Goal: Task Accomplishment & Management: Use online tool/utility

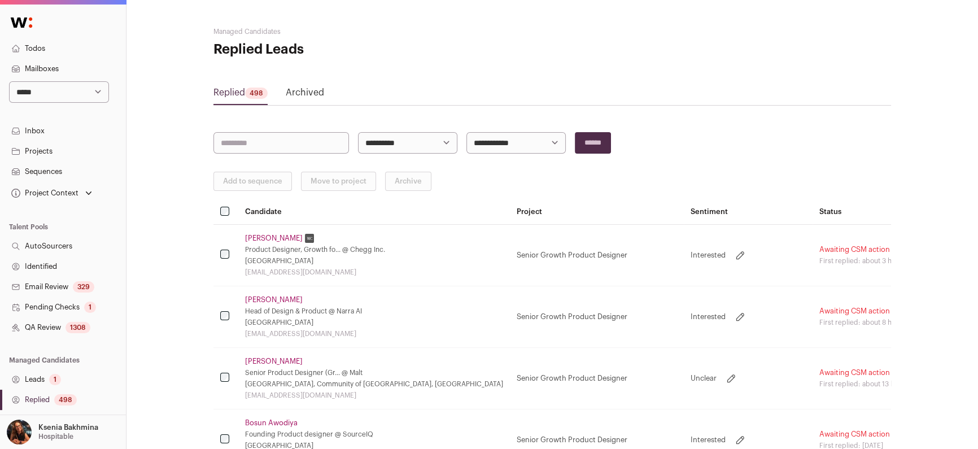
click at [63, 91] on select "**********" at bounding box center [59, 91] width 100 height 21
select select "*****"
click at [9, 81] on select "**********" at bounding box center [59, 91] width 100 height 21
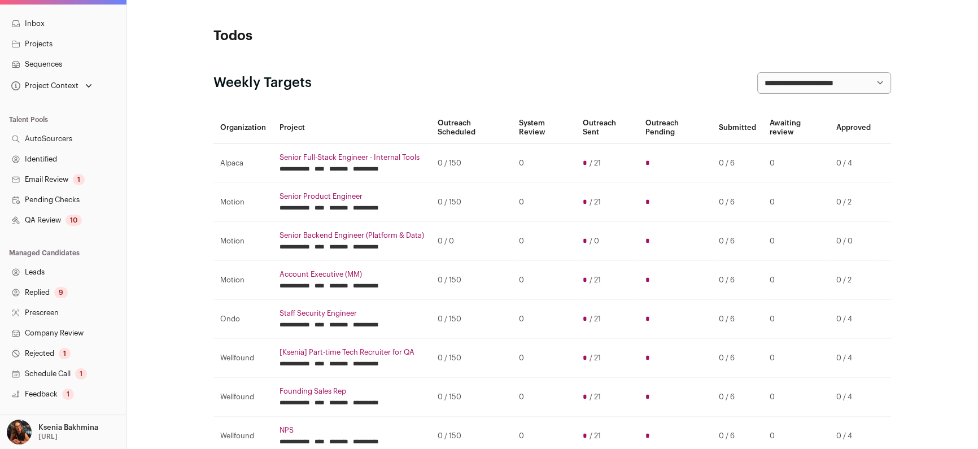
scroll to position [200, 0]
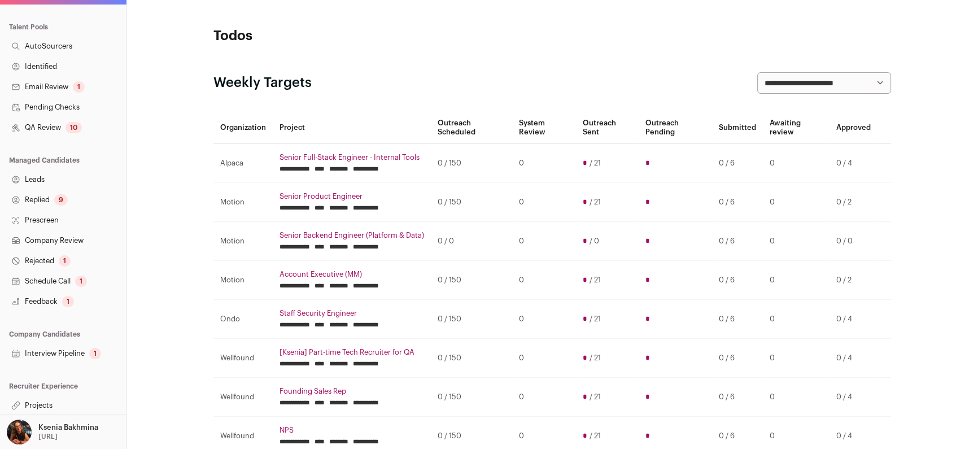
click at [42, 201] on link "Replied 9" at bounding box center [63, 200] width 126 height 20
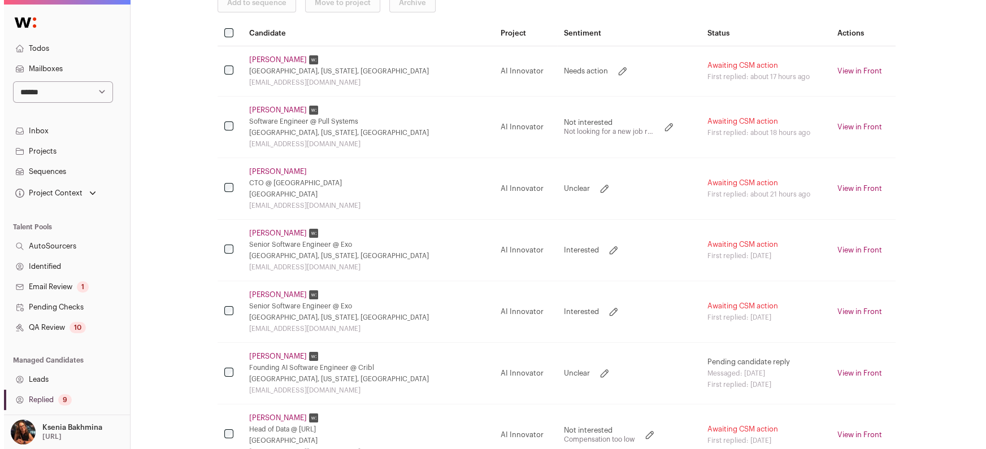
scroll to position [171, 0]
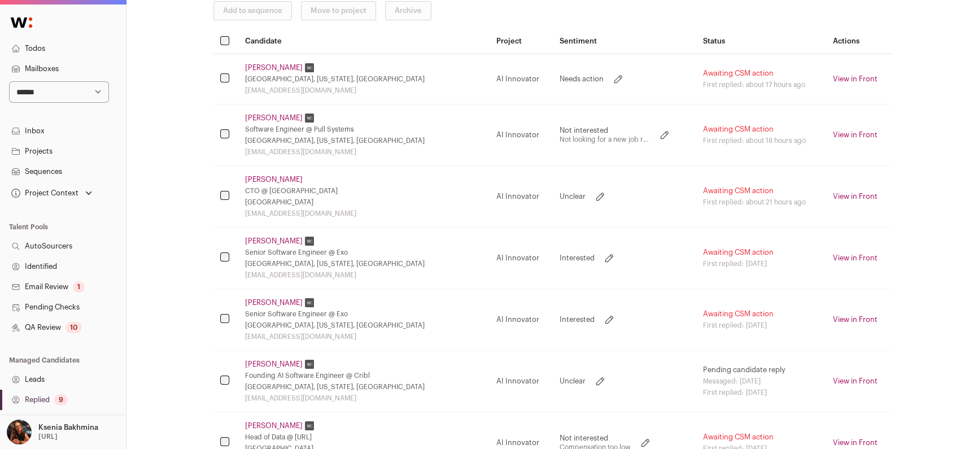
click at [258, 362] on link "Solomon Wang" at bounding box center [274, 364] width 58 height 9
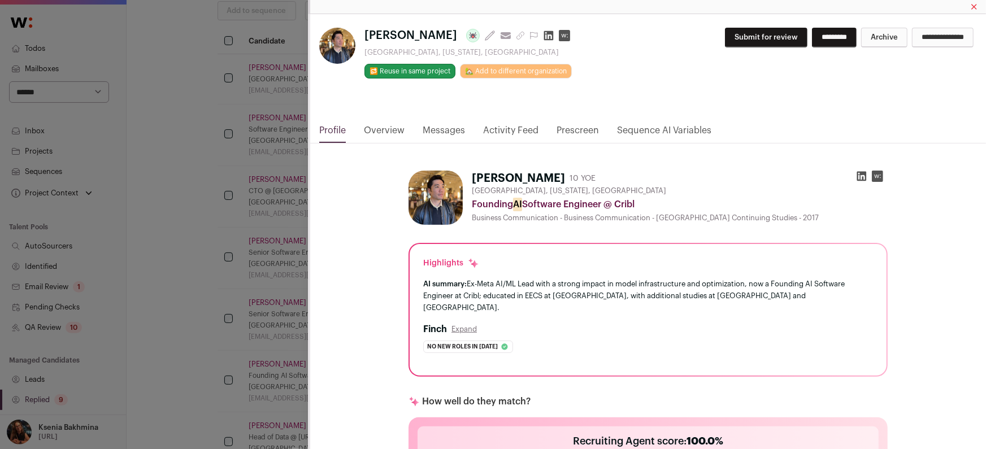
click at [430, 129] on link "Messages" at bounding box center [444, 133] width 42 height 19
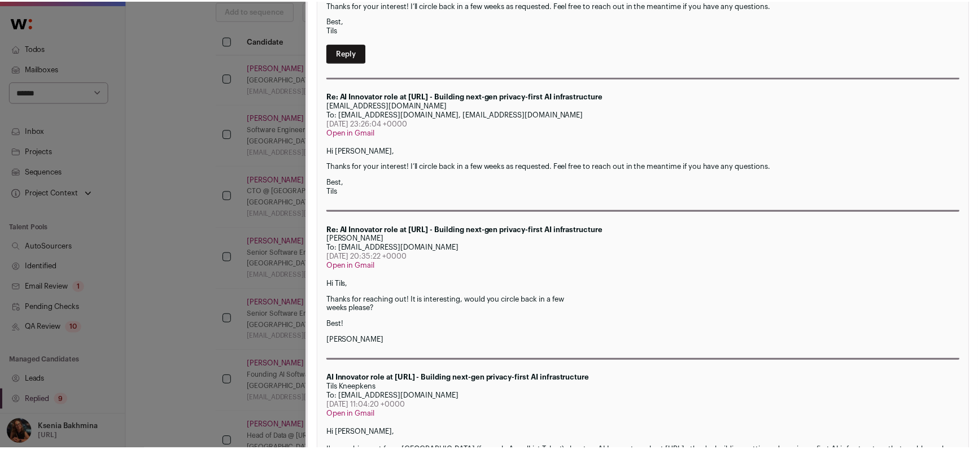
scroll to position [427, 0]
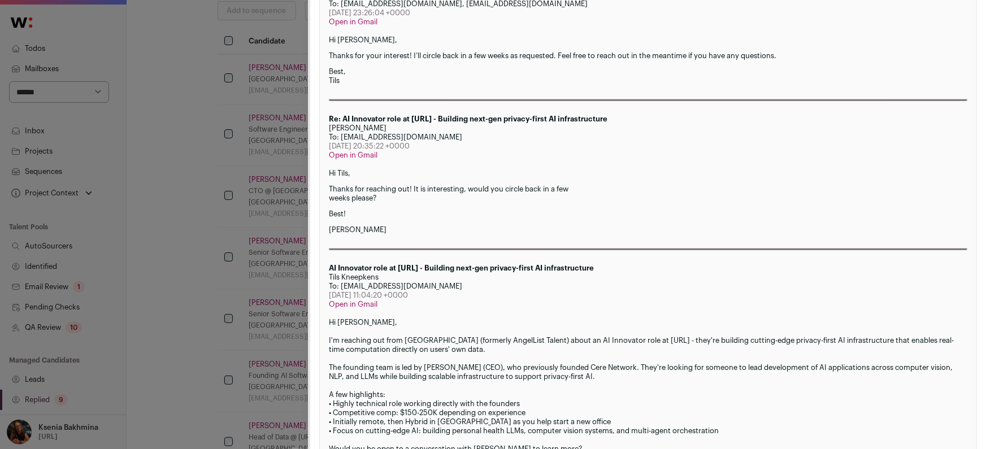
click at [259, 225] on div "Solomon Wang Last update: 8 days ago View most recent conversation in Front Ber…" at bounding box center [493, 224] width 986 height 449
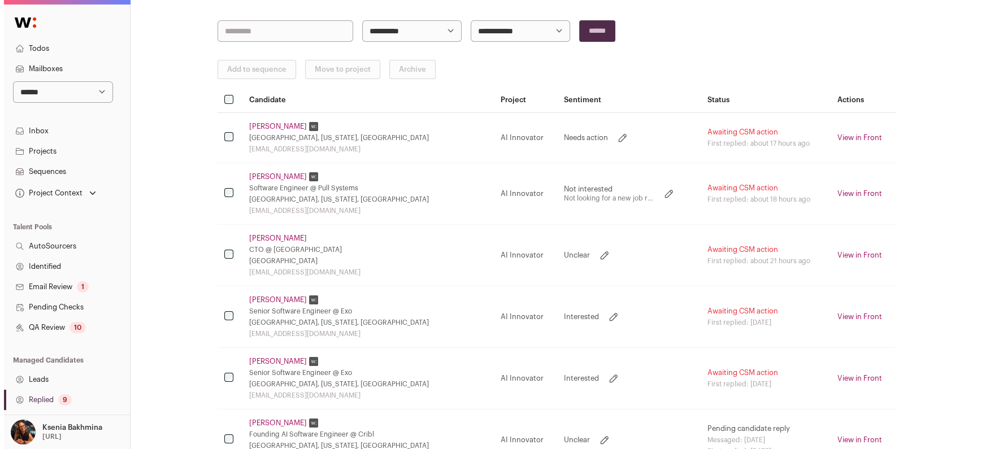
scroll to position [108, 0]
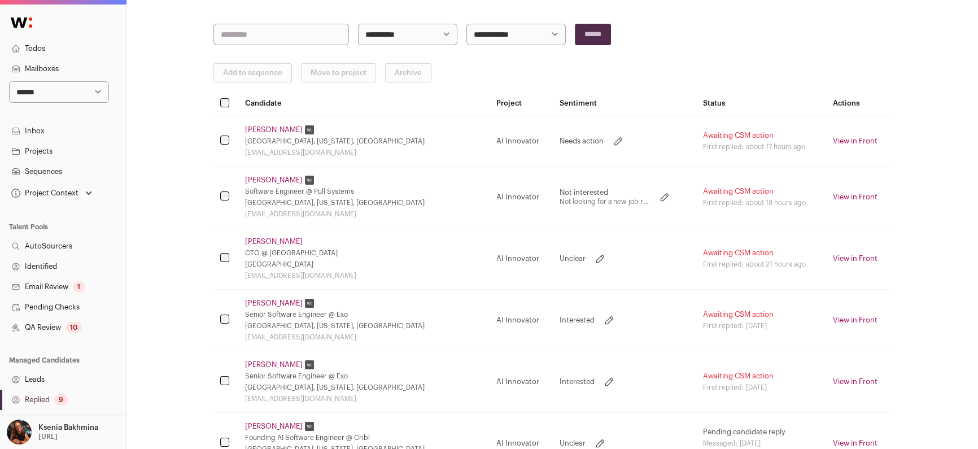
click at [259, 241] on link "Mike Ma" at bounding box center [274, 241] width 58 height 9
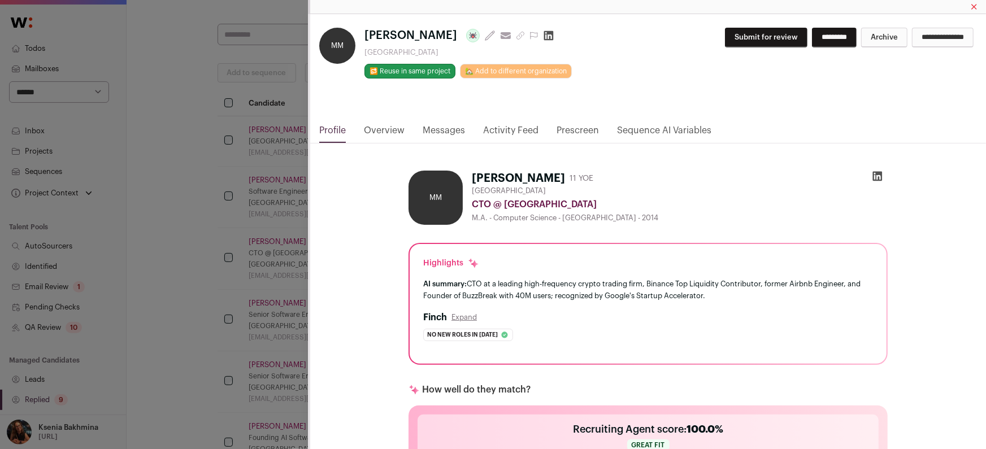
click at [429, 134] on link "Messages" at bounding box center [444, 133] width 42 height 19
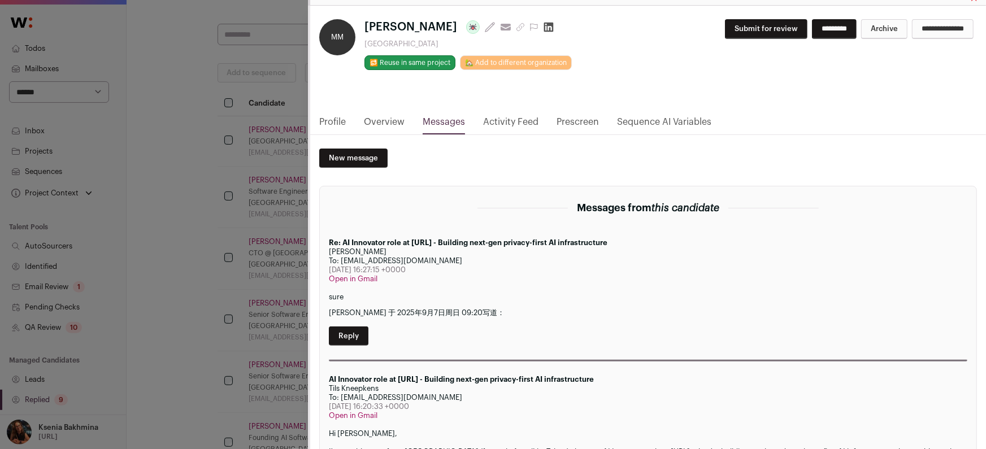
scroll to position [0, 0]
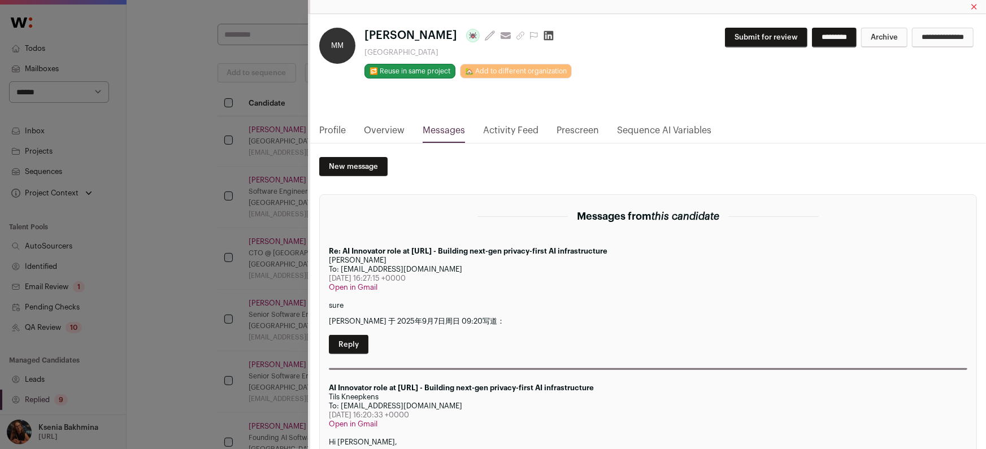
click at [335, 129] on link "Profile" at bounding box center [332, 133] width 27 height 19
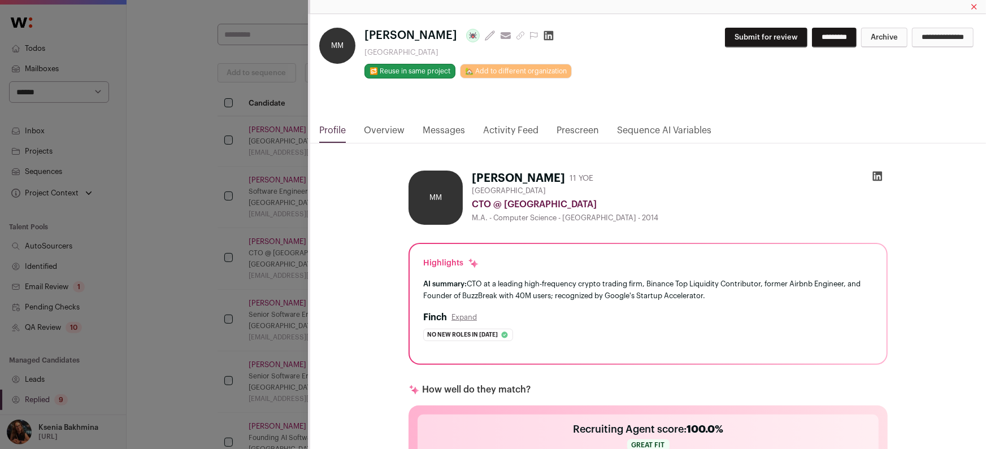
click at [875, 176] on icon "Close modal via background" at bounding box center [877, 176] width 11 height 11
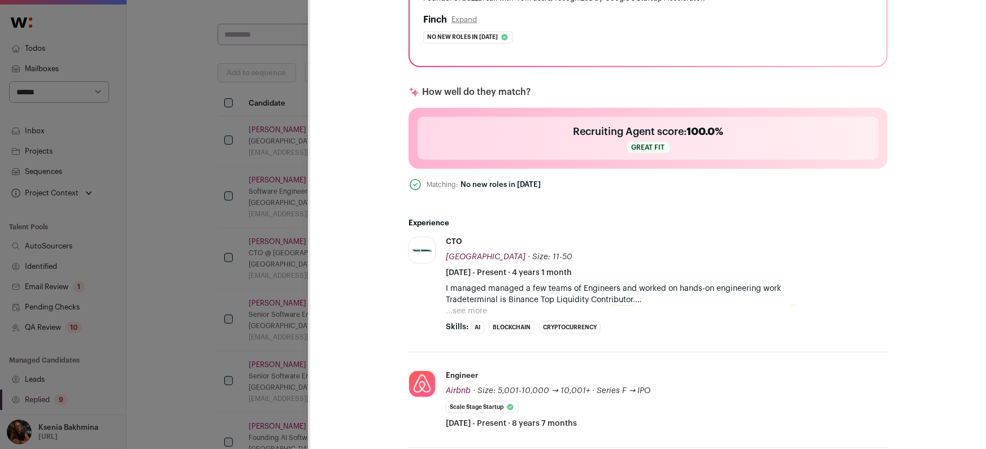
scroll to position [358, 0]
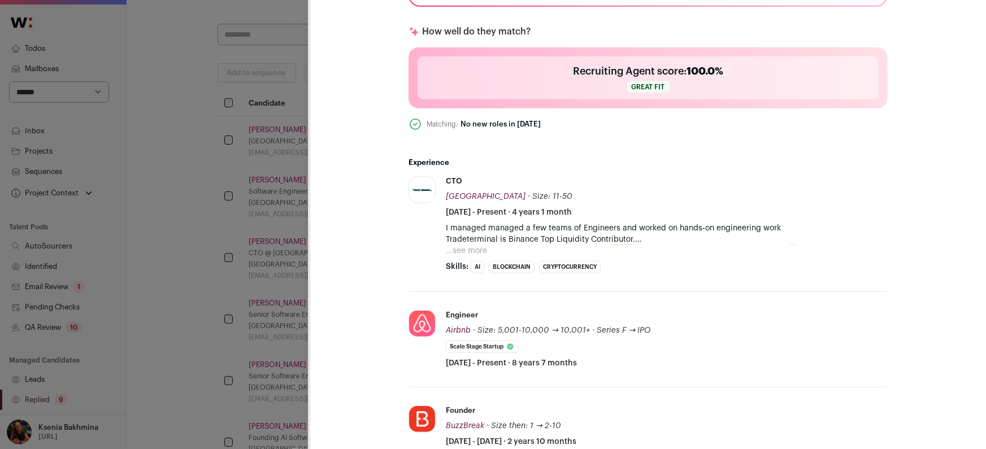
click at [249, 182] on div "**********" at bounding box center [493, 224] width 986 height 449
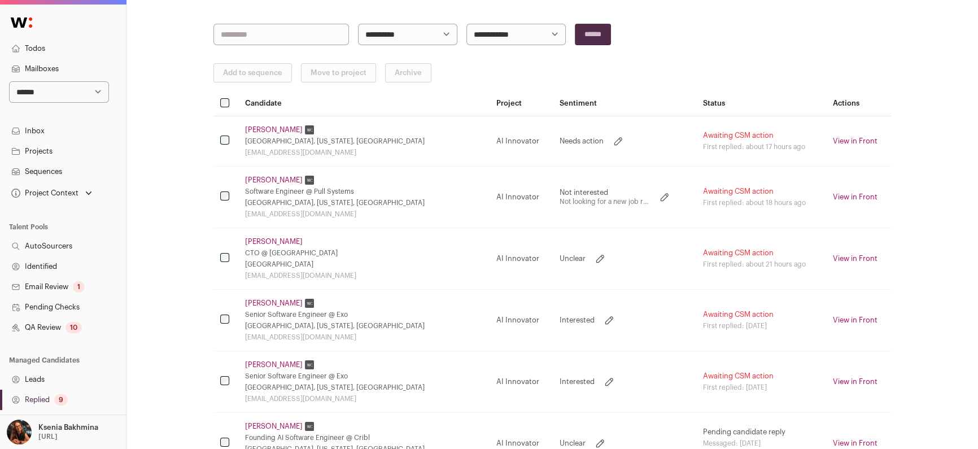
click at [255, 176] on link "[PERSON_NAME]" at bounding box center [274, 180] width 58 height 9
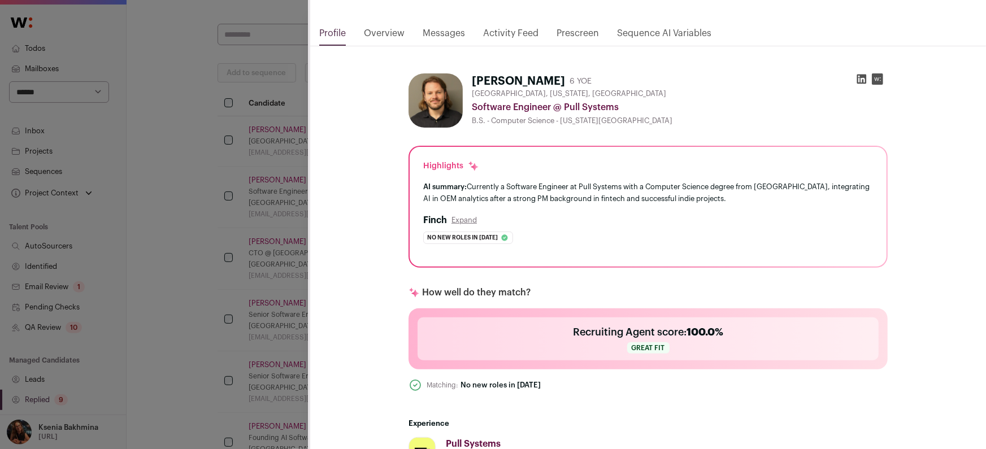
scroll to position [0, 0]
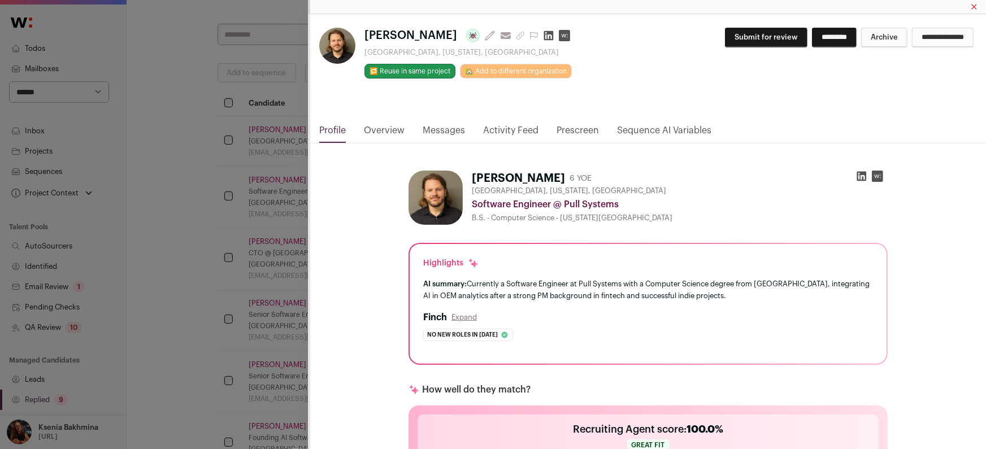
click at [454, 134] on link "Messages" at bounding box center [444, 133] width 42 height 19
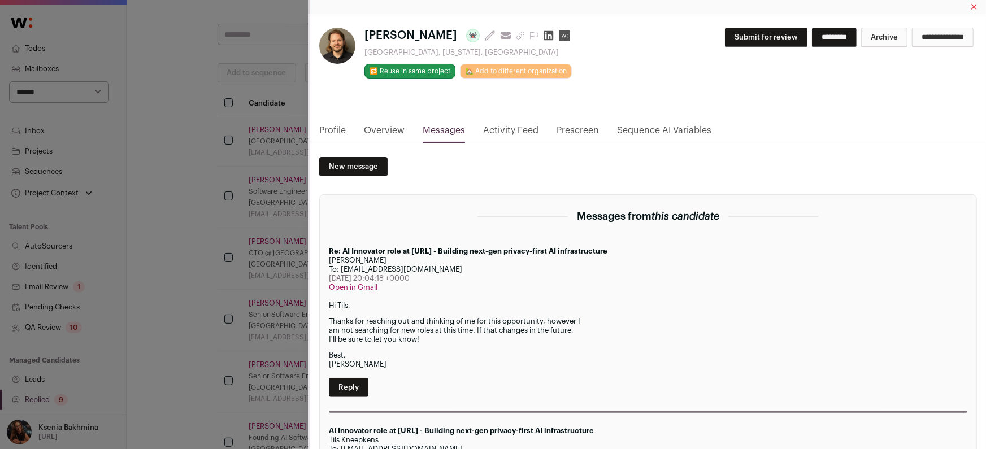
click at [210, 212] on div "Joe Kracz Last update: 6 days ago View most recent conversation in Front Sunnyv…" at bounding box center [493, 224] width 986 height 449
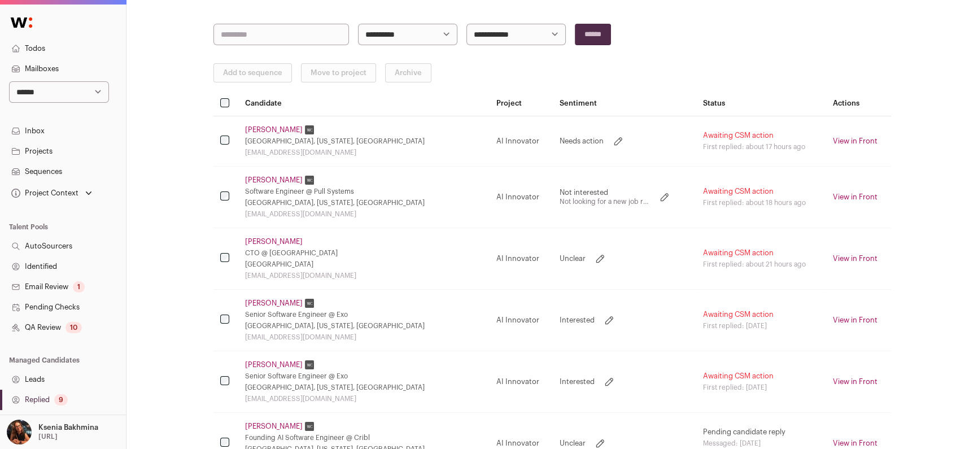
click at [263, 130] on link "[PERSON_NAME]" at bounding box center [274, 129] width 58 height 9
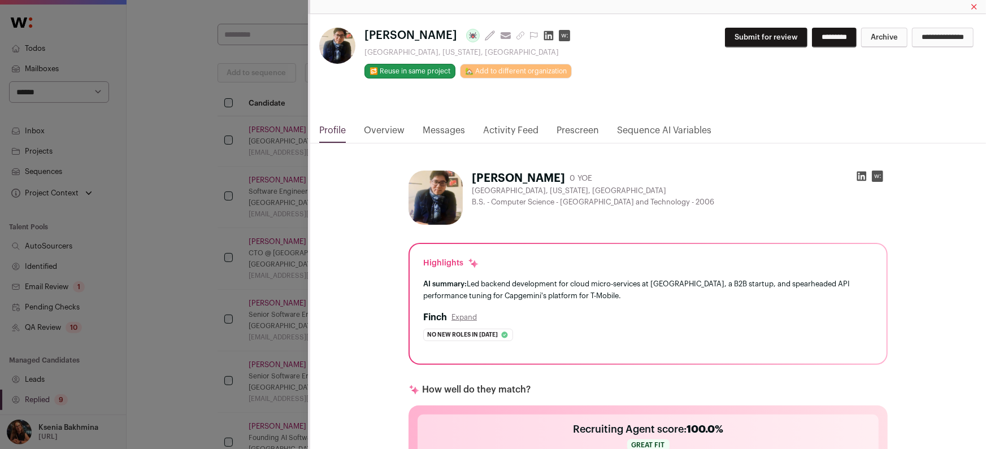
click at [431, 129] on link "Messages" at bounding box center [444, 133] width 42 height 19
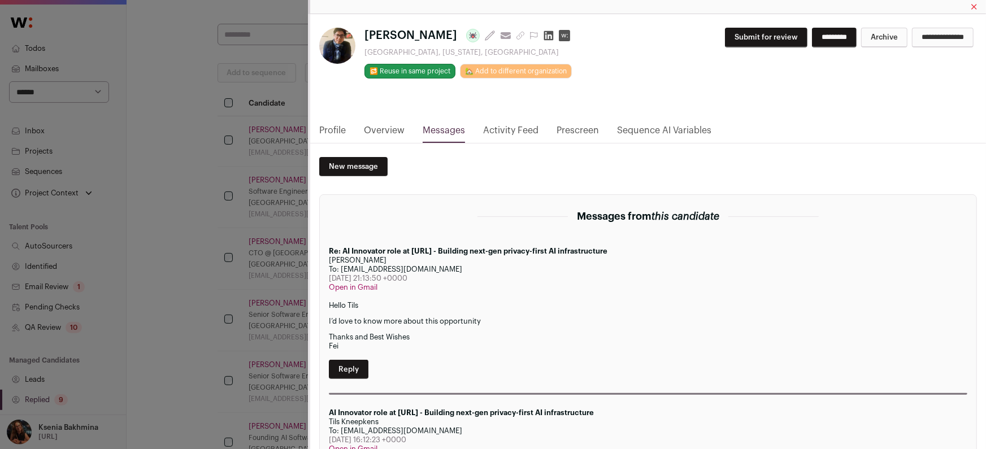
click at [333, 130] on link "Profile" at bounding box center [332, 133] width 27 height 19
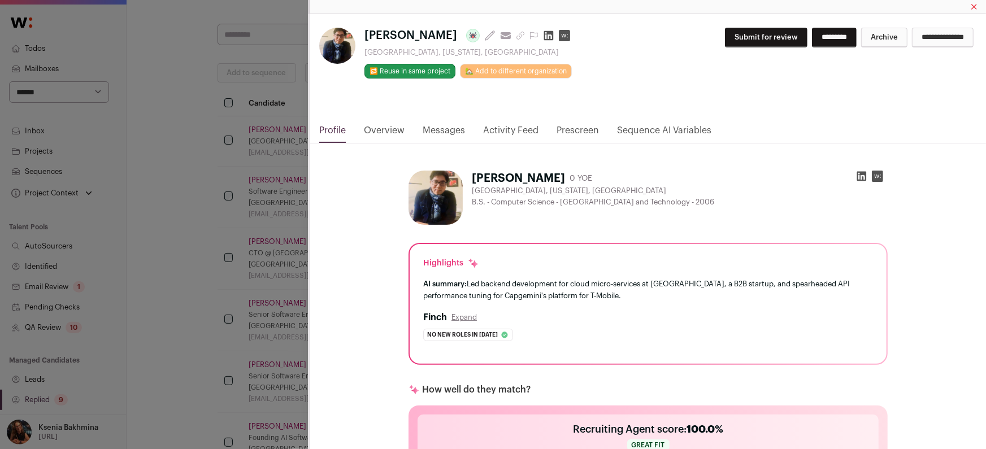
click at [579, 130] on link "Prescreen" at bounding box center [577, 133] width 42 height 19
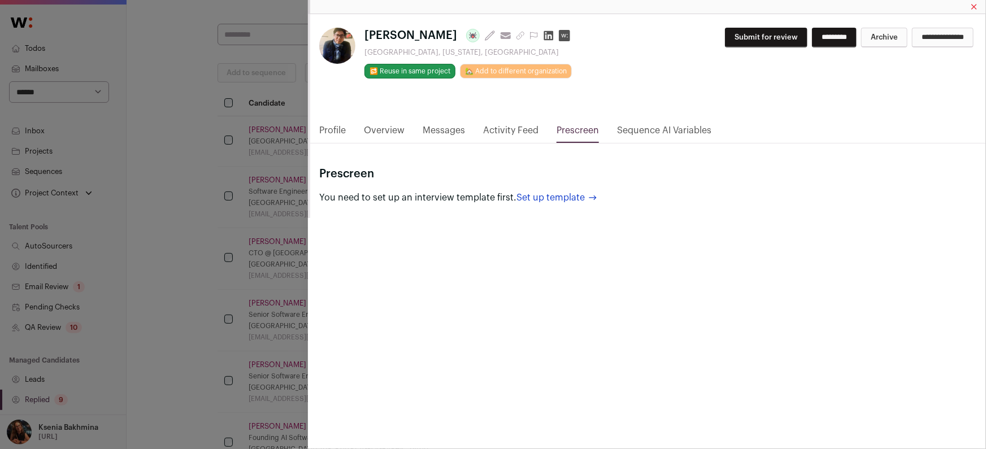
click at [346, 131] on link "Profile" at bounding box center [332, 133] width 27 height 19
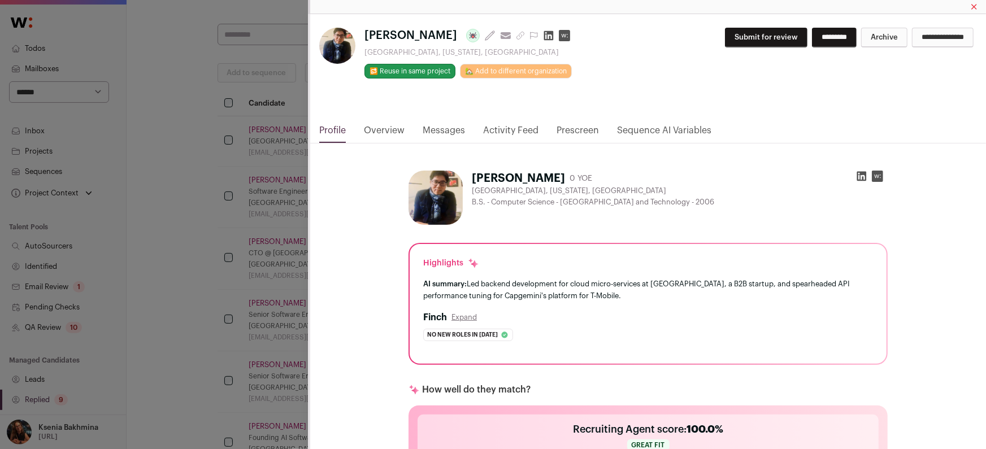
click at [860, 176] on icon "Close modal via background" at bounding box center [861, 176] width 11 height 11
click at [254, 160] on div "Fei Shan Last update: 7 days ago View most recent conversation in Front San Jos…" at bounding box center [493, 224] width 986 height 449
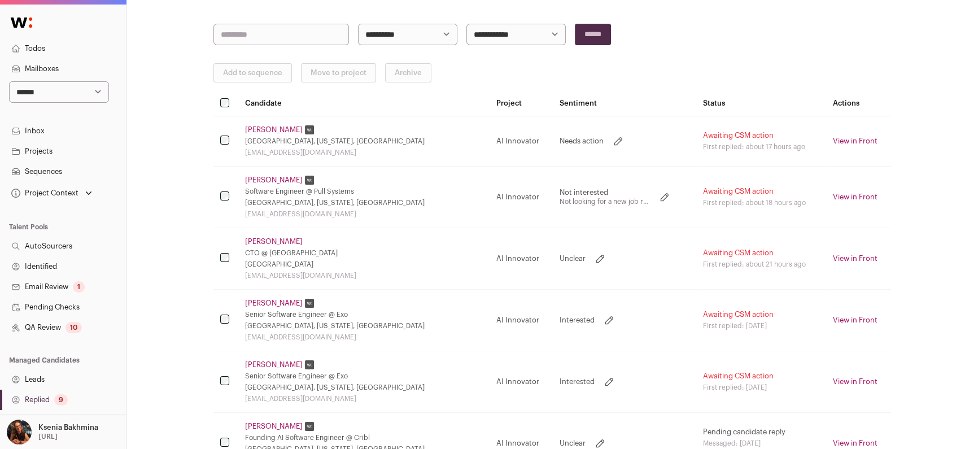
click at [262, 131] on link "Fei Shan" at bounding box center [274, 129] width 58 height 9
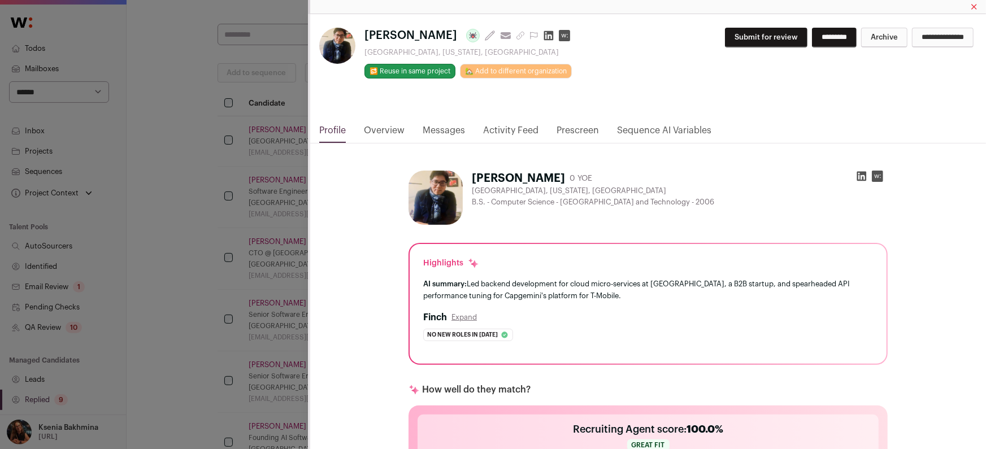
click at [517, 36] on icon "Close modal via background" at bounding box center [520, 35] width 7 height 7
click at [467, 313] on button "Expand" at bounding box center [463, 317] width 25 height 9
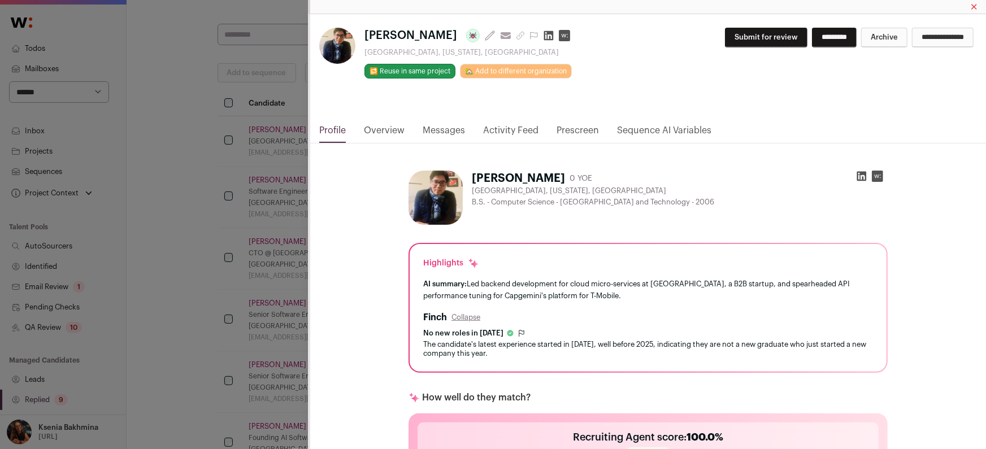
click at [872, 176] on rect "Close modal via background" at bounding box center [877, 176] width 11 height 11
click at [516, 35] on icon "Close modal via background" at bounding box center [520, 35] width 9 height 9
click at [517, 36] on icon "Close modal via background" at bounding box center [520, 35] width 7 height 7
click at [154, 289] on div "Fei Shan Last update: 7 days ago View most recent conversation in Front San Jos…" at bounding box center [493, 224] width 986 height 449
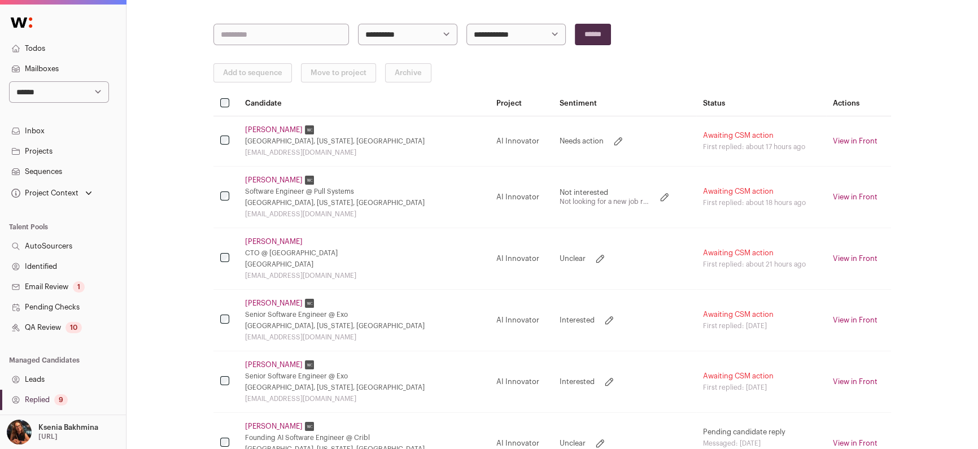
click at [260, 240] on link "Mike Ma" at bounding box center [274, 241] width 58 height 9
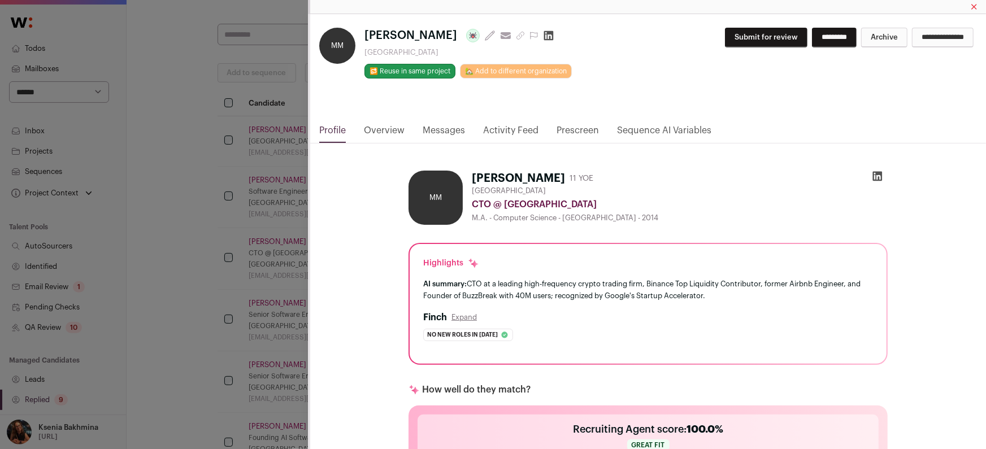
click at [880, 171] on div "Close modal via background" at bounding box center [877, 179] width 20 height 16
click at [876, 173] on icon "Close modal via background" at bounding box center [878, 177] width 10 height 10
click at [443, 131] on link "Messages" at bounding box center [444, 133] width 42 height 19
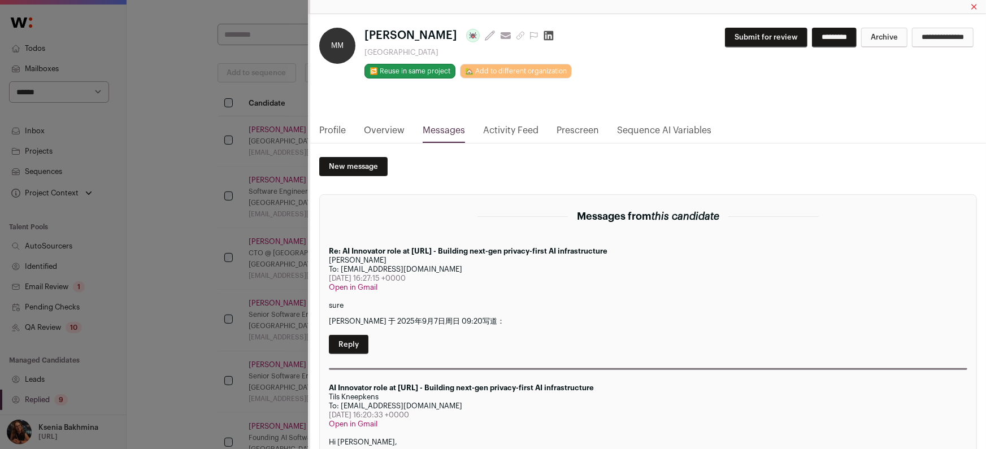
click at [338, 129] on link "Profile" at bounding box center [332, 133] width 27 height 19
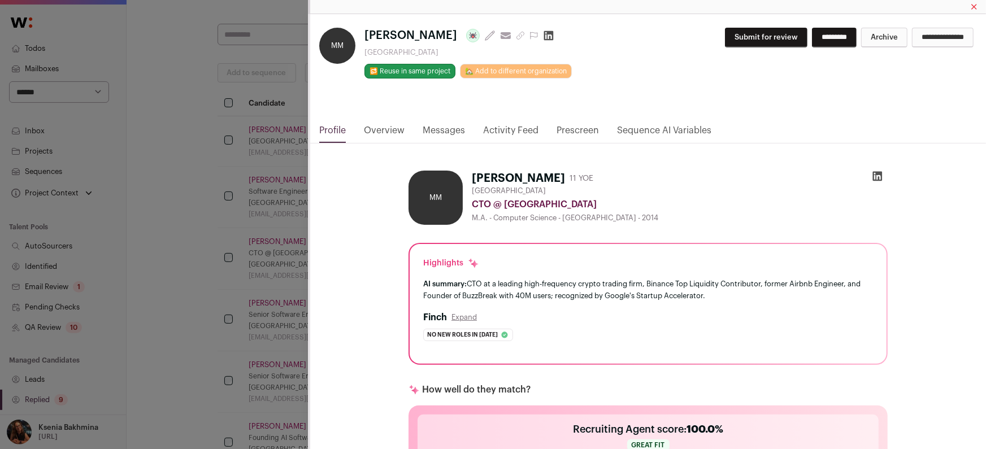
click at [725, 32] on button "Submit for review" at bounding box center [766, 38] width 82 height 20
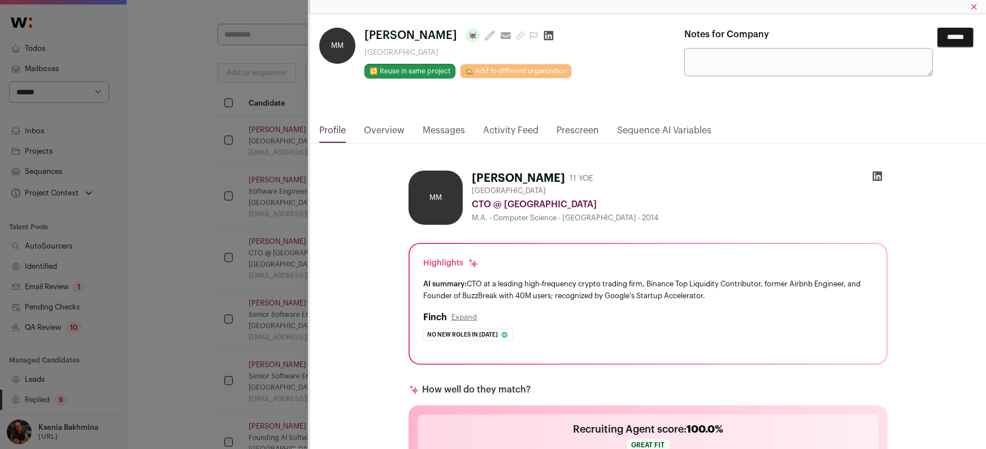
click at [957, 41] on input "******" at bounding box center [955, 38] width 36 height 20
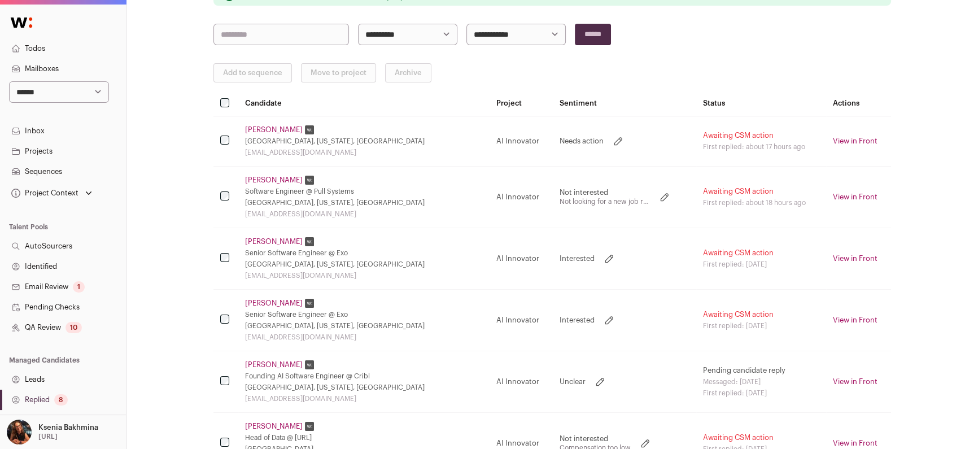
click at [298, 139] on div "San Jose, California, United States" at bounding box center [364, 141] width 238 height 9
click at [252, 131] on link "Fei Shan" at bounding box center [274, 129] width 58 height 9
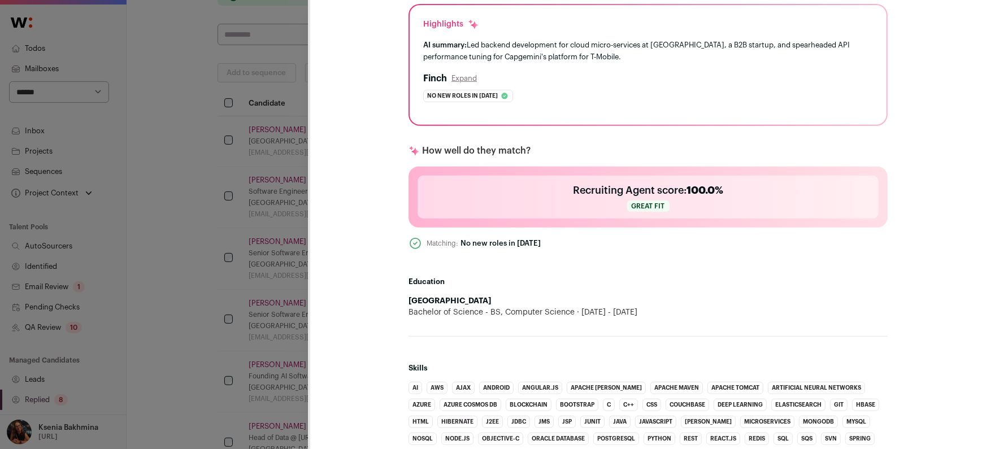
scroll to position [239, 0]
click at [191, 220] on div "Fei Shan Last update: 7 days ago View most recent conversation in Front San Jos…" at bounding box center [493, 224] width 986 height 449
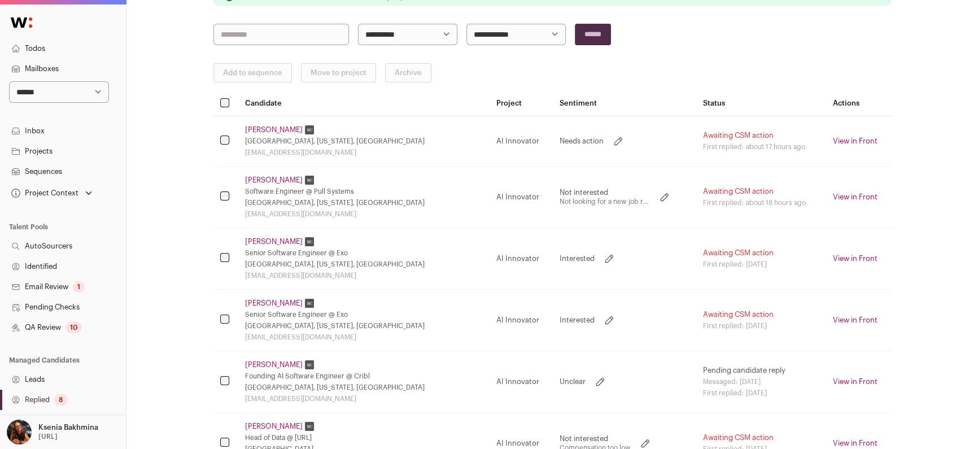
click at [263, 299] on link "Madhurya Alur" at bounding box center [274, 303] width 58 height 9
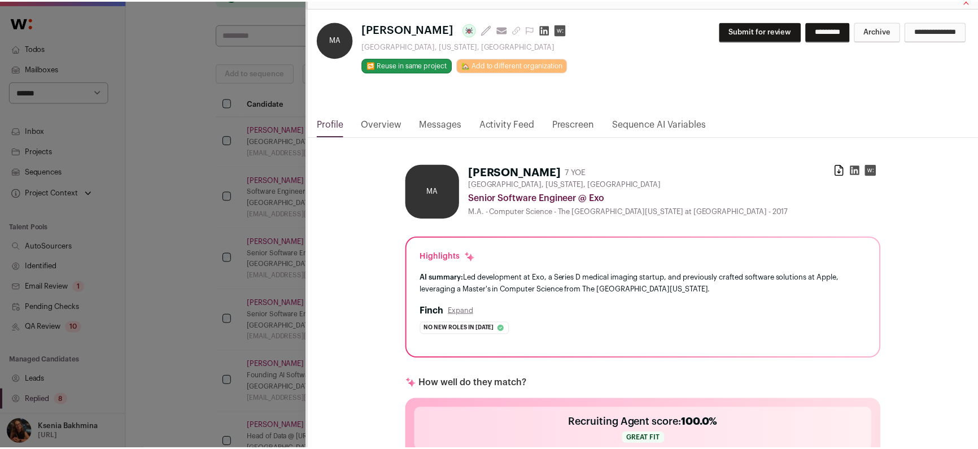
scroll to position [0, 0]
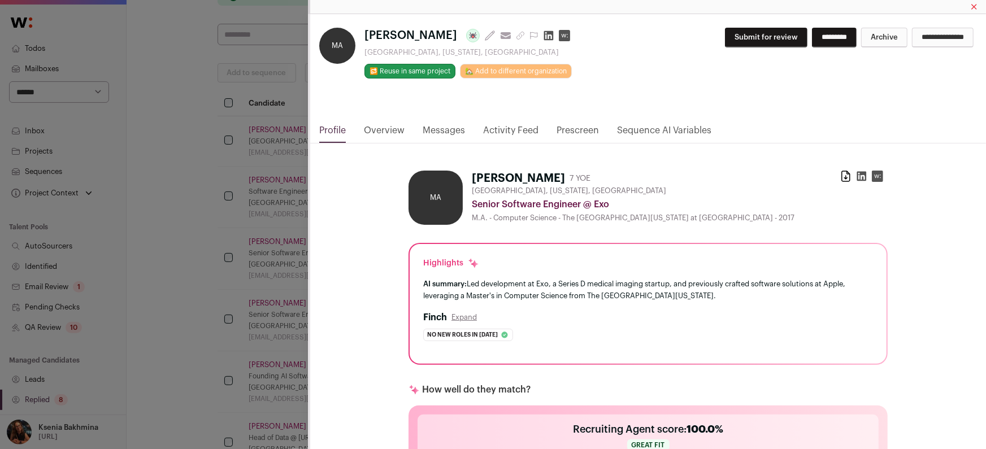
click at [516, 37] on icon "Close modal via background" at bounding box center [520, 35] width 9 height 9
click at [90, 302] on div "MA Madhurya Alur Last update: 4 days ago View most recent conversation in Front…" at bounding box center [493, 224] width 986 height 449
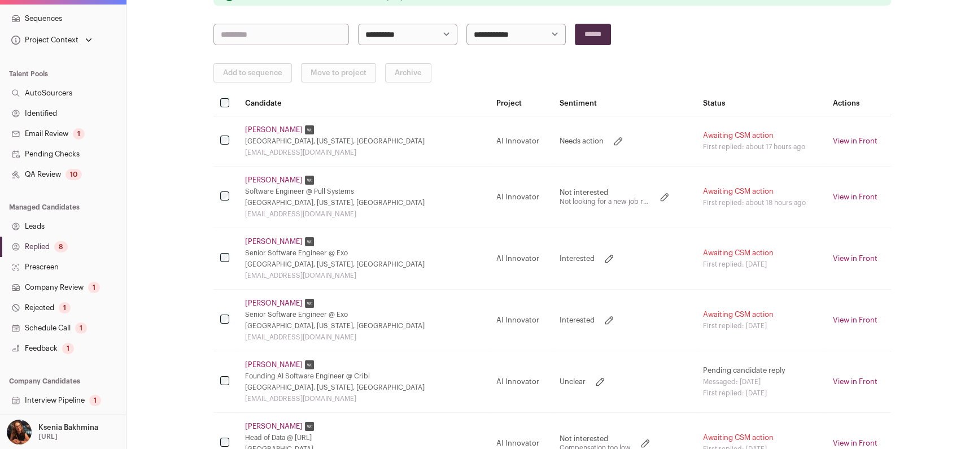
scroll to position [200, 0]
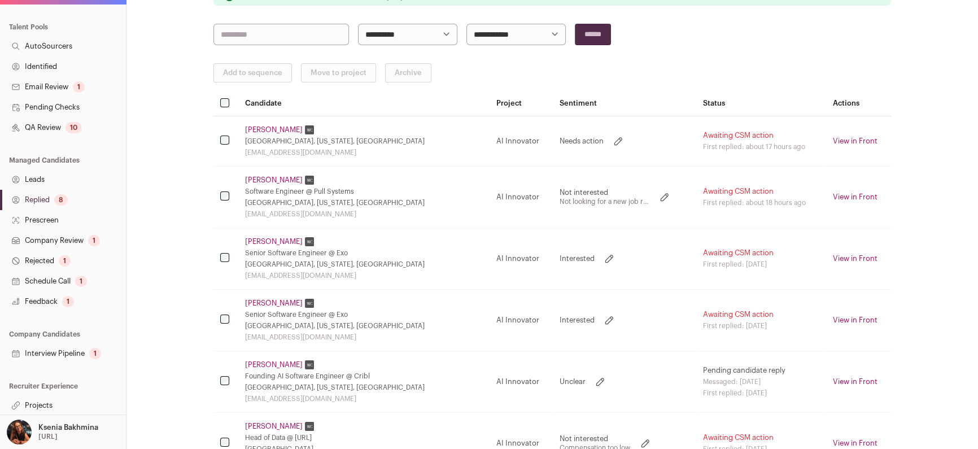
click at [51, 401] on link "Projects" at bounding box center [63, 405] width 126 height 20
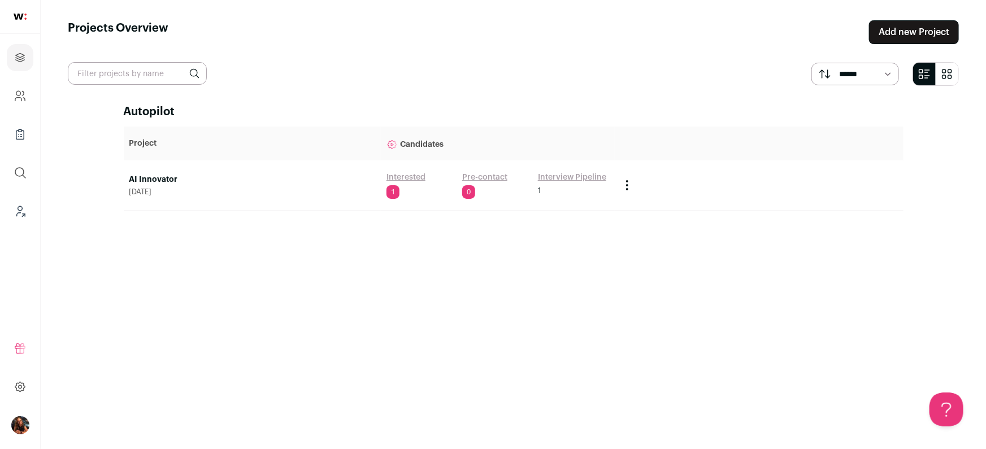
click at [141, 180] on link "AI Innovator" at bounding box center [252, 179] width 246 height 11
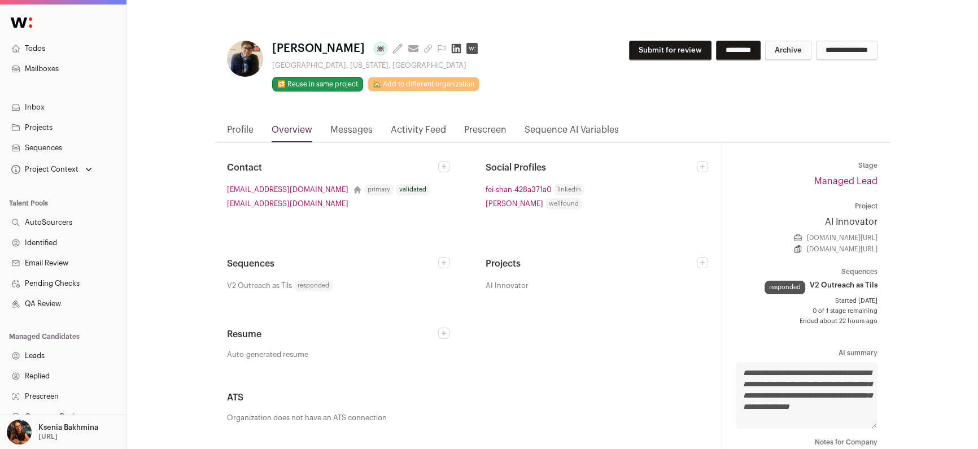
click at [244, 129] on link "Profile" at bounding box center [240, 132] width 27 height 19
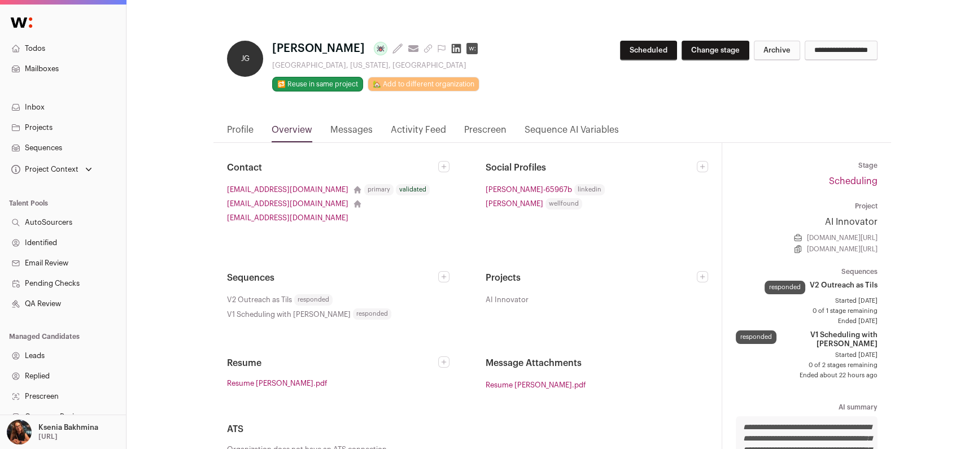
scroll to position [97, 0]
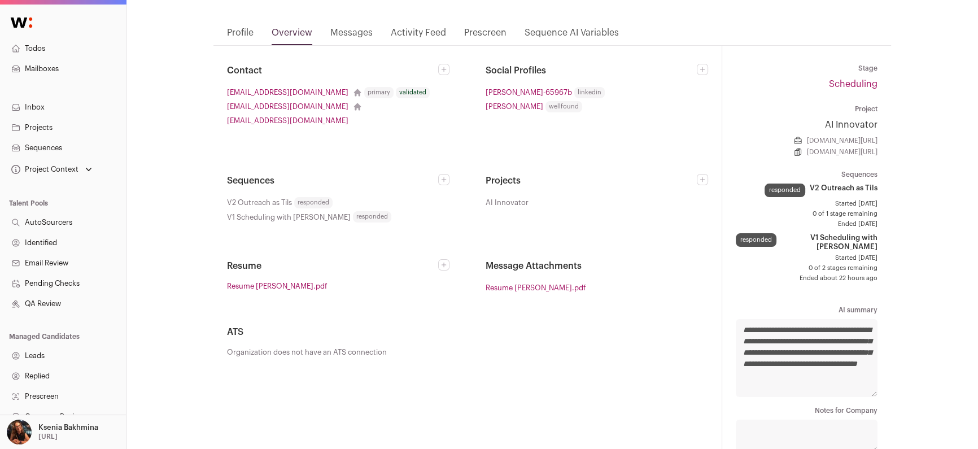
click at [246, 34] on link "Profile" at bounding box center [240, 35] width 27 height 19
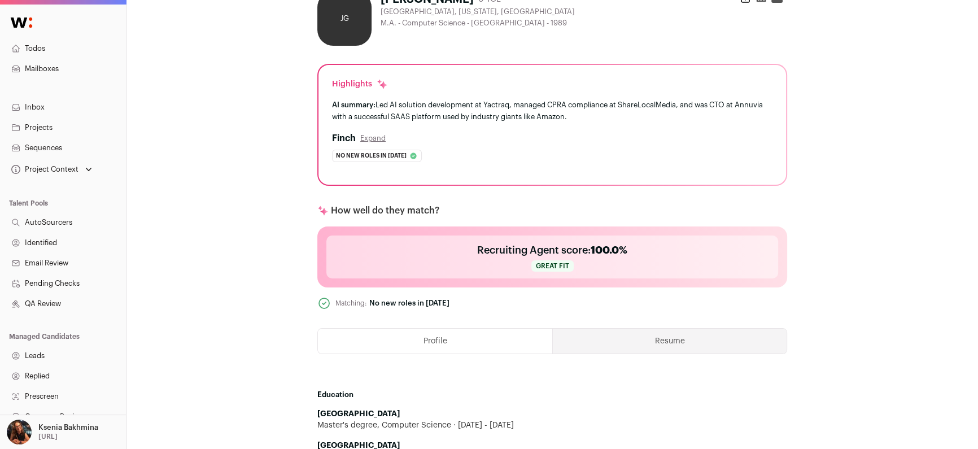
scroll to position [0, 0]
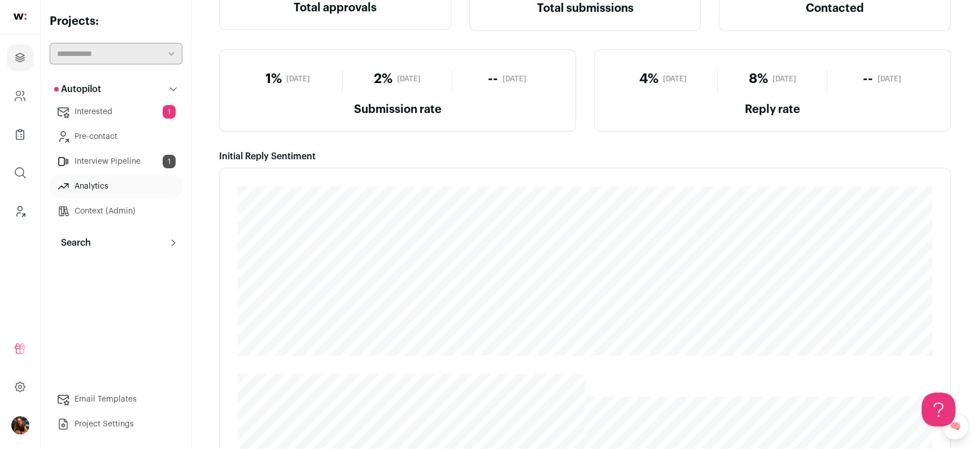
scroll to position [101, 0]
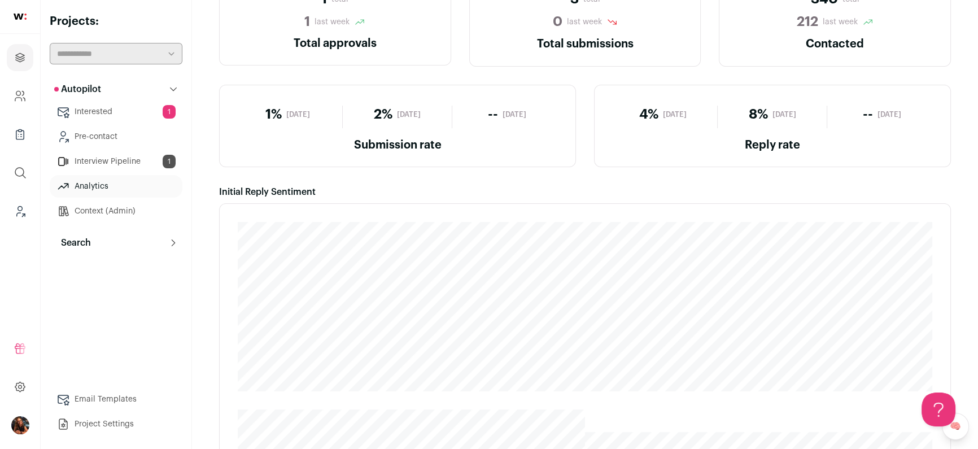
drag, startPoint x: 746, startPoint y: 114, endPoint x: 794, endPoint y: 116, distance: 47.5
click at [794, 116] on div "8% [DATE]" at bounding box center [772, 115] width 109 height 18
click at [796, 116] on span "[DATE]" at bounding box center [785, 114] width 24 height 9
drag, startPoint x: 800, startPoint y: 116, endPoint x: 627, endPoint y: 113, distance: 172.9
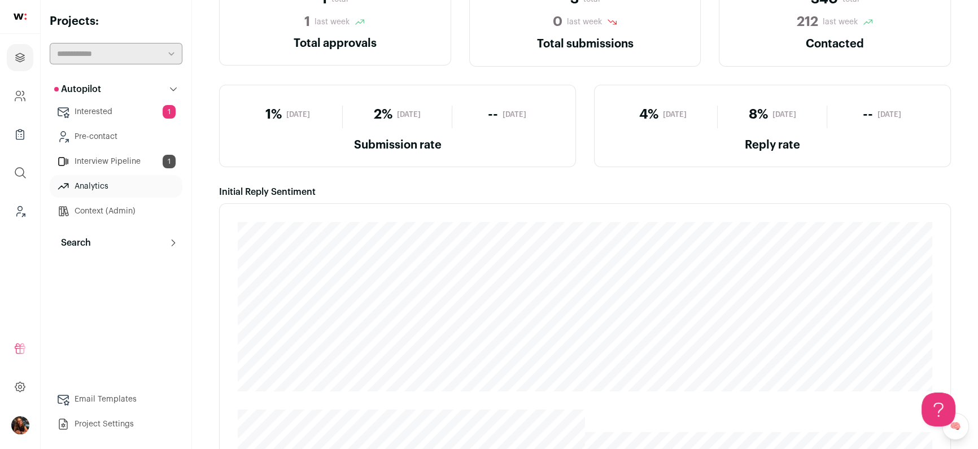
click at [627, 113] on div "4% in 3 days 8% in 7 days -- in 14 days" at bounding box center [772, 117] width 329 height 23
click at [627, 113] on div "4% in 3 days" at bounding box center [662, 115] width 109 height 18
drag, startPoint x: 646, startPoint y: 113, endPoint x: 791, endPoint y: 123, distance: 145.5
click at [791, 123] on div "4% in 3 days 8% in 7 days -- in 14 days" at bounding box center [772, 117] width 329 height 23
click at [792, 122] on div "8% in 7 days" at bounding box center [772, 115] width 109 height 18
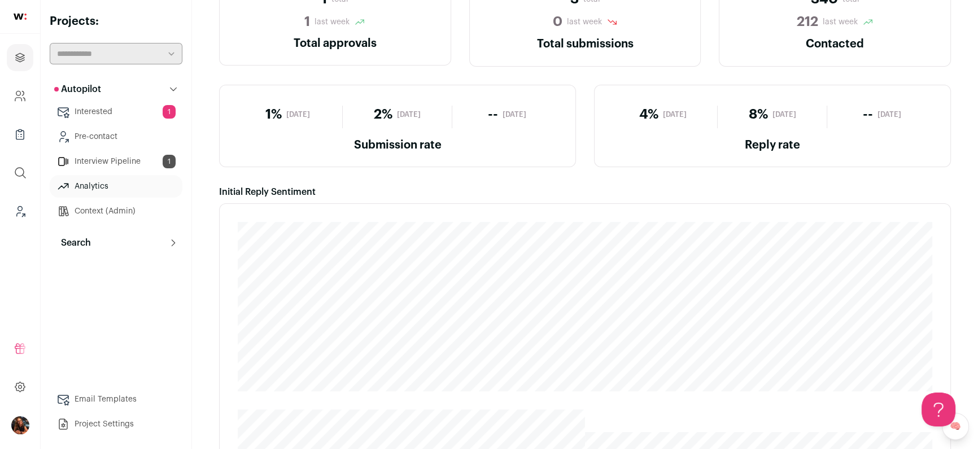
drag, startPoint x: 634, startPoint y: 114, endPoint x: 775, endPoint y: 117, distance: 141.3
click at [775, 117] on div "4% in 3 days 8% in 7 days -- in 14 days" at bounding box center [772, 117] width 329 height 23
click at [766, 117] on div "8% in 7 days" at bounding box center [772, 115] width 109 height 18
drag, startPoint x: 372, startPoint y: 110, endPoint x: 444, endPoint y: 110, distance: 72.3
click at [445, 110] on div "2% in 7 days" at bounding box center [397, 115] width 109 height 18
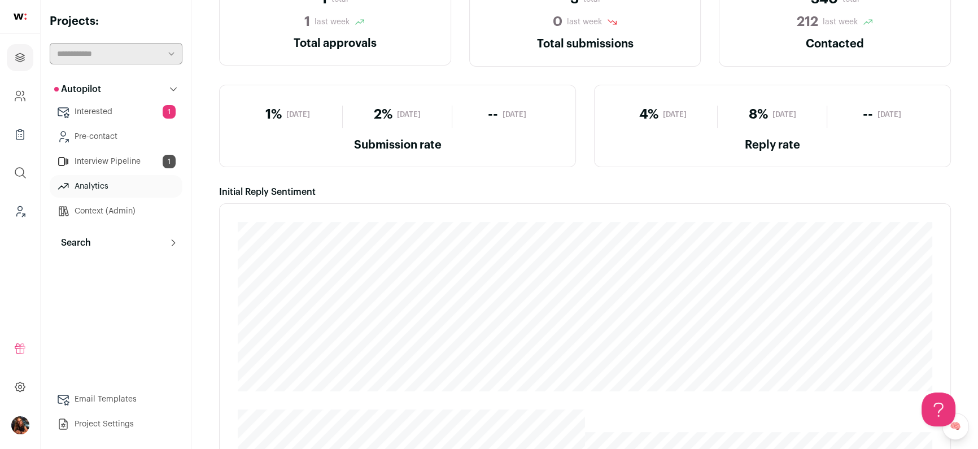
click at [444, 110] on div "2% in 7 days" at bounding box center [397, 115] width 109 height 18
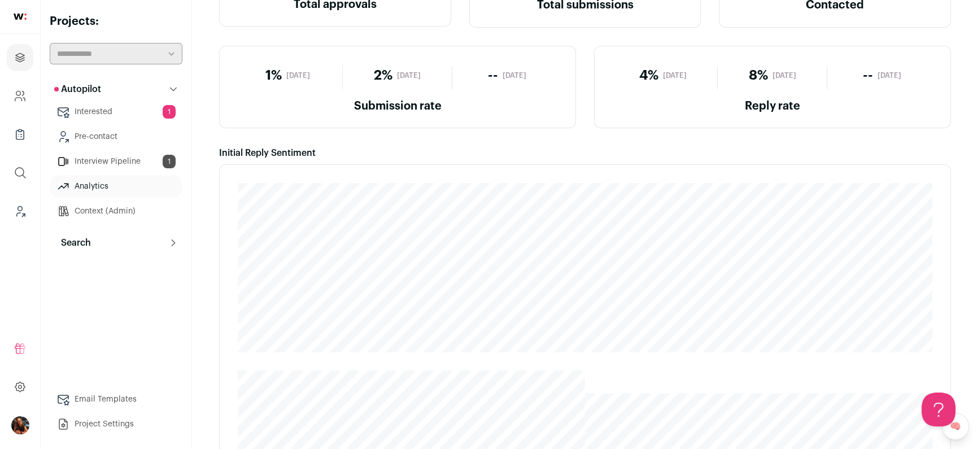
scroll to position [287, 0]
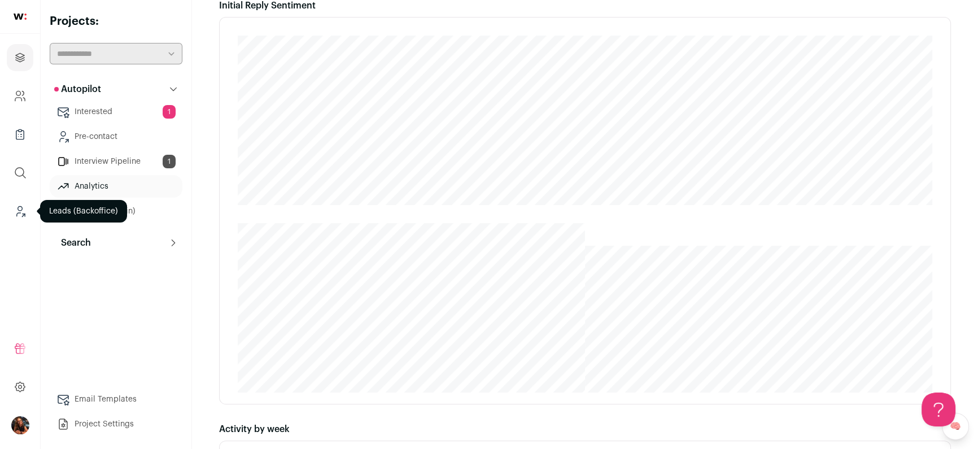
click at [20, 199] on link "Leads (Backoffice)" at bounding box center [20, 211] width 27 height 27
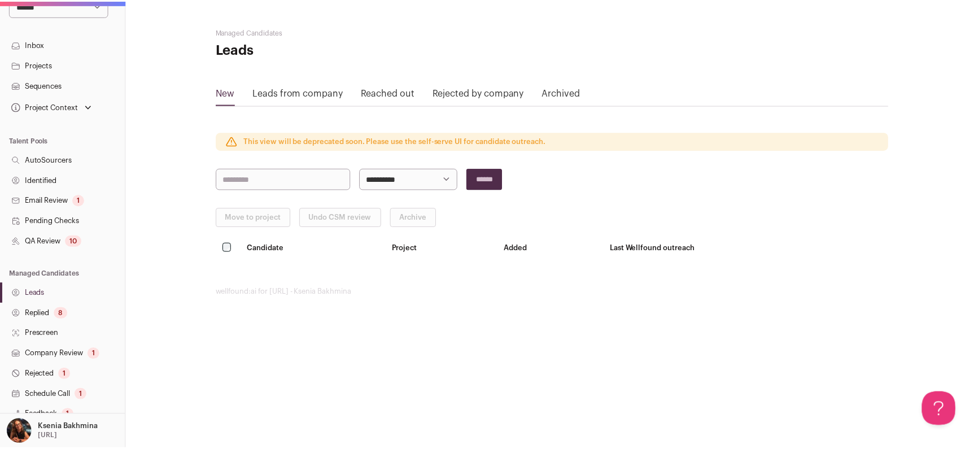
scroll to position [200, 0]
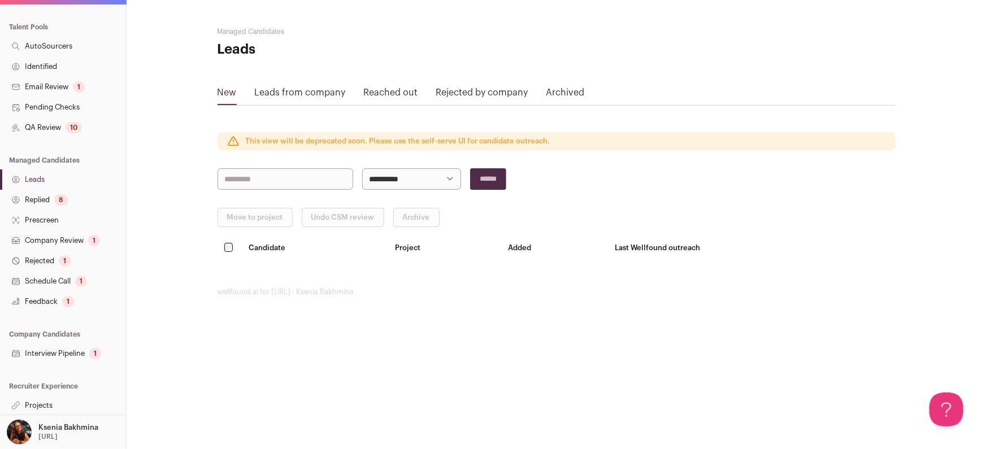
click at [34, 203] on link "Replied 8" at bounding box center [63, 200] width 126 height 20
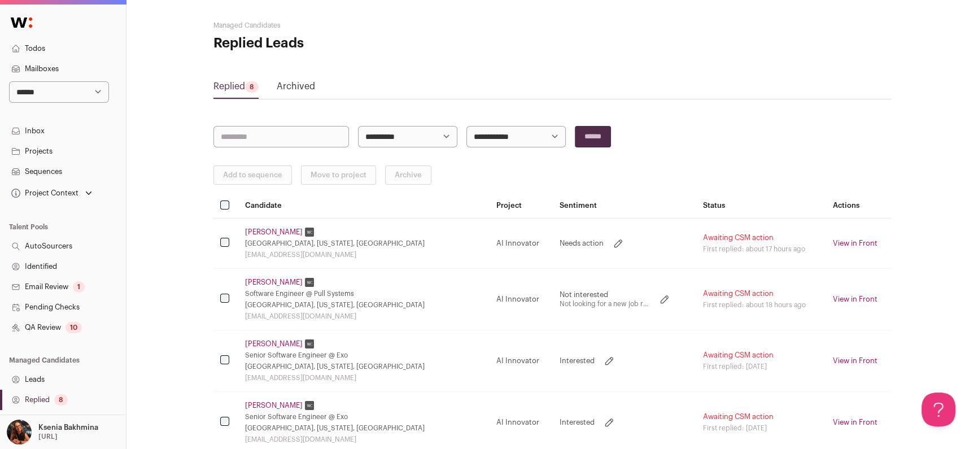
scroll to position [18, 0]
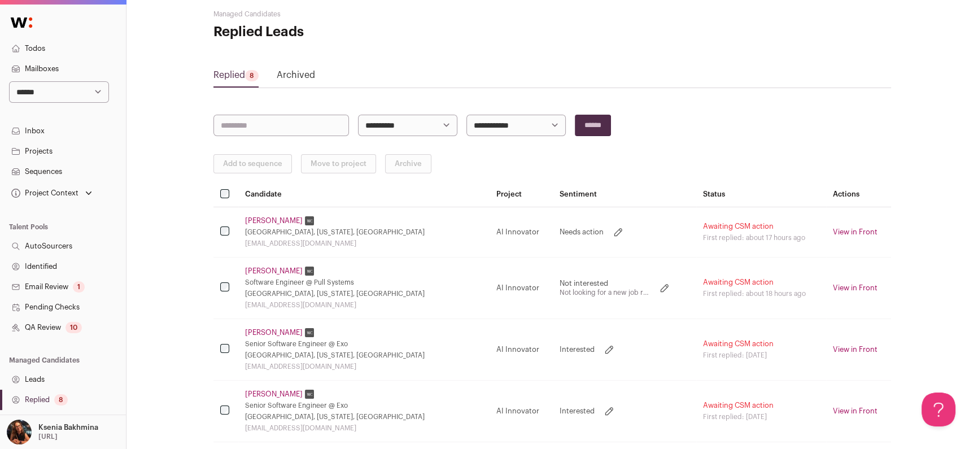
click at [613, 230] on icon at bounding box center [618, 232] width 11 height 11
click at [561, 230] on select "**********" at bounding box center [600, 232] width 81 height 14
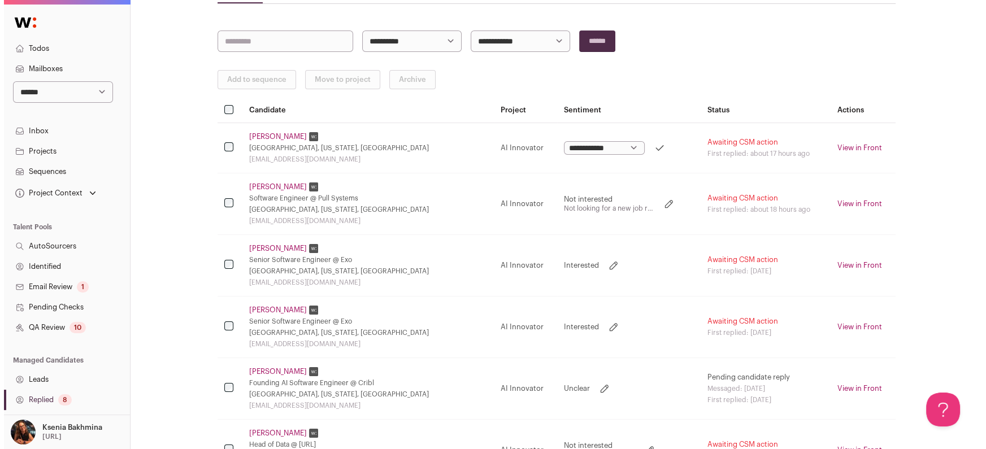
scroll to position [102, 0]
click at [272, 249] on link "Madhurya Alur" at bounding box center [274, 247] width 58 height 9
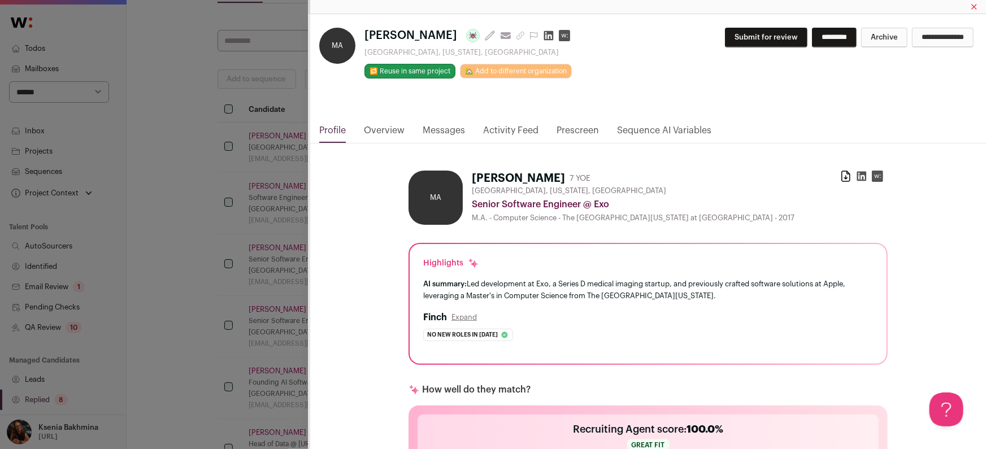
click at [446, 128] on link "Messages" at bounding box center [444, 133] width 42 height 19
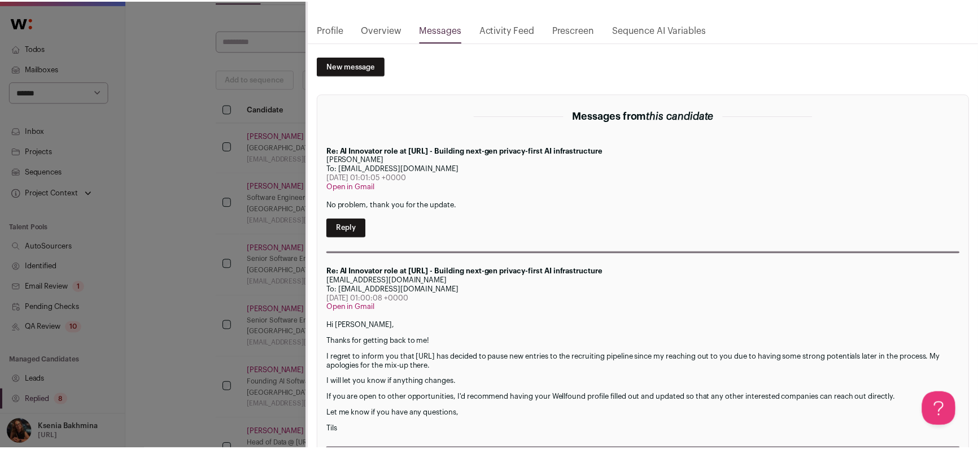
scroll to position [0, 0]
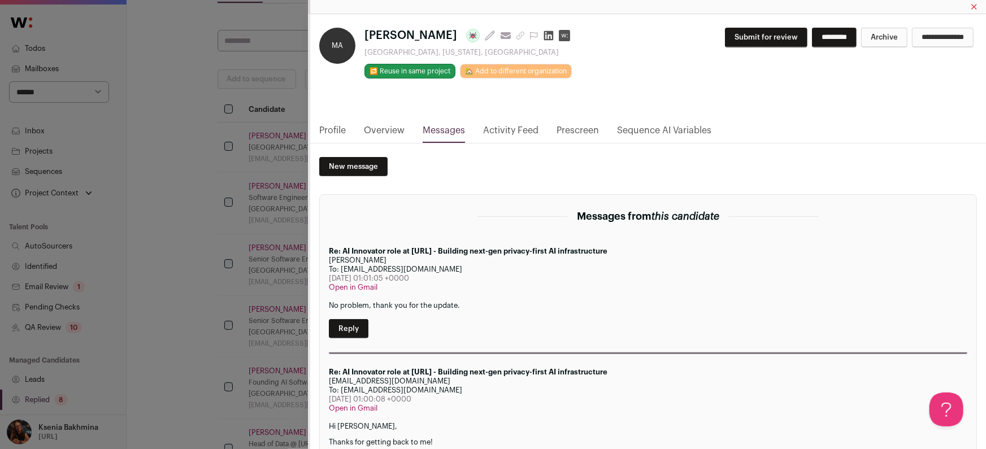
click at [239, 245] on div "MA Madhurya Alur Last update: 4 days ago View most recent conversation in Front…" at bounding box center [493, 224] width 986 height 449
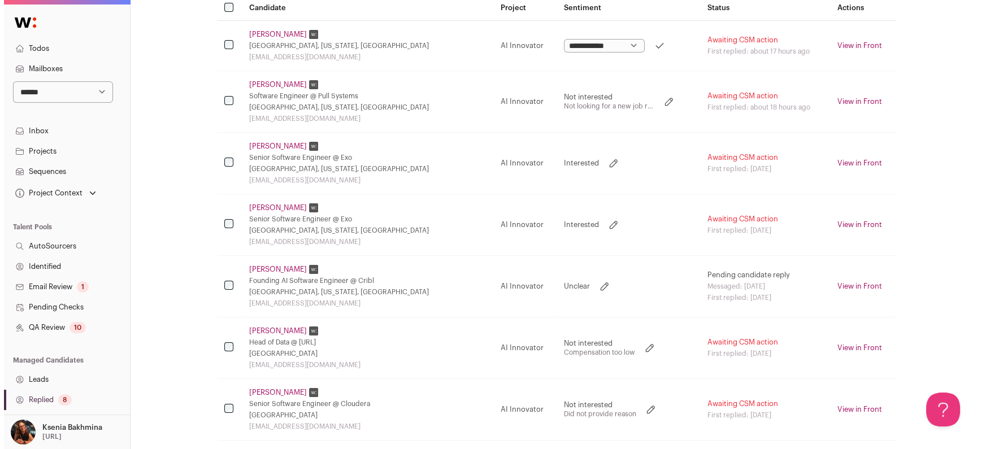
scroll to position [215, 0]
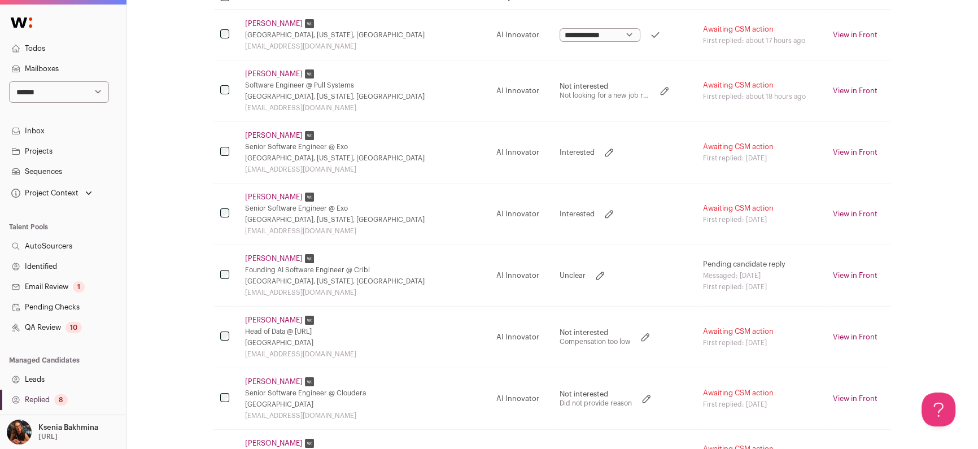
click at [267, 262] on link "Solomon Wang" at bounding box center [274, 258] width 58 height 9
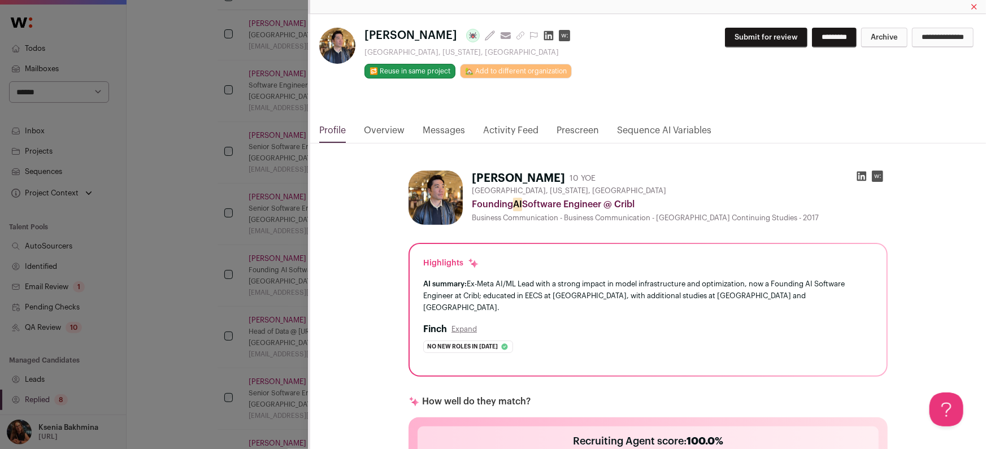
click at [436, 131] on link "Messages" at bounding box center [444, 133] width 42 height 19
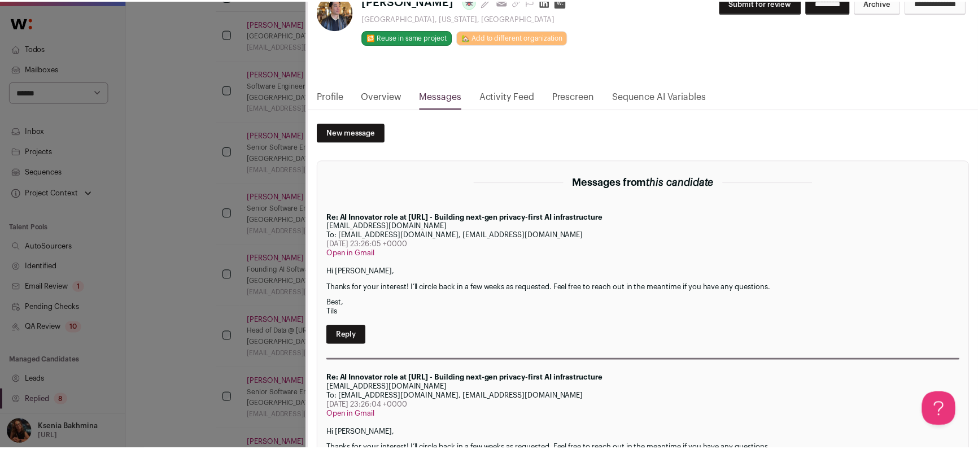
scroll to position [194, 0]
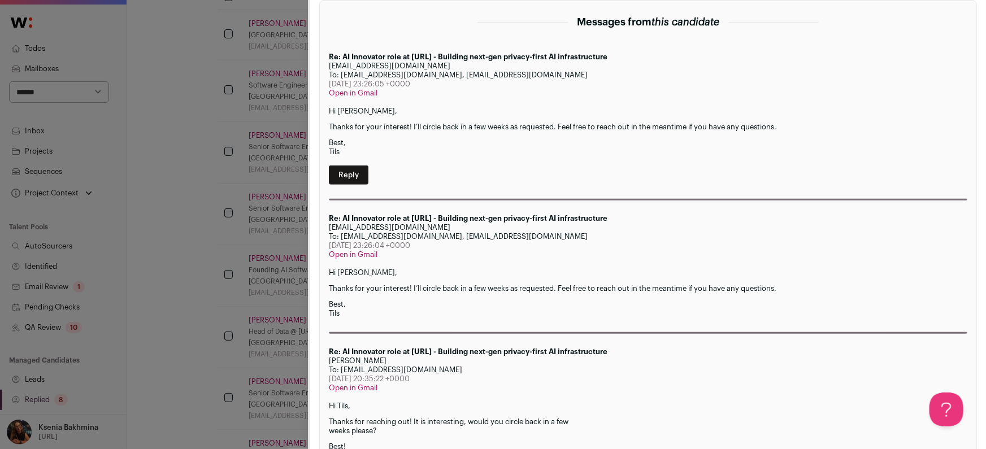
click at [207, 255] on div "Solomon Wang Last update: 8 days ago View most recent conversation in Front Ber…" at bounding box center [493, 224] width 986 height 449
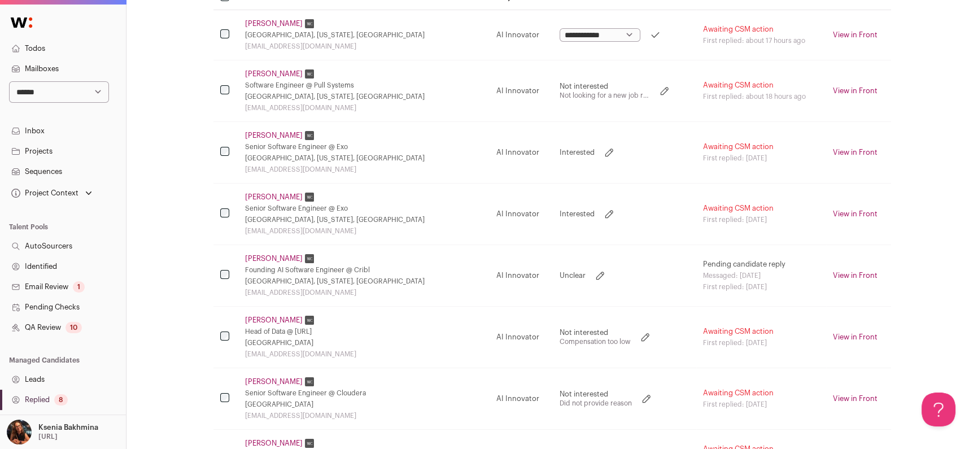
click at [595, 274] on icon at bounding box center [600, 275] width 11 height 11
click at [560, 272] on select "**********" at bounding box center [600, 276] width 81 height 14
select select "**********"
click at [560, 269] on select "**********" at bounding box center [600, 276] width 81 height 14
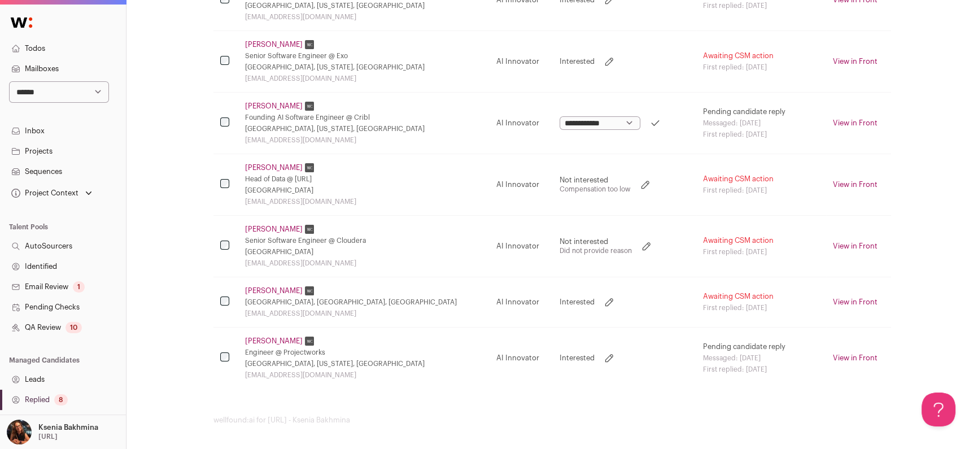
scroll to position [367, 0]
click at [273, 290] on link "John Dugan" at bounding box center [274, 291] width 58 height 9
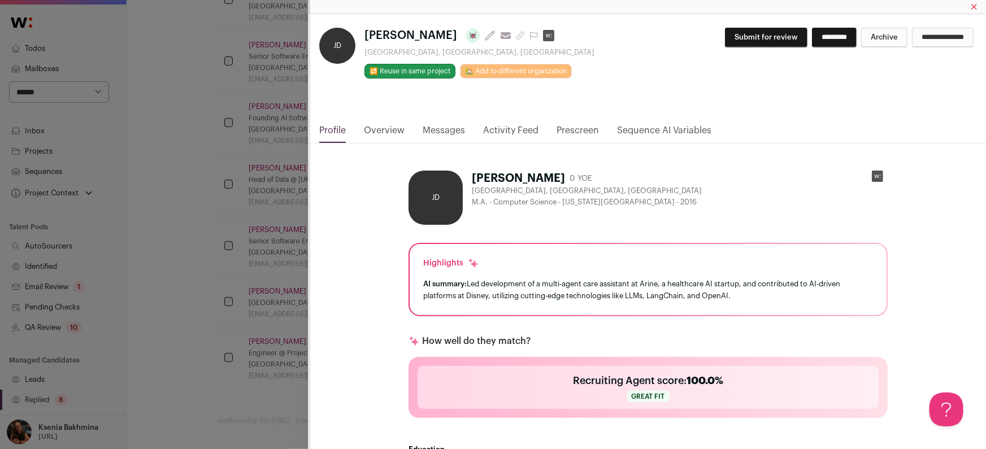
click at [446, 125] on link "Messages" at bounding box center [444, 133] width 42 height 19
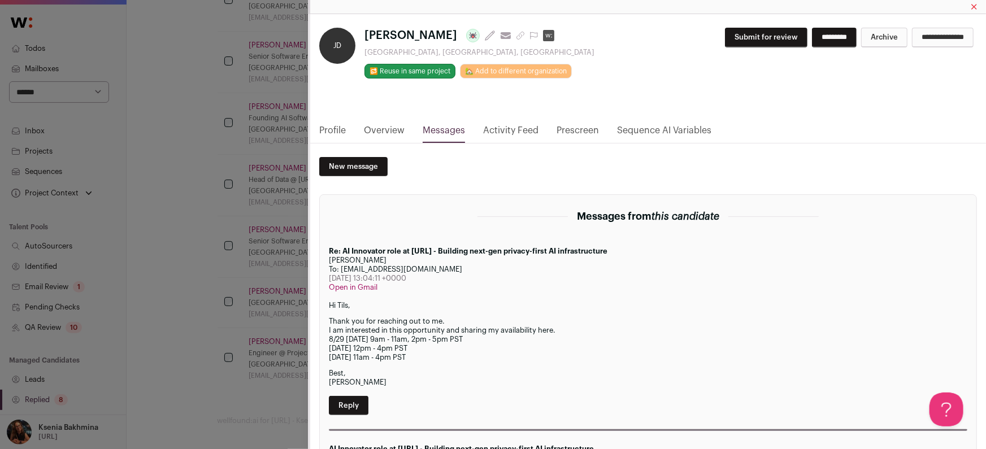
click at [216, 248] on div "**********" at bounding box center [493, 224] width 986 height 449
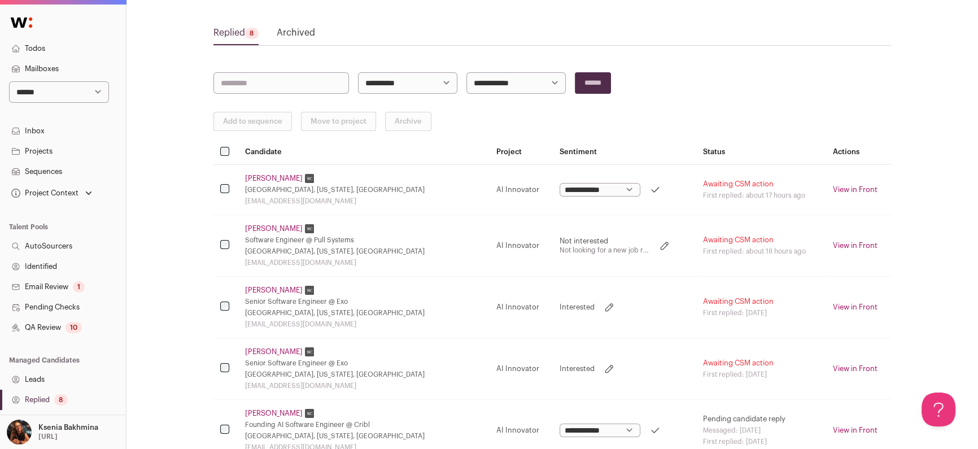
scroll to position [58, 0]
click at [229, 302] on td at bounding box center [226, 309] width 25 height 62
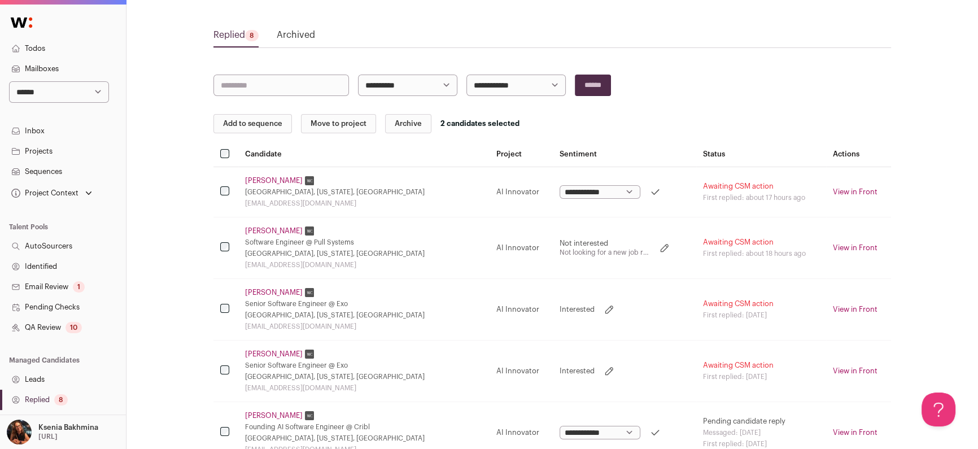
click at [414, 120] on button "Archive" at bounding box center [408, 123] width 46 height 19
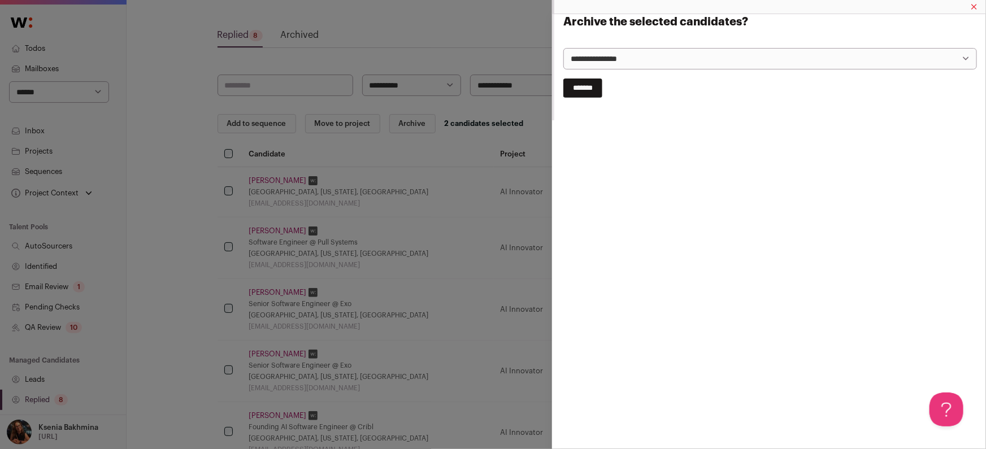
click at [587, 53] on select "**********" at bounding box center [770, 58] width 414 height 21
select select "**********"
click at [563, 48] on select "**********" at bounding box center [770, 58] width 414 height 21
click at [586, 91] on input "*******" at bounding box center [582, 88] width 39 height 19
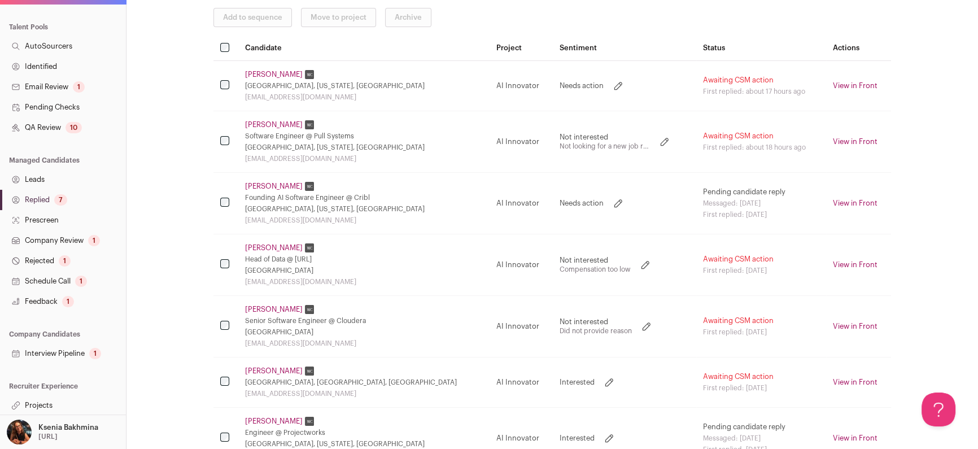
scroll to position [282, 0]
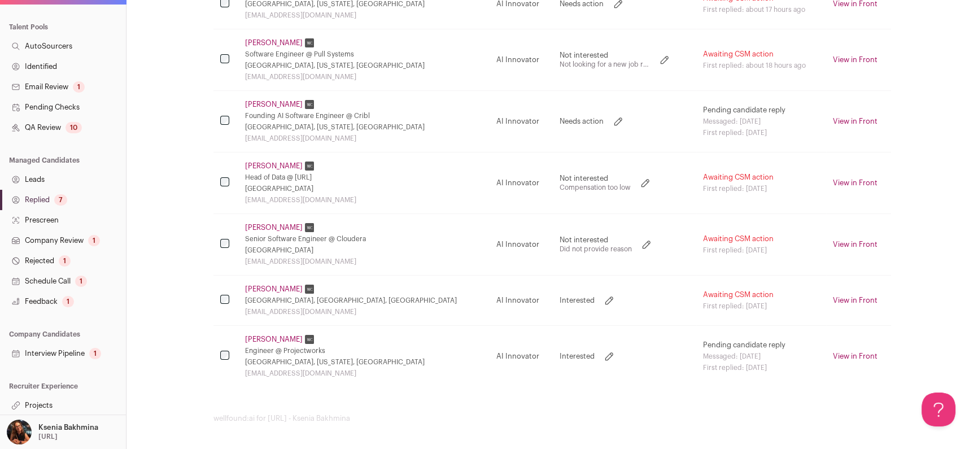
click at [45, 407] on link "Projects" at bounding box center [63, 405] width 126 height 20
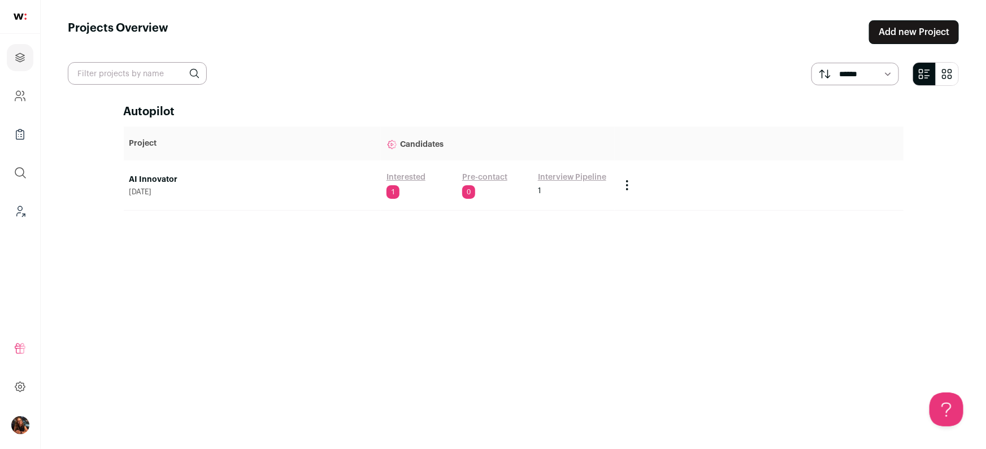
click at [138, 182] on link "AI Innovator" at bounding box center [252, 179] width 246 height 11
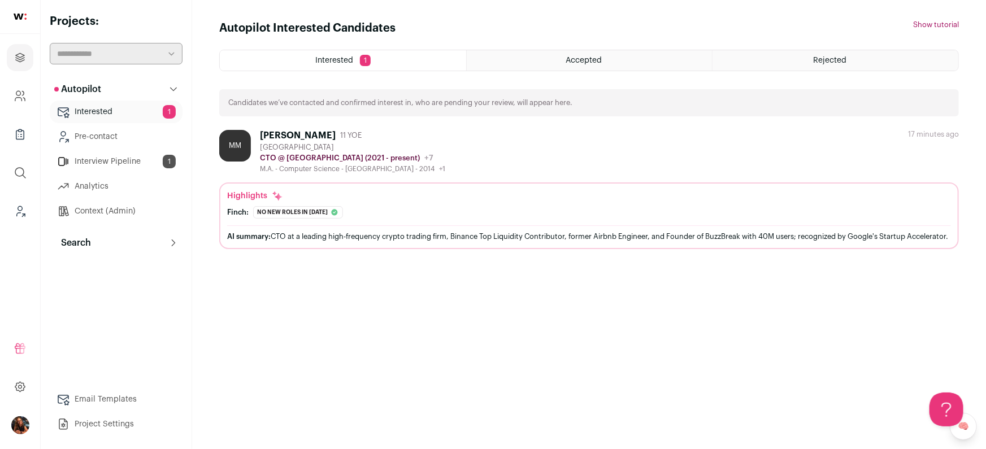
click at [88, 179] on link "Analytics" at bounding box center [116, 186] width 133 height 23
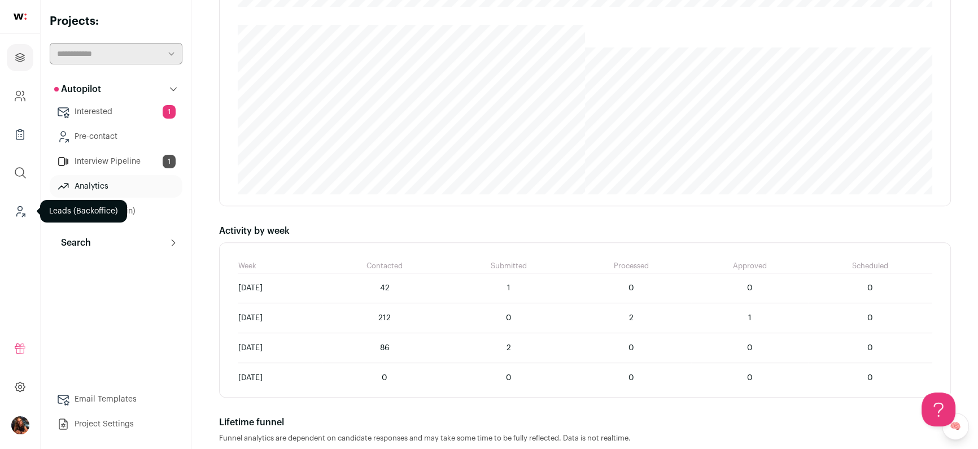
click at [21, 214] on icon "Leads (Backoffice)" at bounding box center [20, 211] width 13 height 14
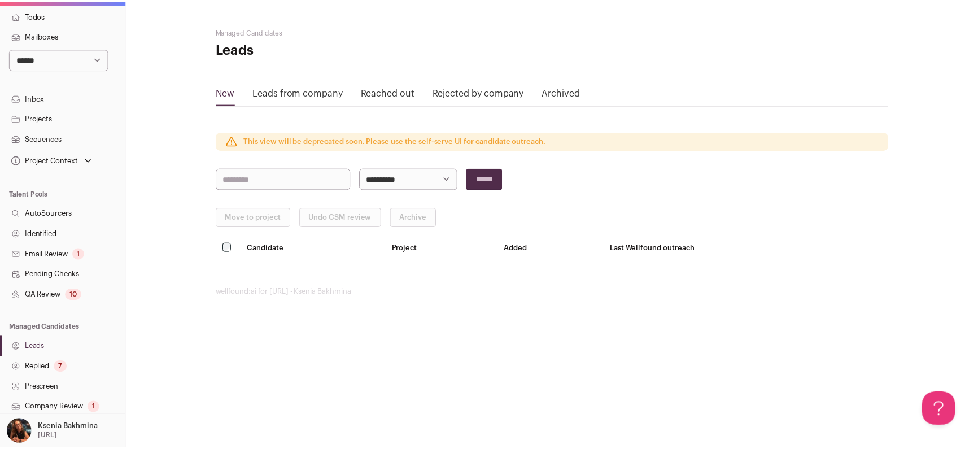
scroll to position [79, 0]
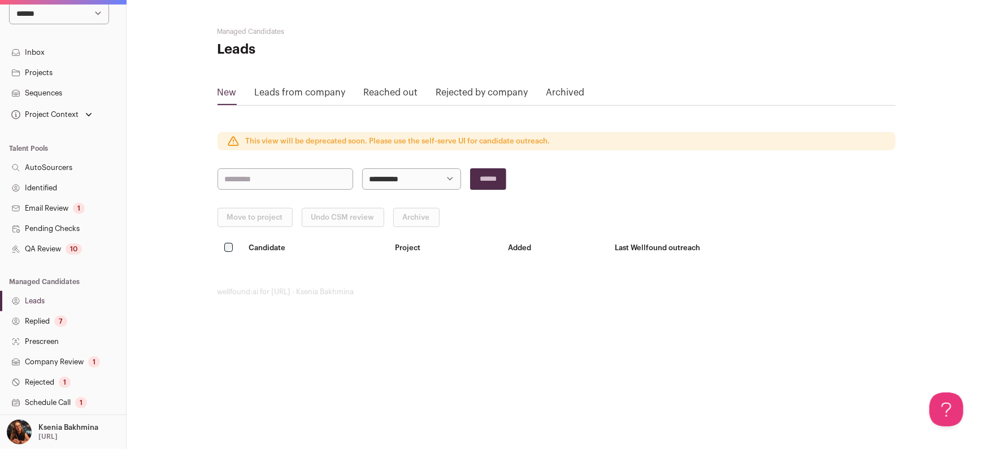
click at [51, 324] on link "Replied 7" at bounding box center [63, 321] width 126 height 20
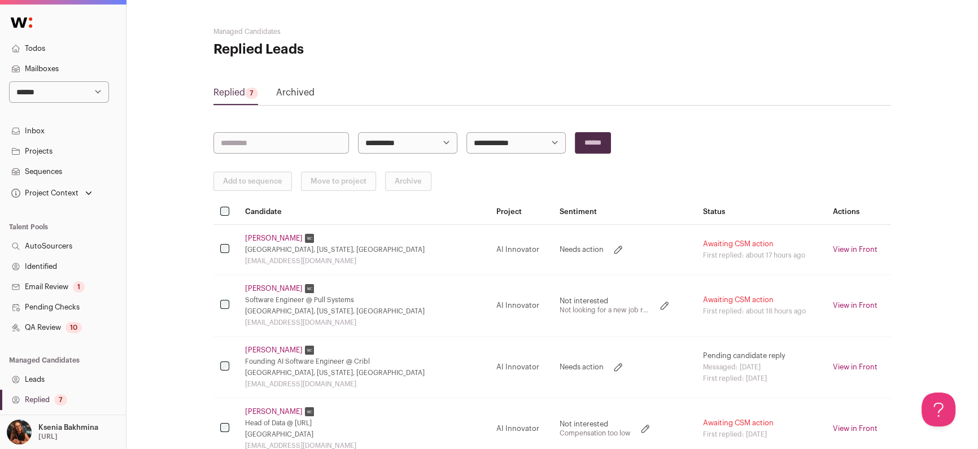
click at [294, 87] on link "Archived" at bounding box center [295, 95] width 38 height 18
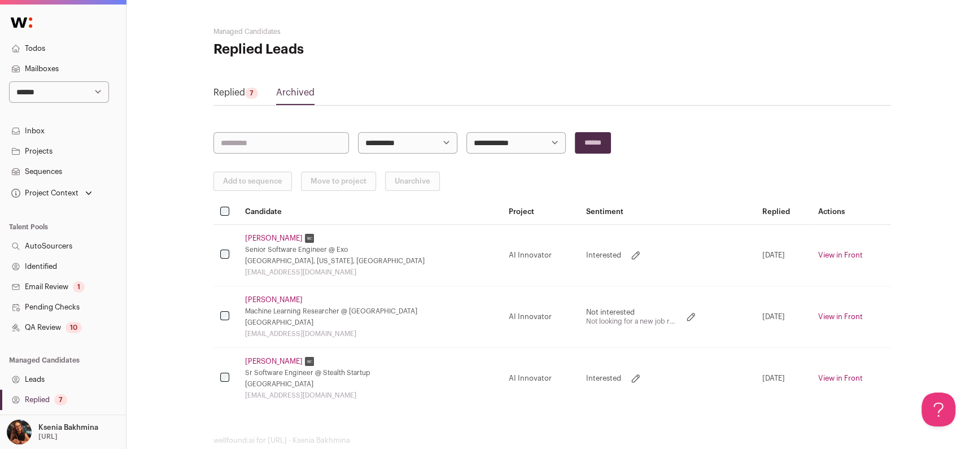
click at [226, 90] on link "Replied 7" at bounding box center [236, 95] width 45 height 18
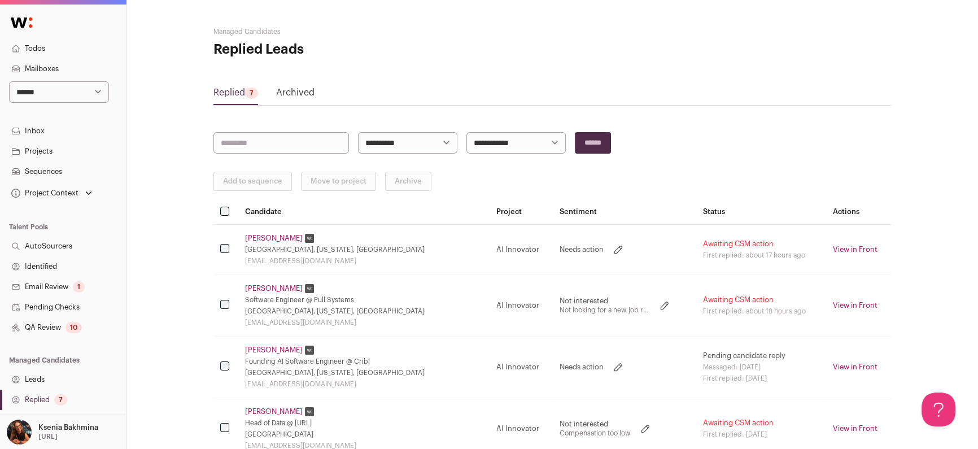
click at [613, 246] on icon at bounding box center [618, 249] width 11 height 11
click at [581, 235] on td "**********" at bounding box center [624, 249] width 143 height 50
click at [61, 93] on select "**********" at bounding box center [59, 91] width 100 height 21
select select "*****"
click at [9, 81] on select "**********" at bounding box center [59, 91] width 100 height 21
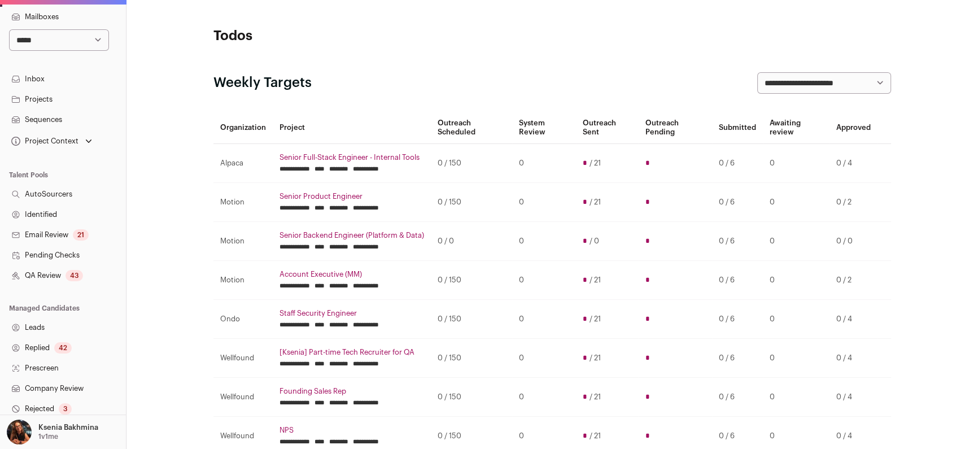
scroll to position [87, 0]
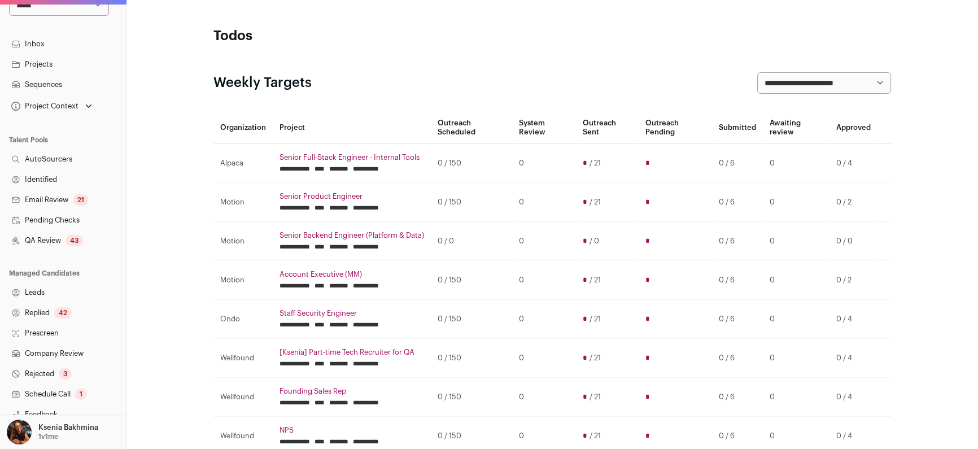
click at [37, 313] on link "Replied 42" at bounding box center [63, 313] width 126 height 20
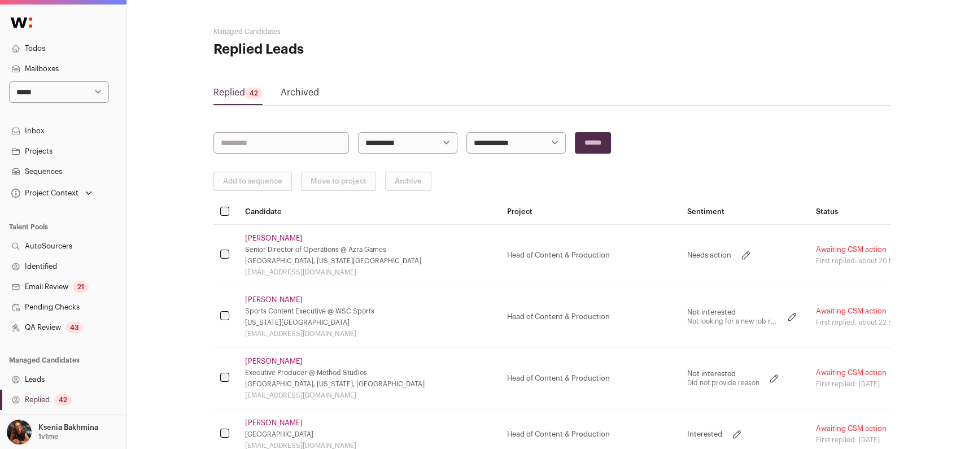
scroll to position [75, 0]
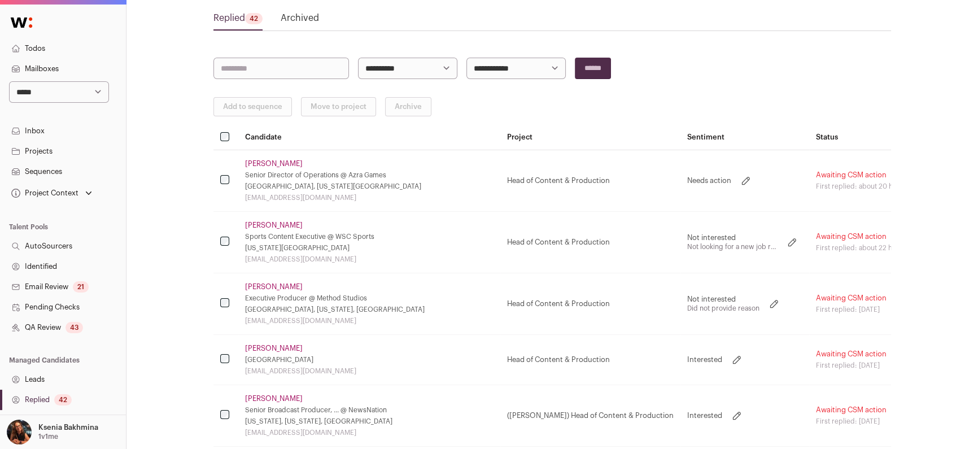
click at [272, 224] on link "[PERSON_NAME]" at bounding box center [274, 225] width 58 height 9
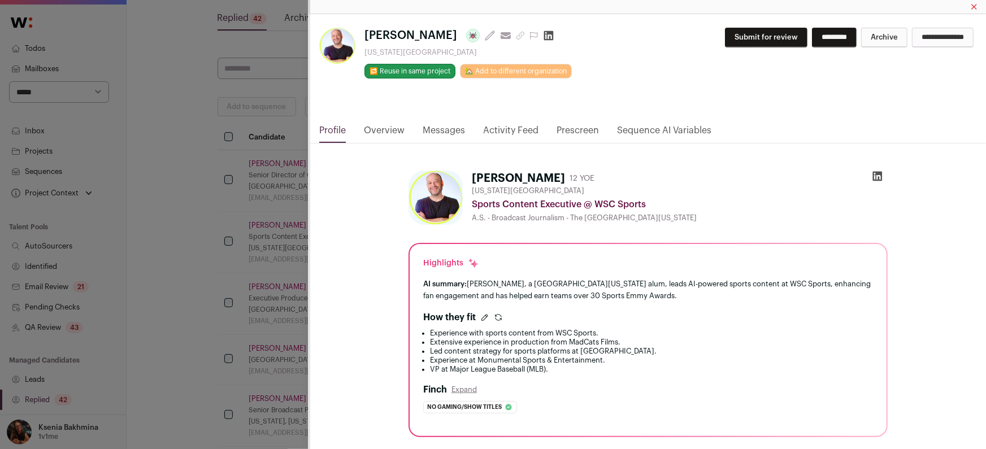
click at [426, 130] on link "Messages" at bounding box center [444, 133] width 42 height 19
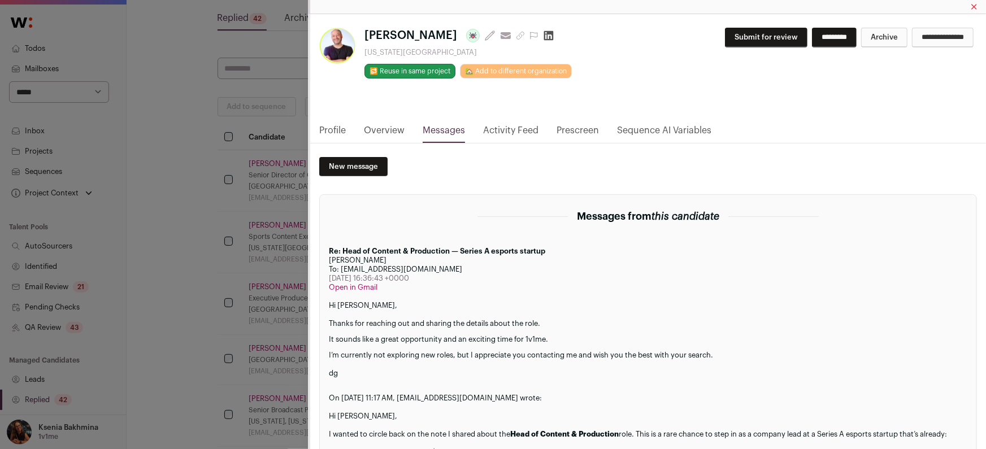
click at [181, 227] on div "**********" at bounding box center [493, 224] width 986 height 449
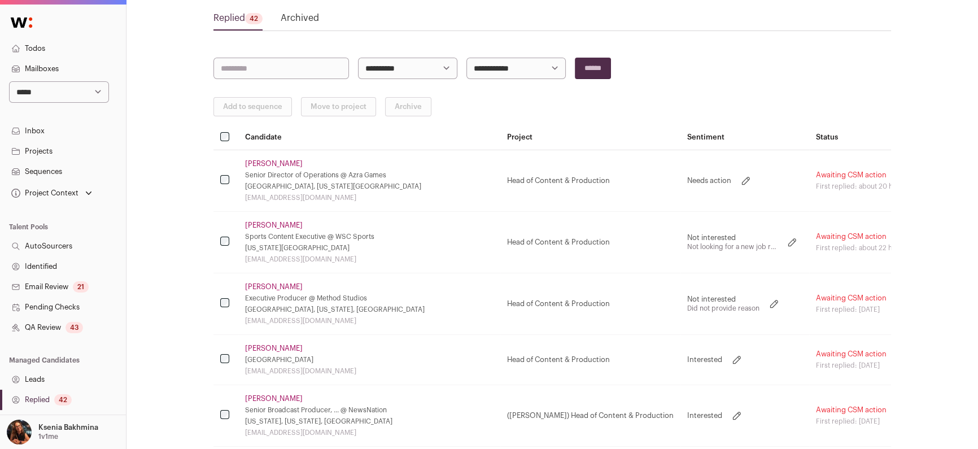
click at [269, 287] on link "[PERSON_NAME]" at bounding box center [274, 286] width 58 height 9
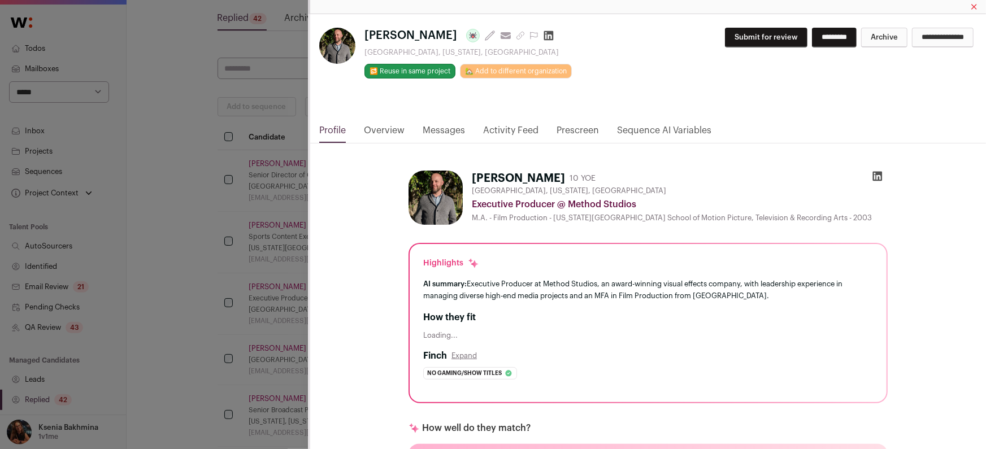
click at [432, 124] on link "Messages" at bounding box center [444, 133] width 42 height 19
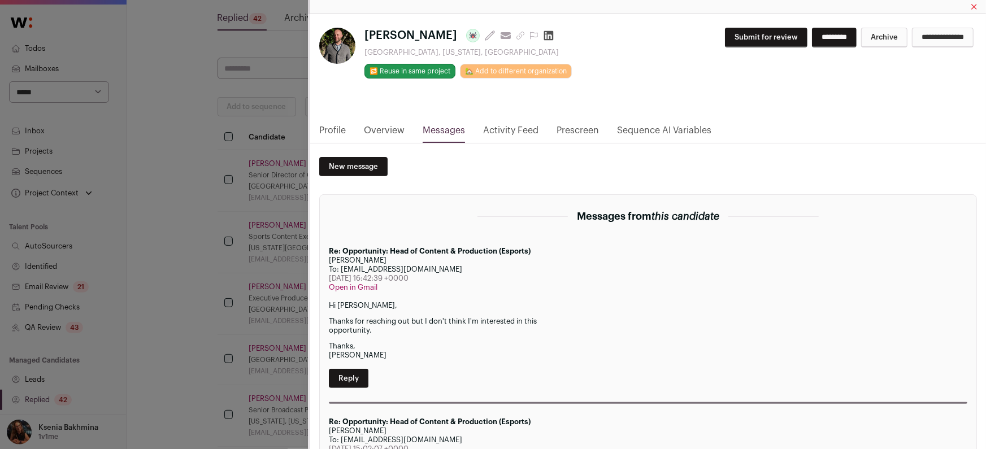
click at [169, 284] on div "**********" at bounding box center [493, 224] width 986 height 449
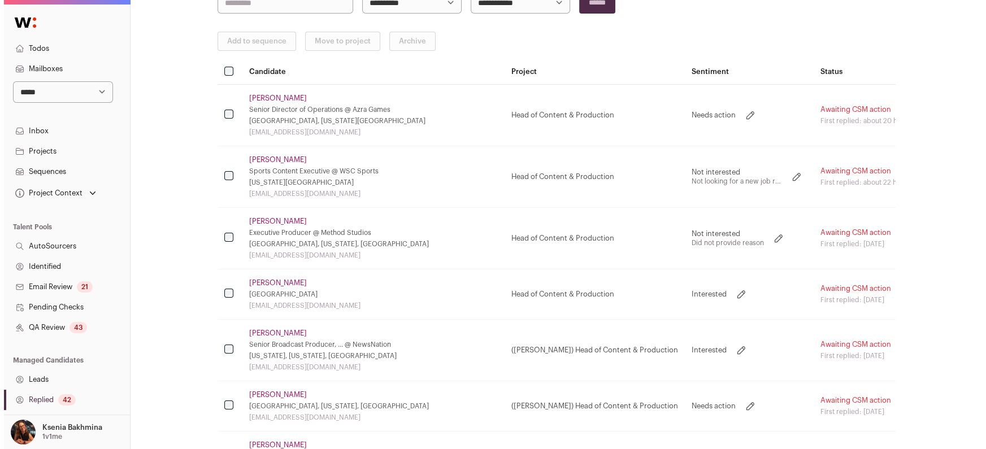
scroll to position [146, 0]
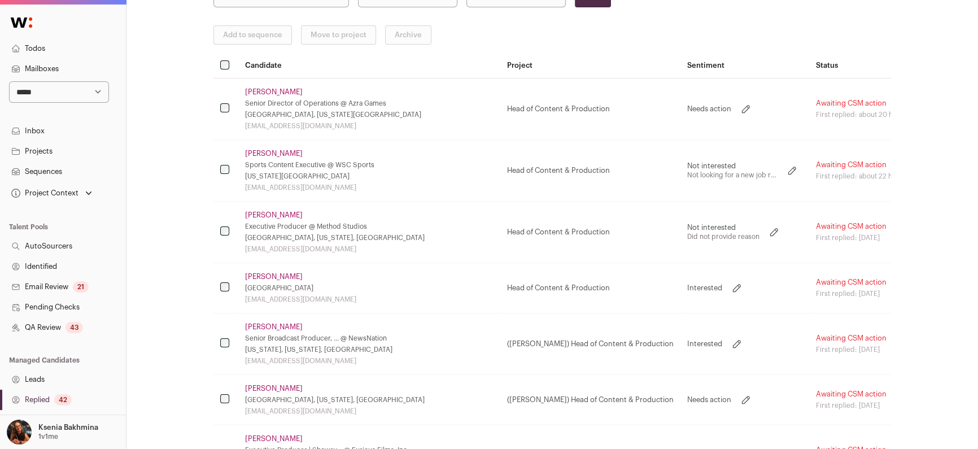
click at [276, 275] on link "[PERSON_NAME]" at bounding box center [274, 276] width 58 height 9
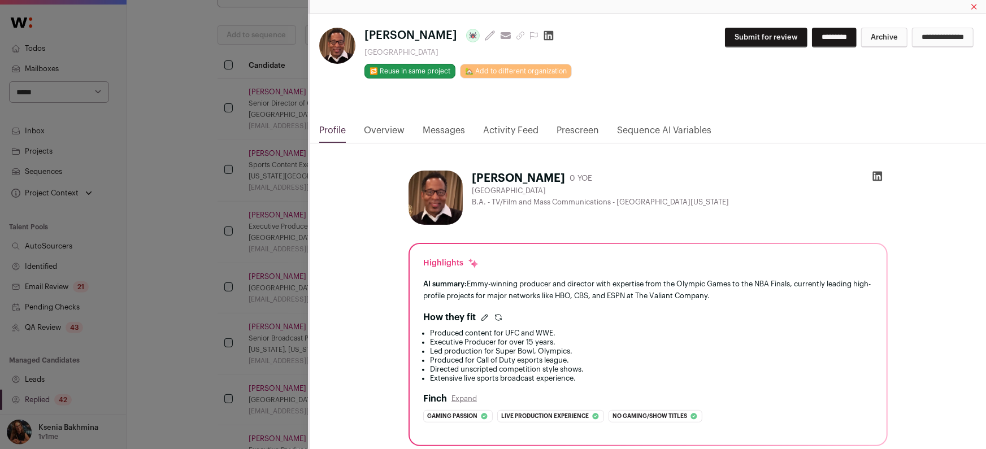
click at [186, 160] on div "**********" at bounding box center [493, 224] width 986 height 449
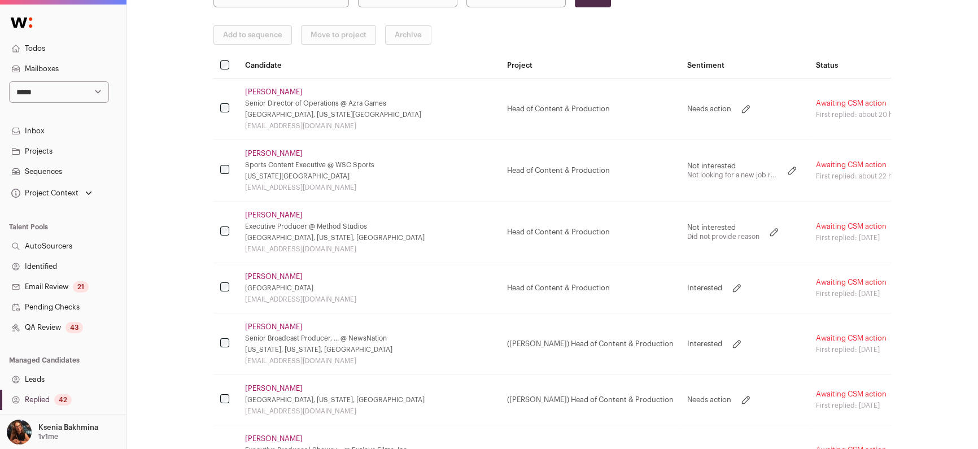
click at [275, 95] on link "[PERSON_NAME]" at bounding box center [274, 92] width 58 height 9
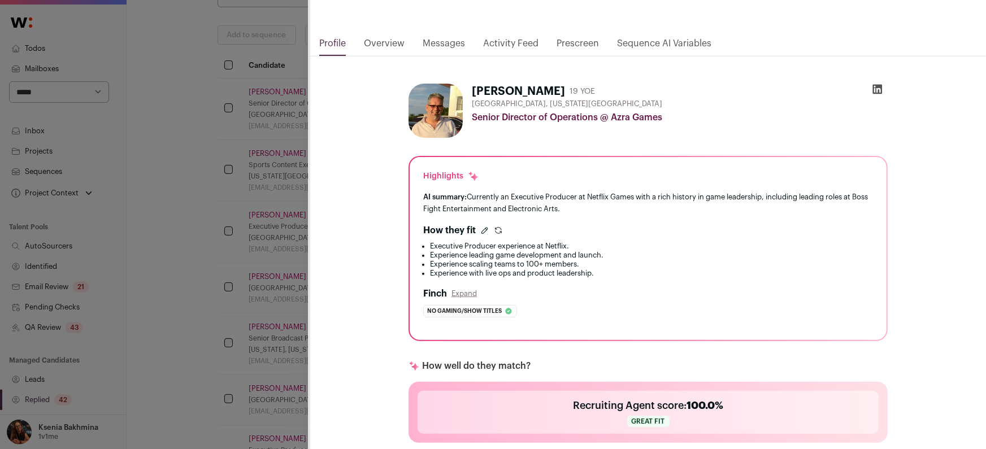
scroll to position [10, 0]
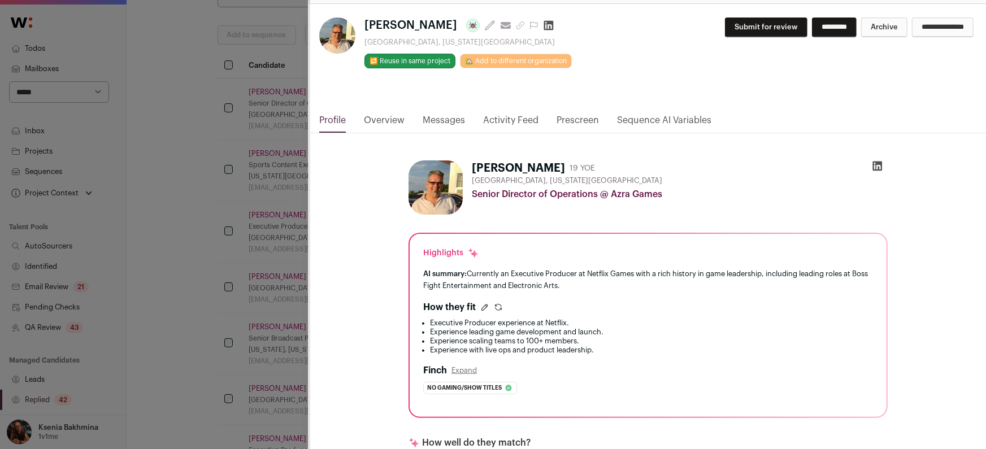
click at [445, 119] on link "Messages" at bounding box center [444, 123] width 42 height 19
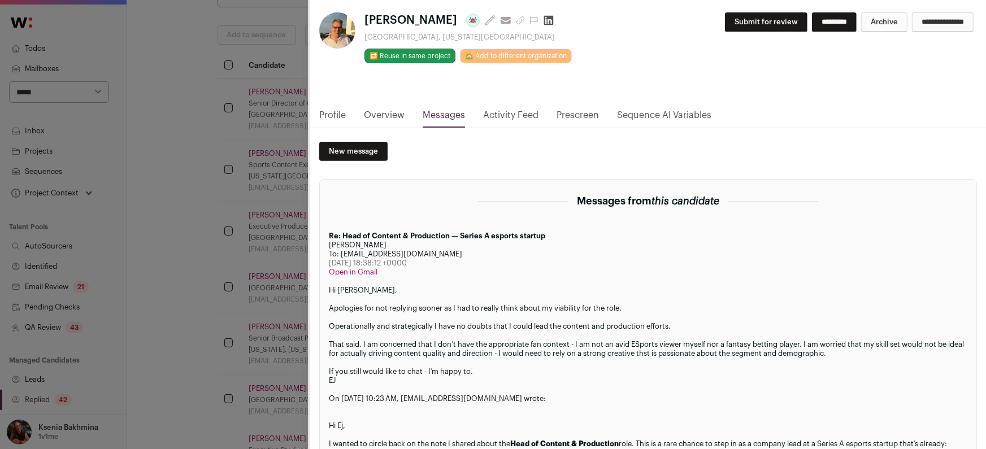
scroll to position [0, 0]
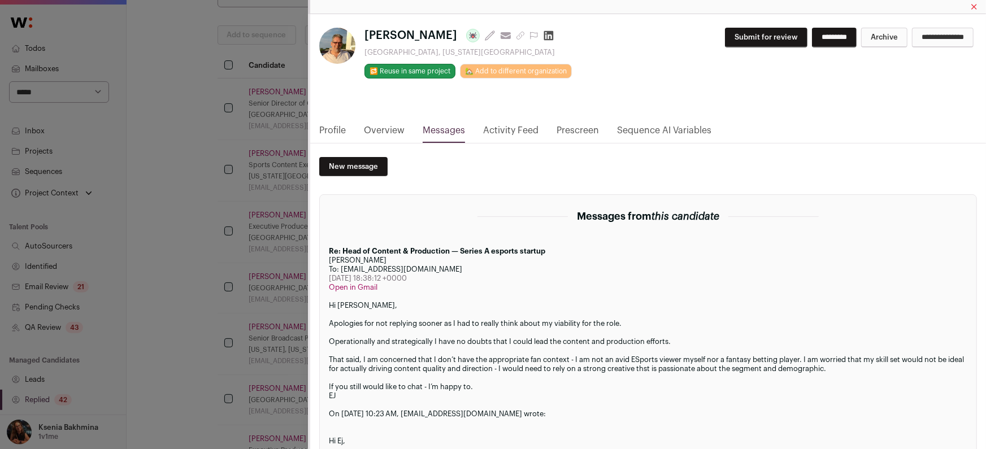
click at [339, 127] on link "Profile" at bounding box center [332, 133] width 27 height 19
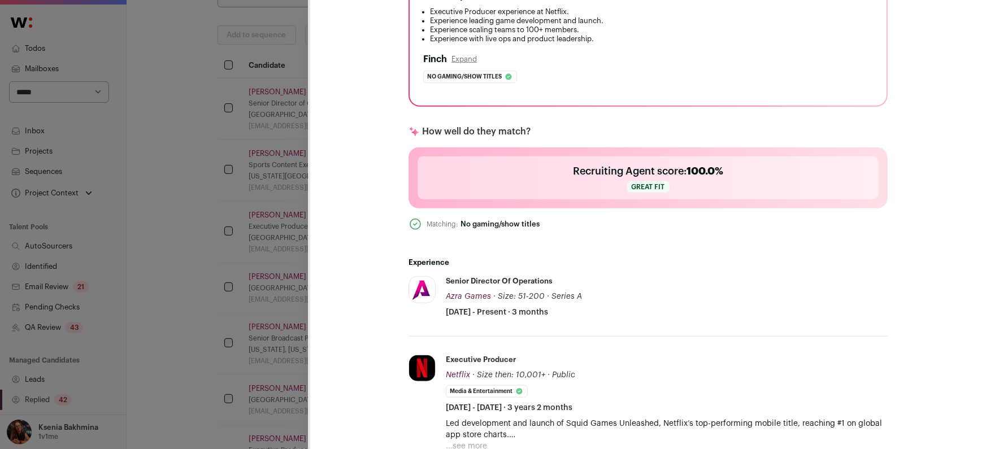
scroll to position [533, 0]
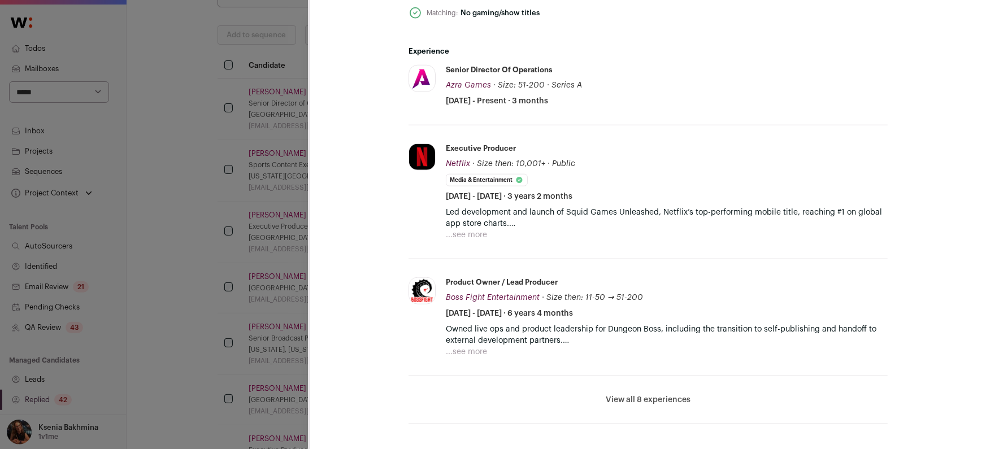
click at [651, 385] on li "View all 8 experiences View less" at bounding box center [647, 400] width 479 height 48
click at [648, 388] on li "View all 8 experiences View less" at bounding box center [647, 400] width 479 height 48
click at [646, 390] on li "View all 8 experiences View less" at bounding box center [647, 400] width 479 height 48
click at [645, 398] on button "View all 8 experiences" at bounding box center [648, 399] width 85 height 11
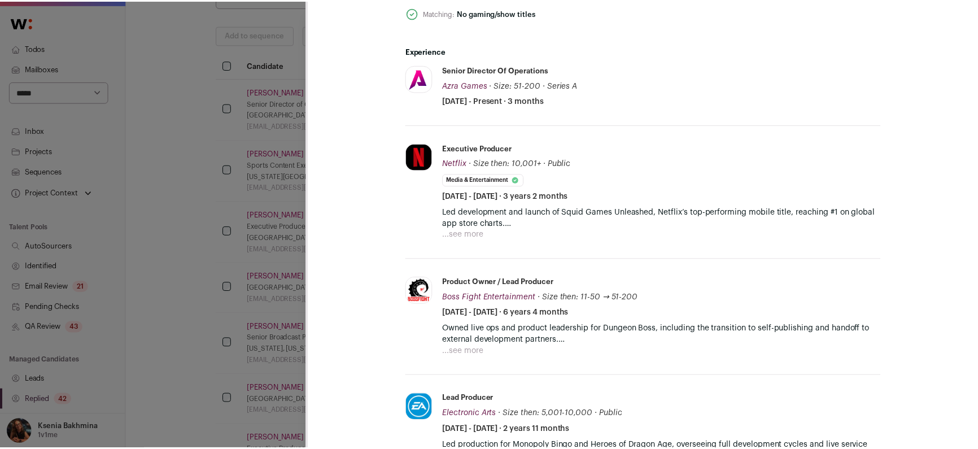
scroll to position [740, 0]
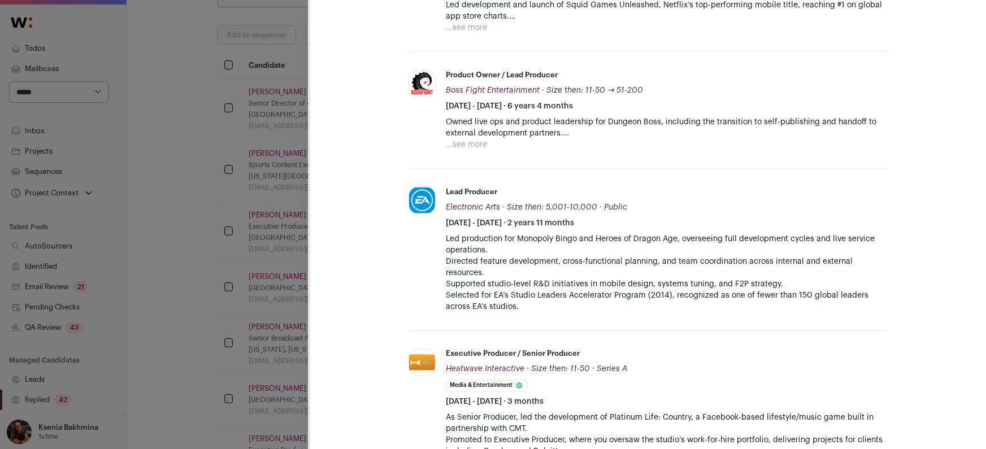
click at [240, 293] on div "**********" at bounding box center [493, 224] width 986 height 449
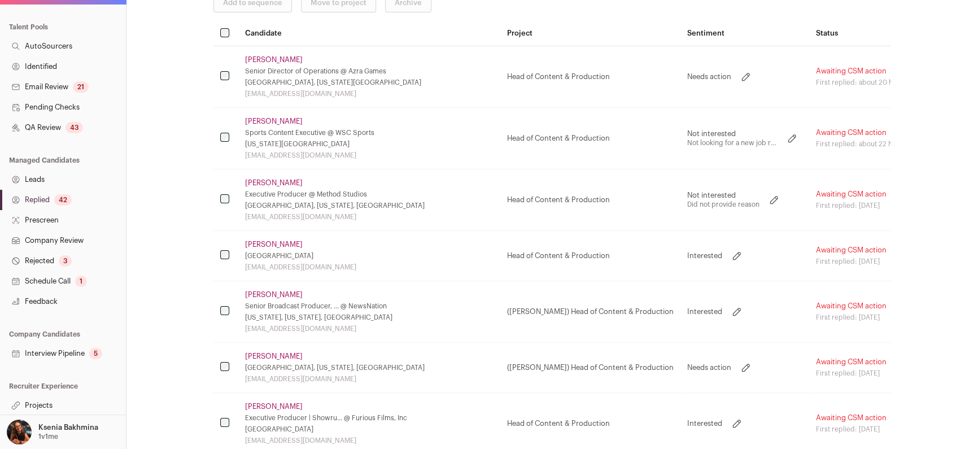
scroll to position [0, 0]
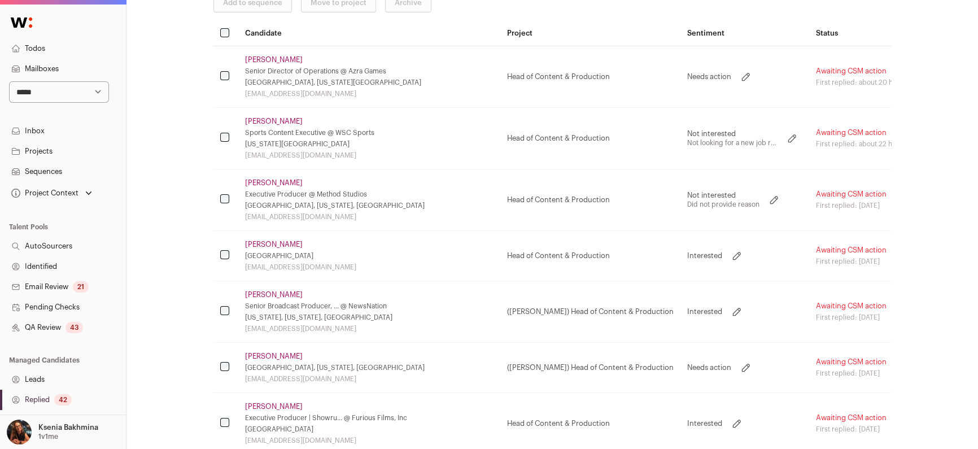
click at [282, 241] on link "[PERSON_NAME]" at bounding box center [274, 244] width 58 height 9
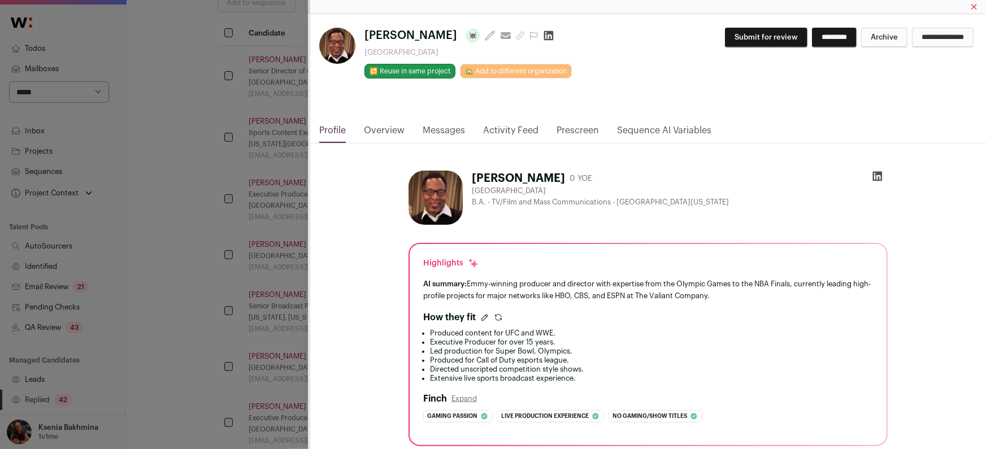
click at [229, 160] on div "**********" at bounding box center [493, 224] width 986 height 449
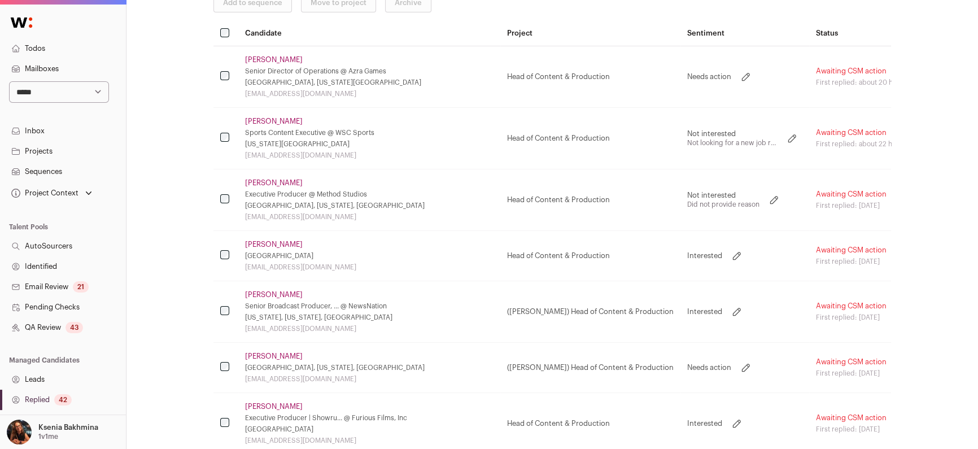
click at [261, 61] on link "[PERSON_NAME]" at bounding box center [274, 59] width 58 height 9
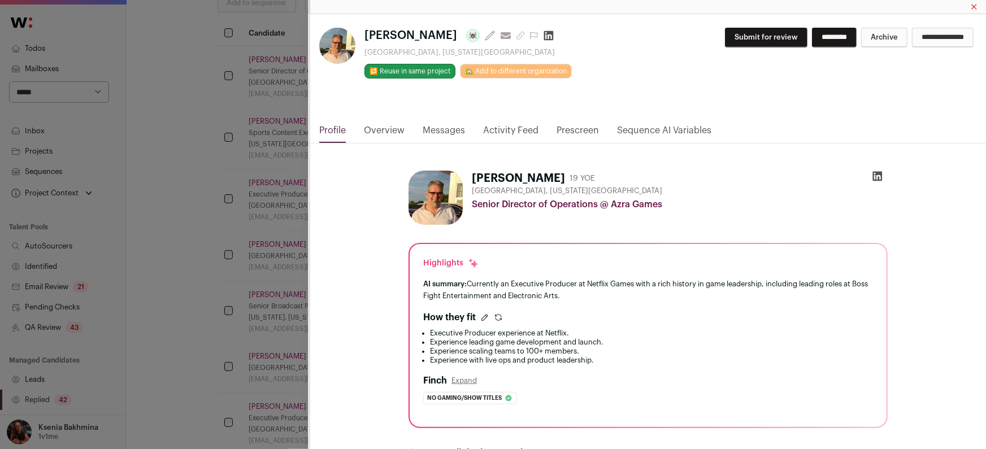
click at [247, 128] on div "**********" at bounding box center [493, 224] width 986 height 449
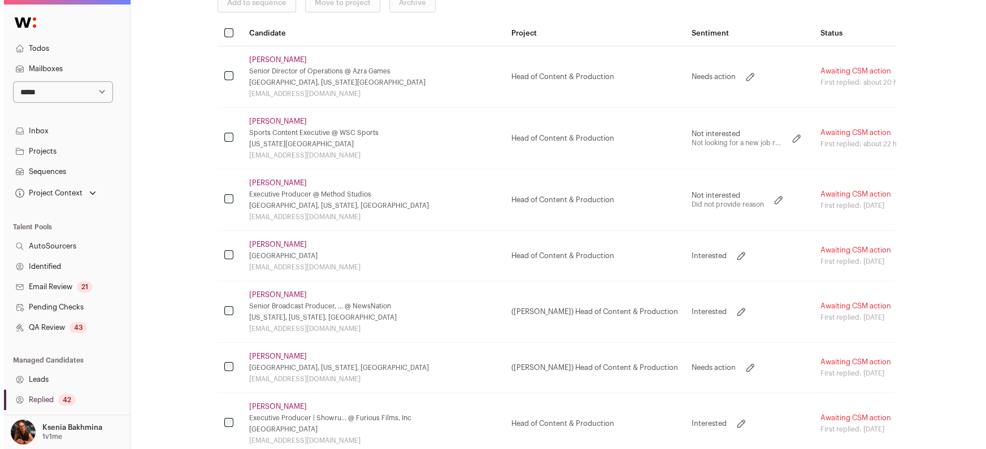
scroll to position [85, 0]
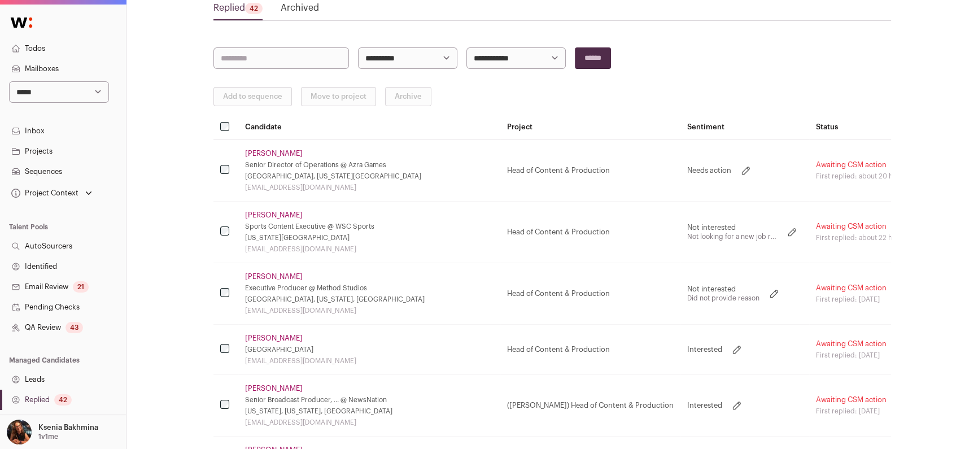
click at [259, 146] on td "[PERSON_NAME] Senior Director of Operations @ Azra Games [GEOGRAPHIC_DATA], [US…" at bounding box center [369, 171] width 262 height 62
click at [253, 155] on link "[PERSON_NAME]" at bounding box center [274, 153] width 58 height 9
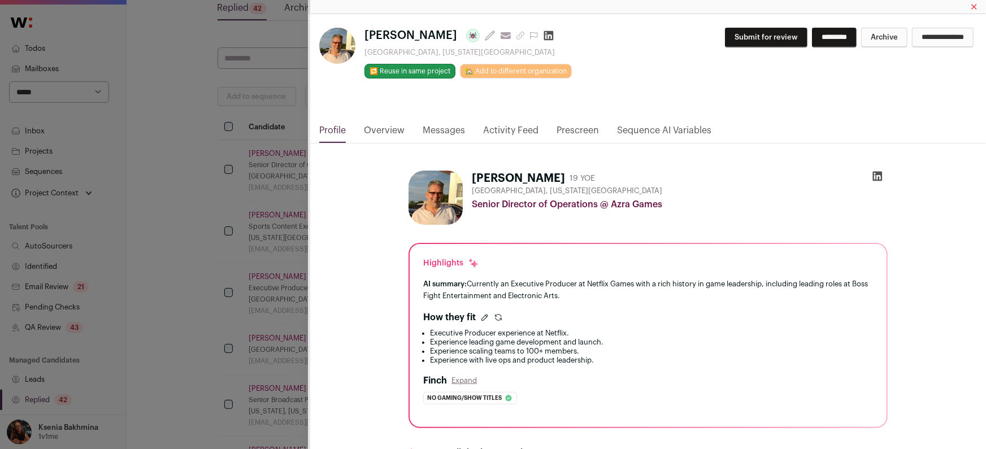
click at [499, 130] on link "Activity Feed" at bounding box center [510, 133] width 55 height 19
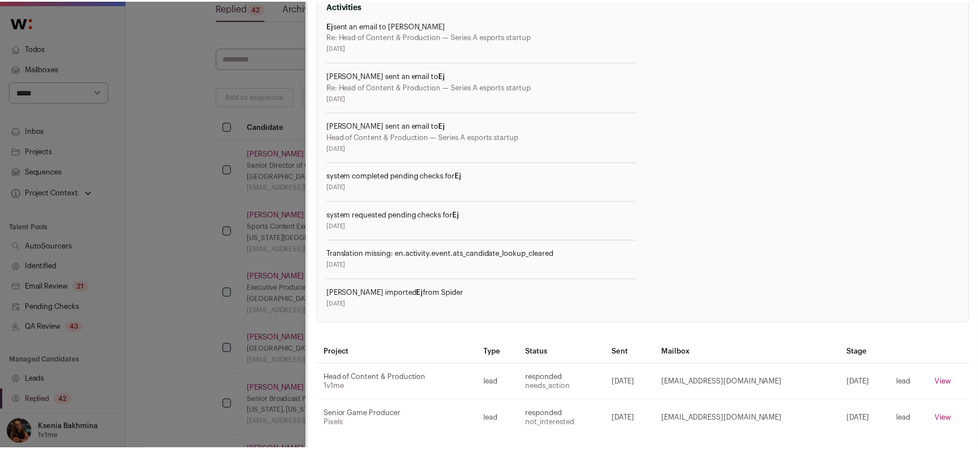
scroll to position [143, 0]
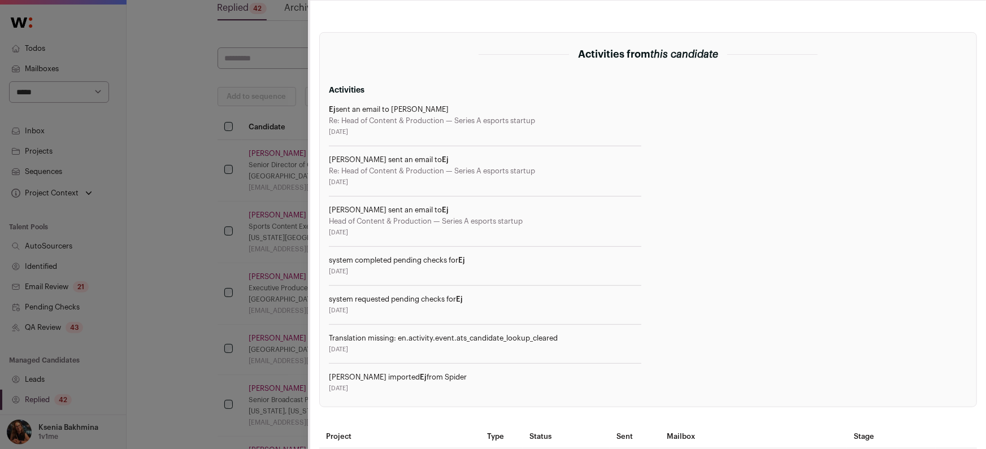
click at [225, 142] on div "**********" at bounding box center [493, 224] width 986 height 449
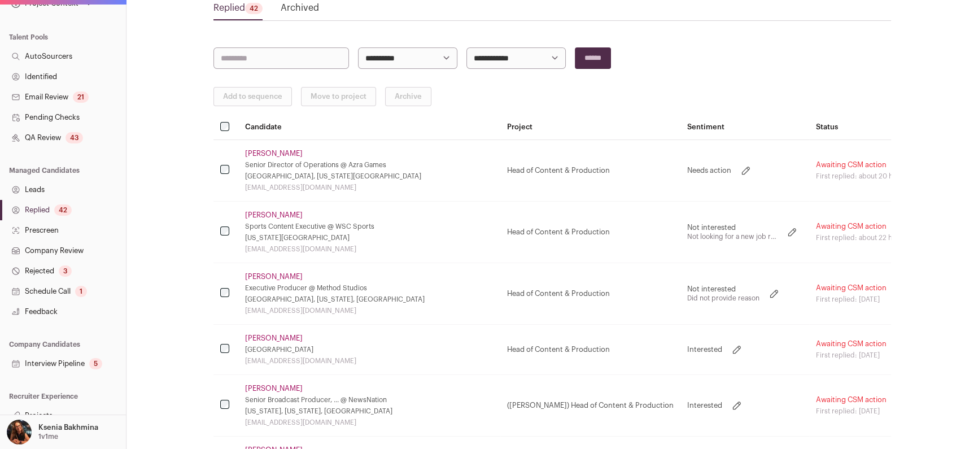
scroll to position [200, 0]
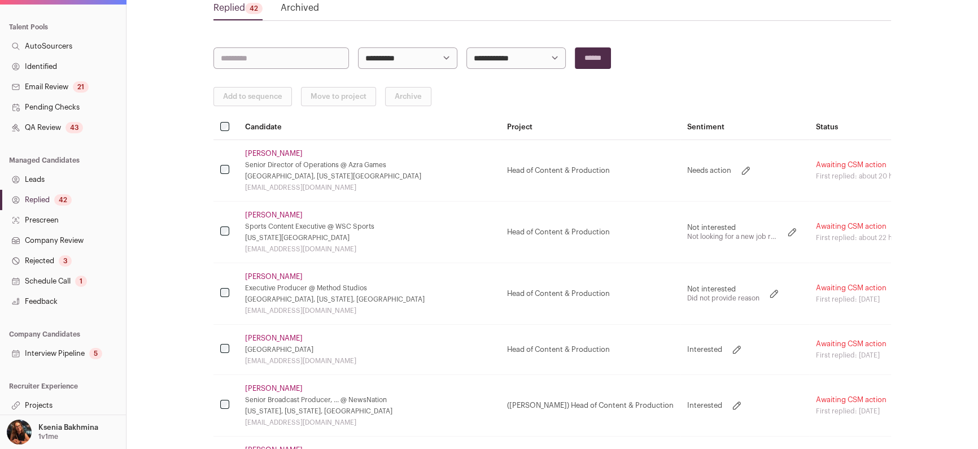
click at [42, 402] on link "Projects" at bounding box center [63, 405] width 126 height 20
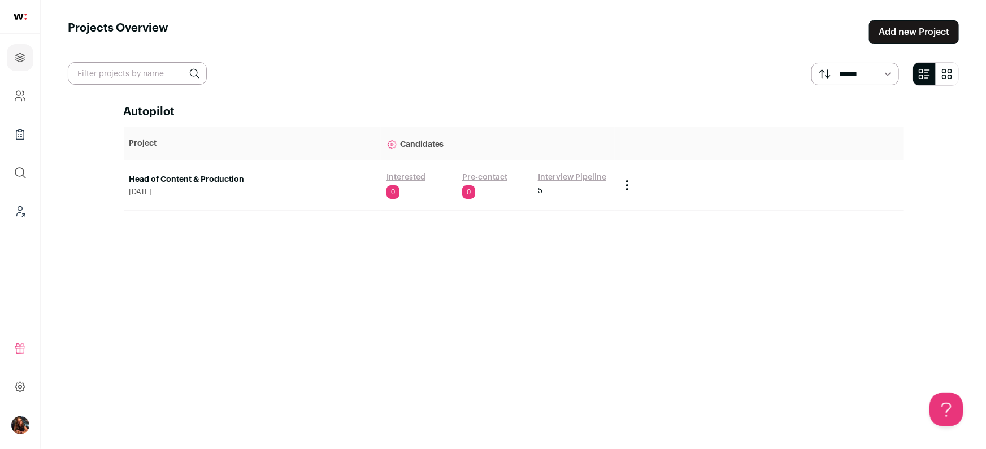
click at [184, 182] on link "Head of Content & Production" at bounding box center [252, 179] width 246 height 11
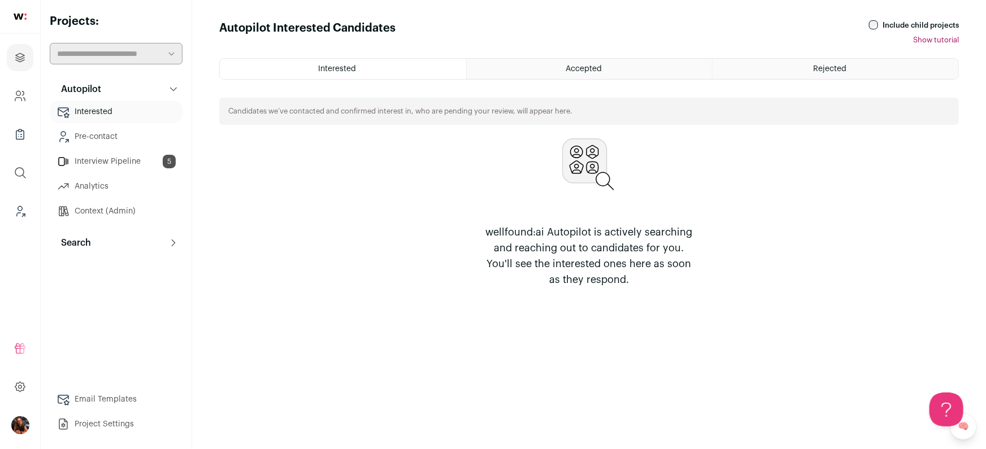
click at [93, 242] on button "Search" at bounding box center [116, 243] width 133 height 23
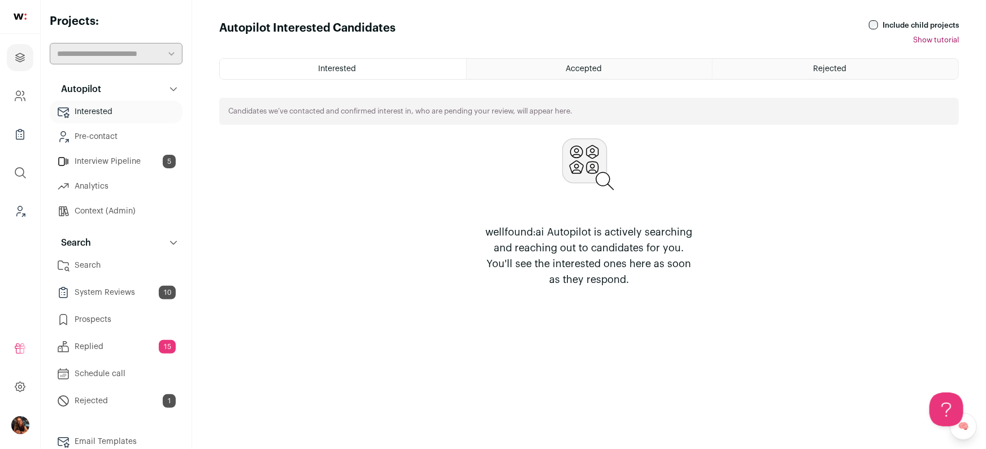
click at [95, 265] on link "Search" at bounding box center [116, 265] width 133 height 23
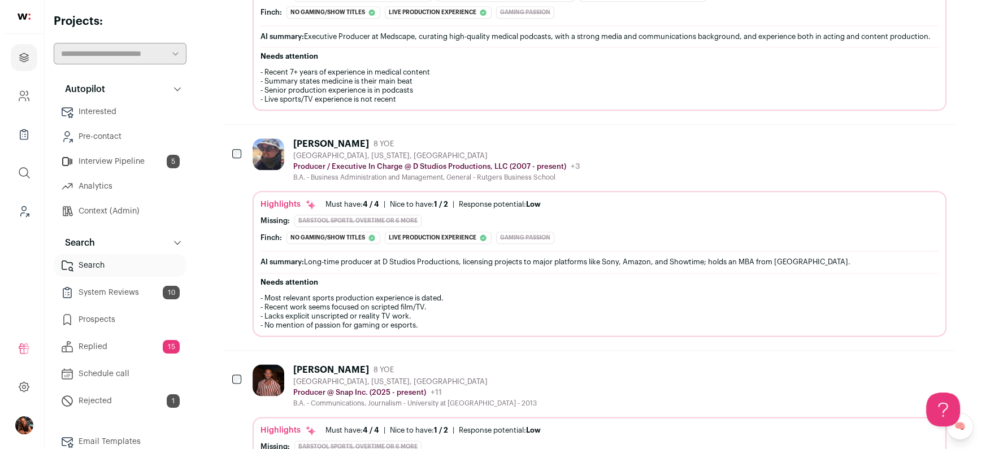
scroll to position [1717, 0]
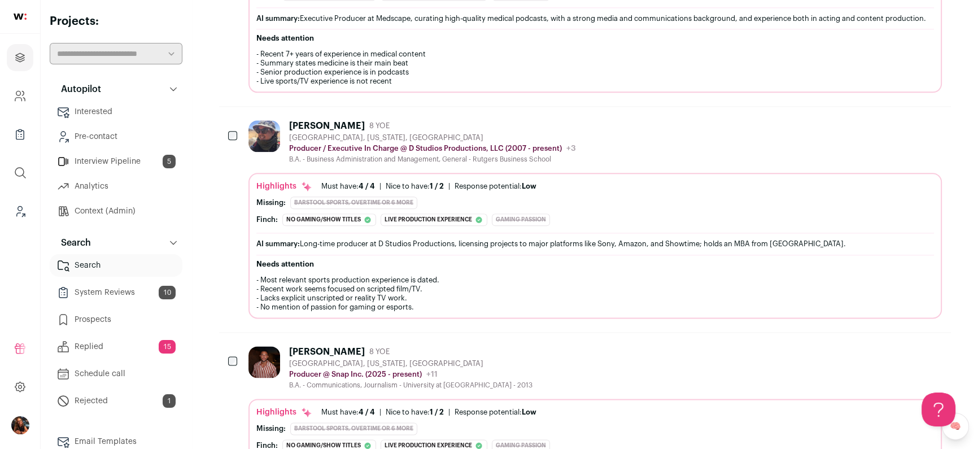
click at [296, 132] on div "[PERSON_NAME]" at bounding box center [327, 125] width 76 height 11
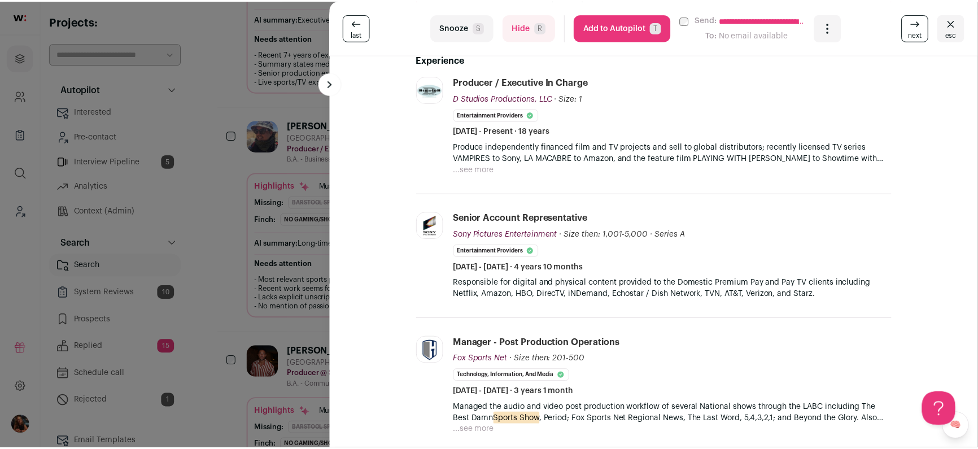
scroll to position [417, 0]
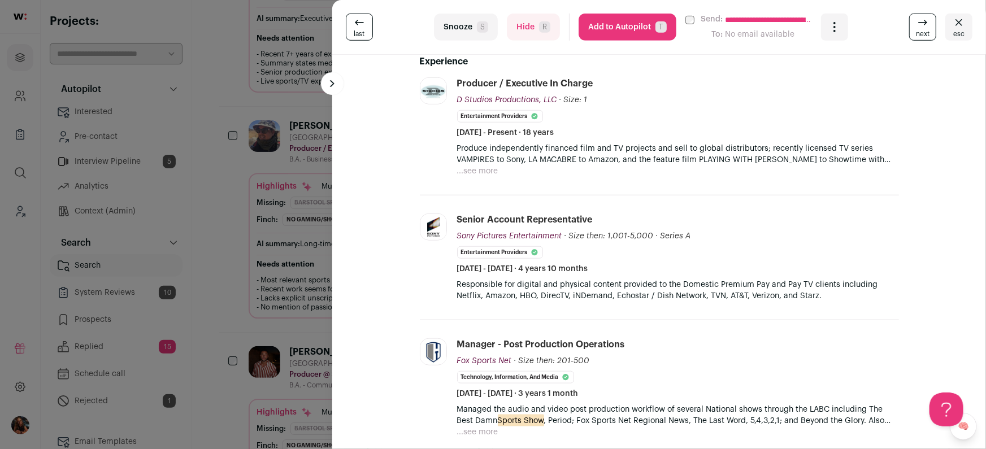
click at [463, 168] on button "...see more" at bounding box center [477, 171] width 41 height 11
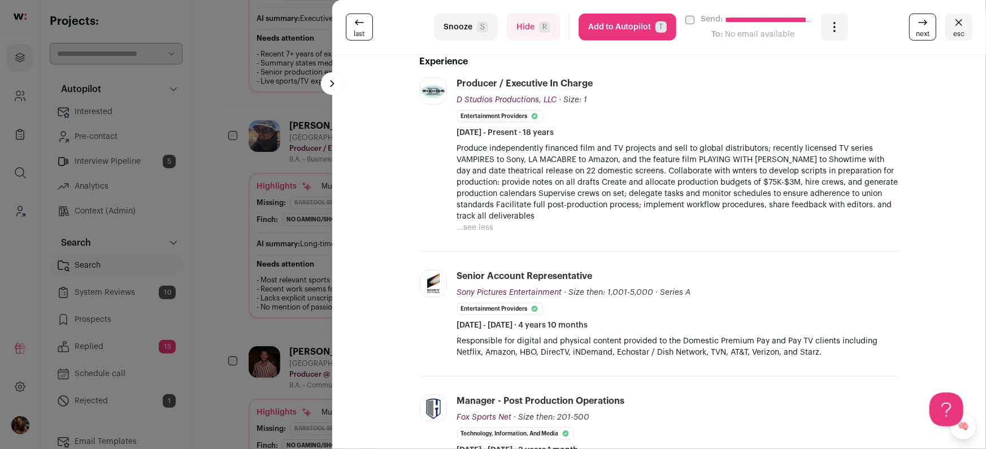
click at [237, 195] on div "**********" at bounding box center [493, 224] width 986 height 449
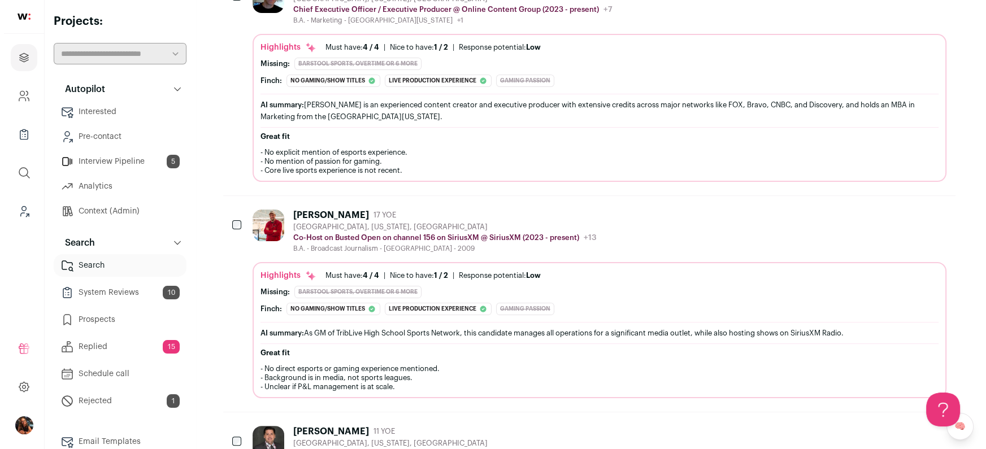
scroll to position [0, 0]
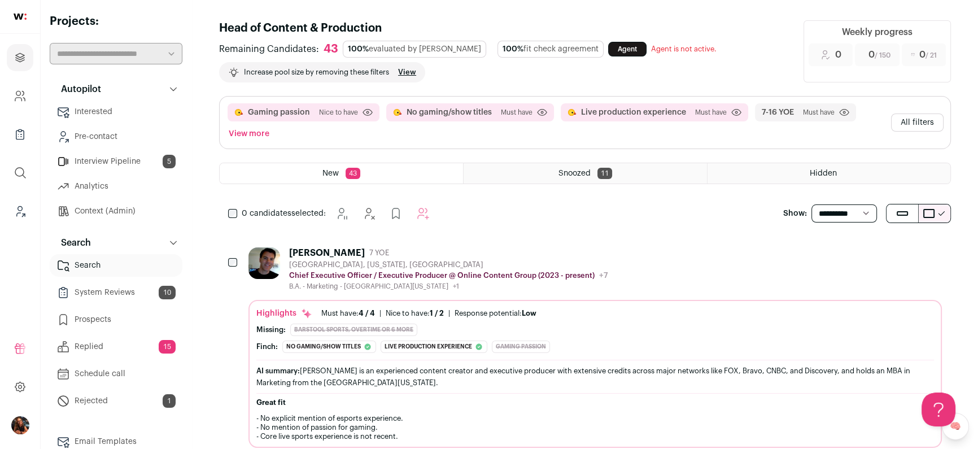
click at [931, 121] on button "All filters" at bounding box center [917, 123] width 53 height 18
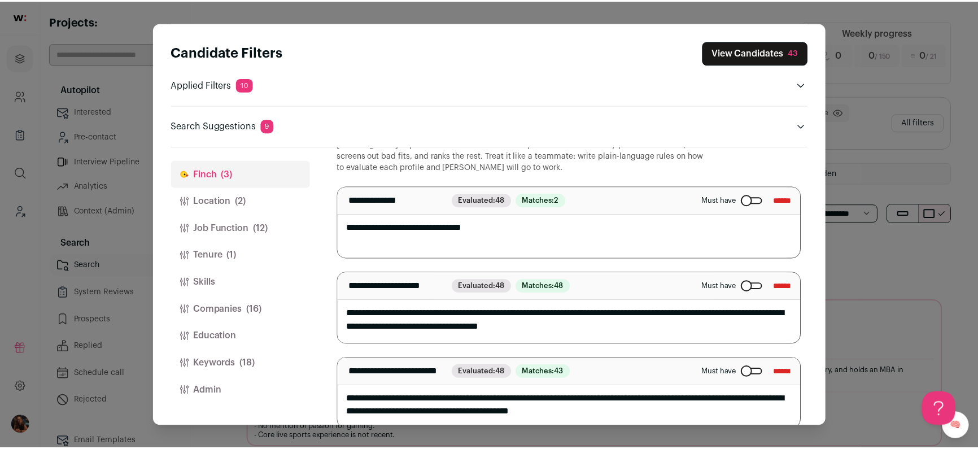
scroll to position [54, 0]
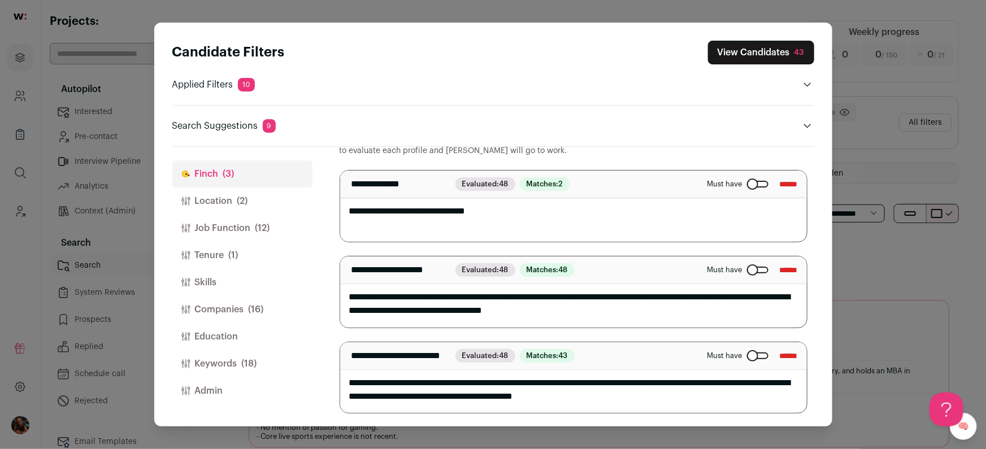
click at [747, 270] on div "Close modal via background" at bounding box center [757, 270] width 21 height 7
click at [735, 58] on button "View Candidates 43" at bounding box center [761, 53] width 106 height 24
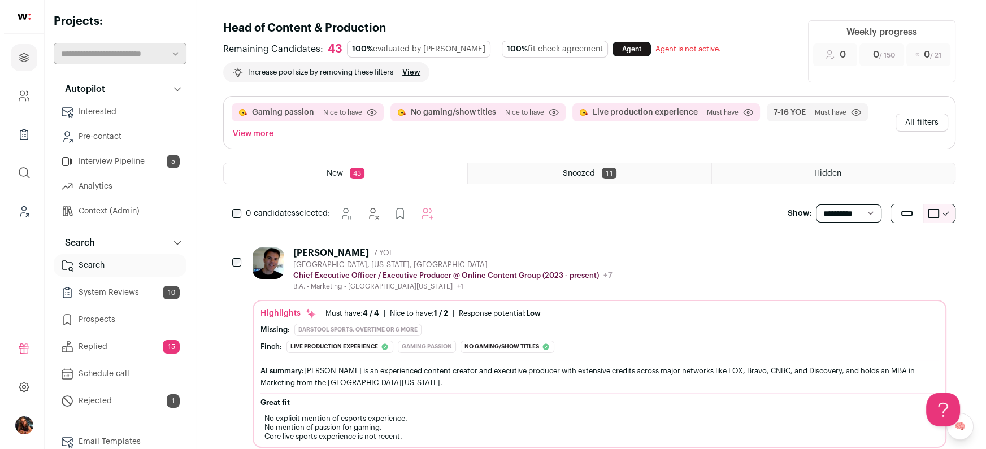
scroll to position [0, 0]
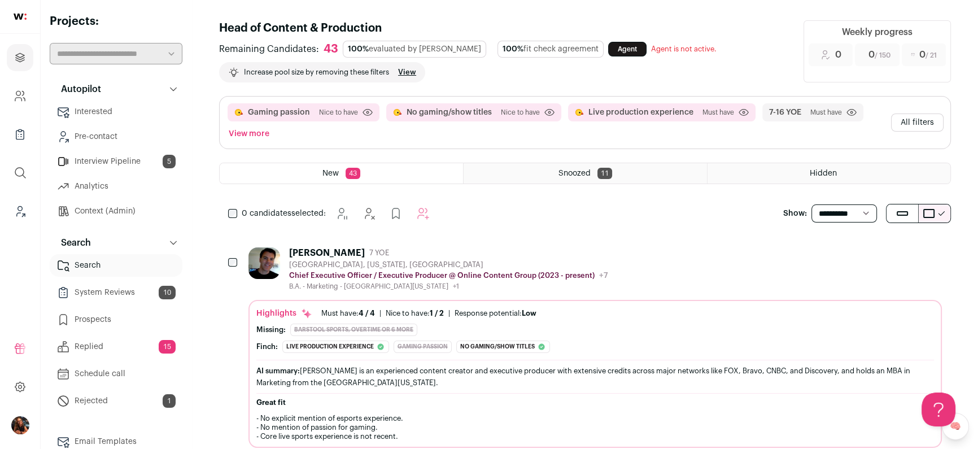
click at [898, 120] on button "All filters" at bounding box center [917, 123] width 53 height 18
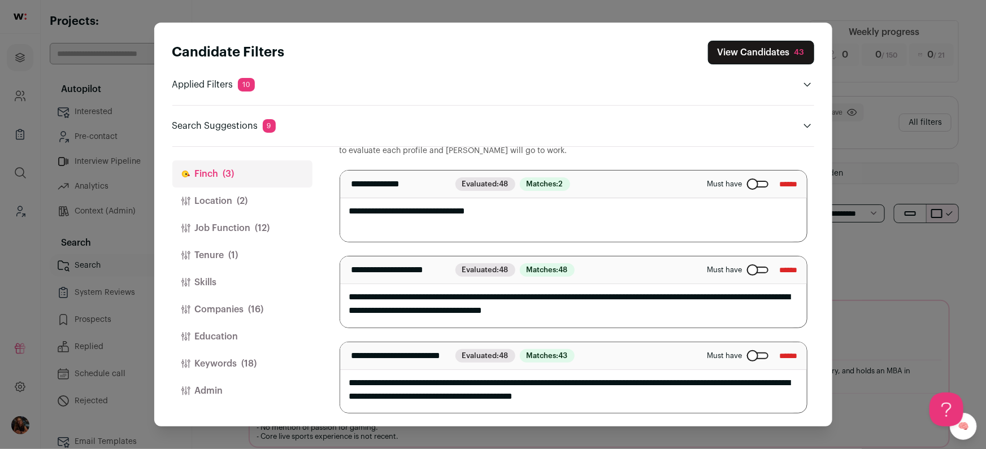
click at [242, 201] on span "(2)" at bounding box center [242, 201] width 11 height 14
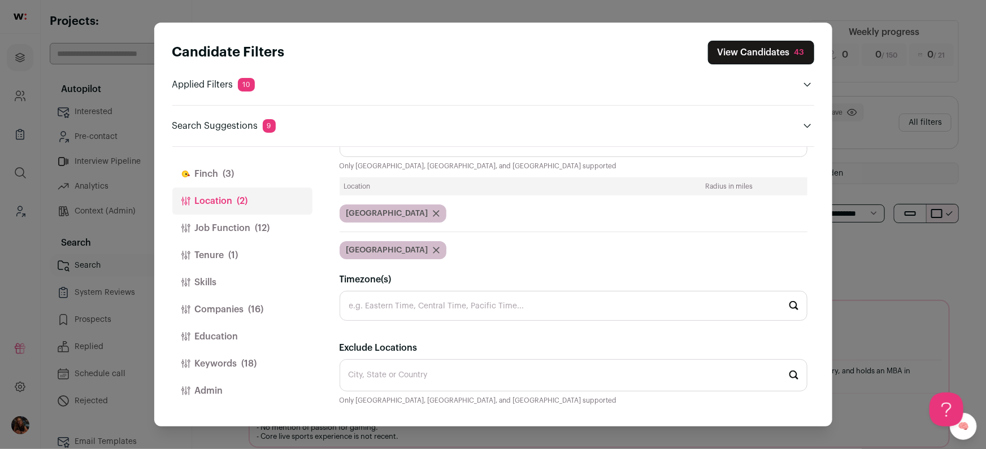
click at [242, 220] on button "Job Function (12)" at bounding box center [242, 228] width 140 height 27
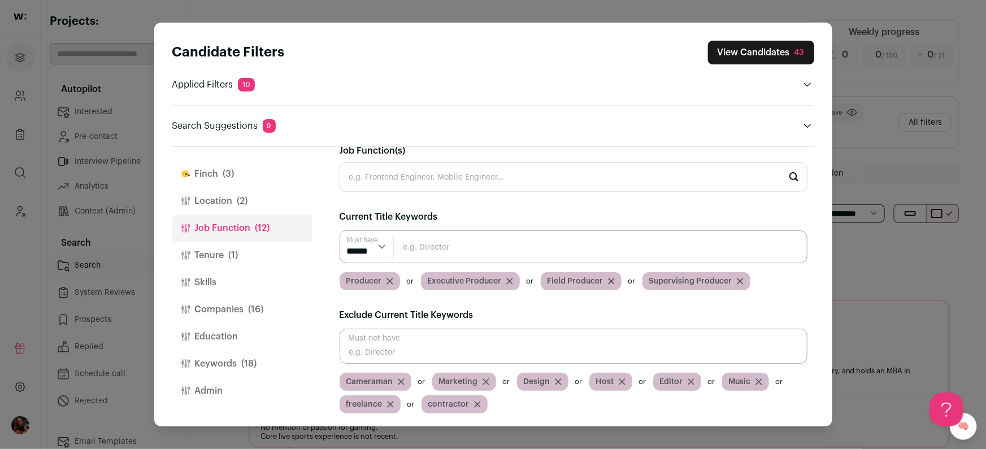
scroll to position [16, 0]
click at [241, 248] on button "Tenure (1)" at bounding box center [242, 255] width 140 height 27
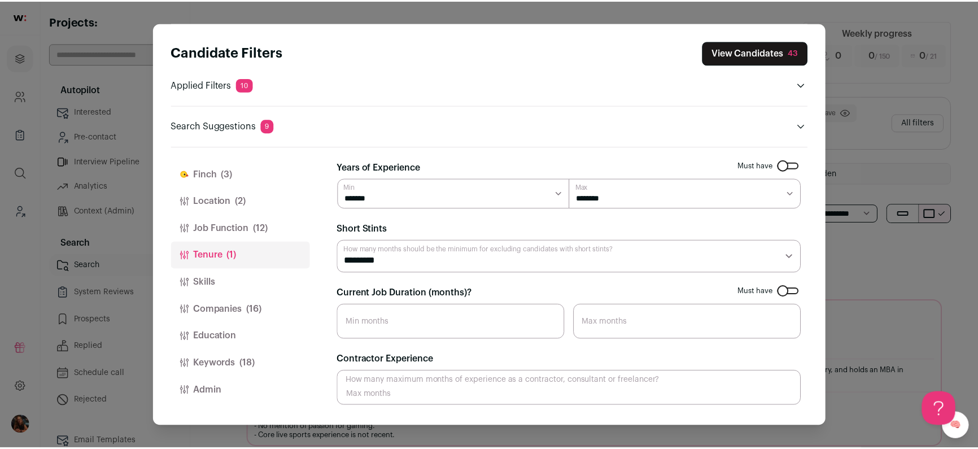
scroll to position [0, 0]
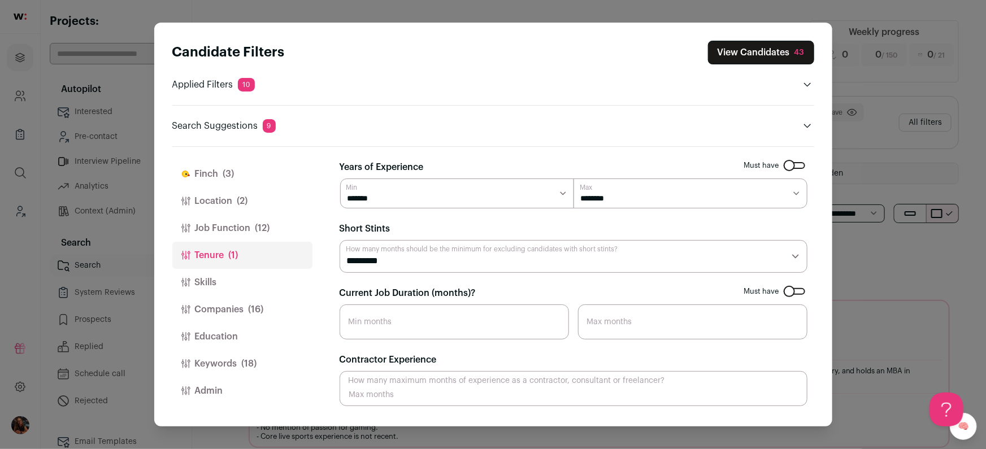
click at [492, 191] on select "******* ****** ******* ******* ******* ******* ******* ******* ******* ******* …" at bounding box center [457, 194] width 234 height 31
select select "*"
click at [340, 179] on select "******* ****** ******* ******* ******* ******* ******* ******* ******* ******* …" at bounding box center [457, 194] width 234 height 31
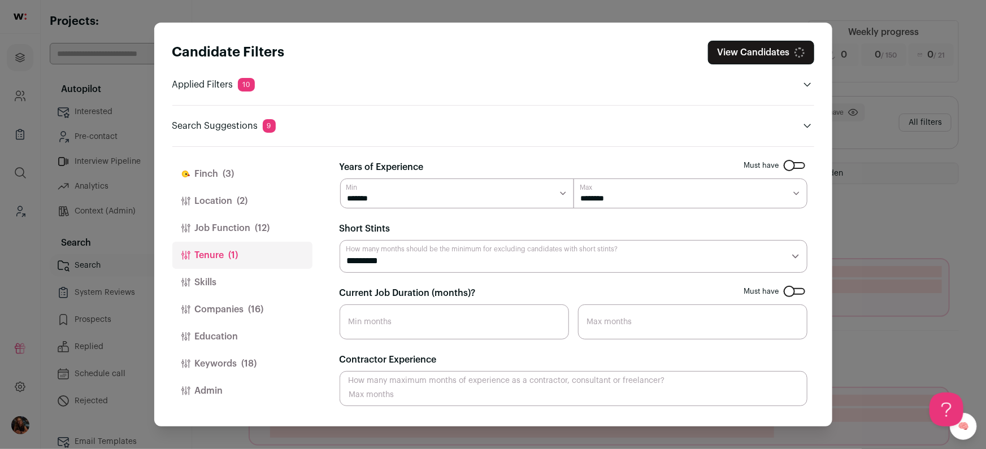
select select "**"
click at [573, 179] on select "******* ******* ******* ******** ******** ******** ******** ******** ******** *…" at bounding box center [690, 194] width 234 height 31
click at [678, 182] on select "******* ******* ******* ******** ******** ******** ******** ******** ******** *…" at bounding box center [690, 194] width 234 height 31
click at [758, 56] on button "View Candidates 52" at bounding box center [761, 53] width 105 height 24
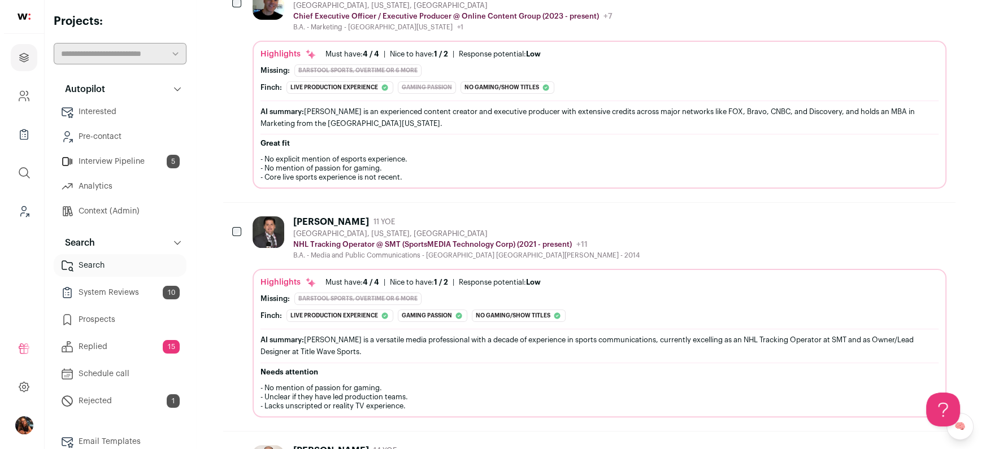
scroll to position [439, 0]
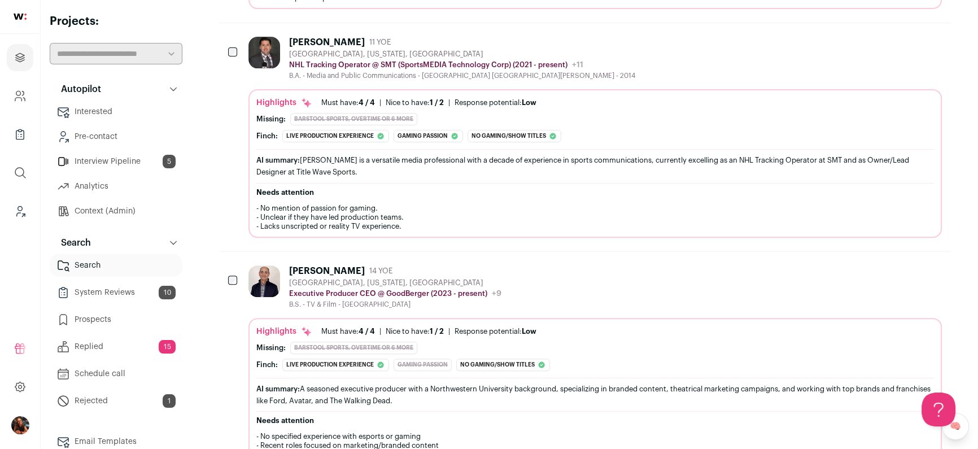
click at [304, 37] on div "[PERSON_NAME]" at bounding box center [327, 42] width 76 height 11
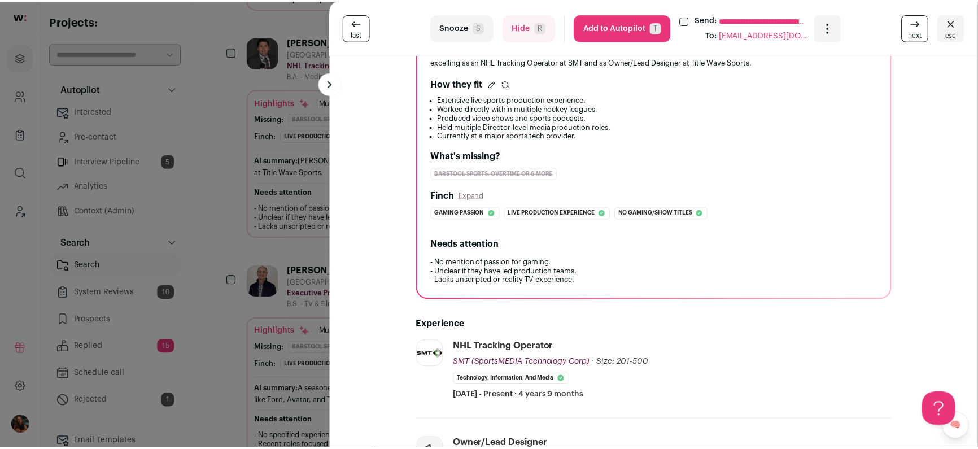
scroll to position [260, 0]
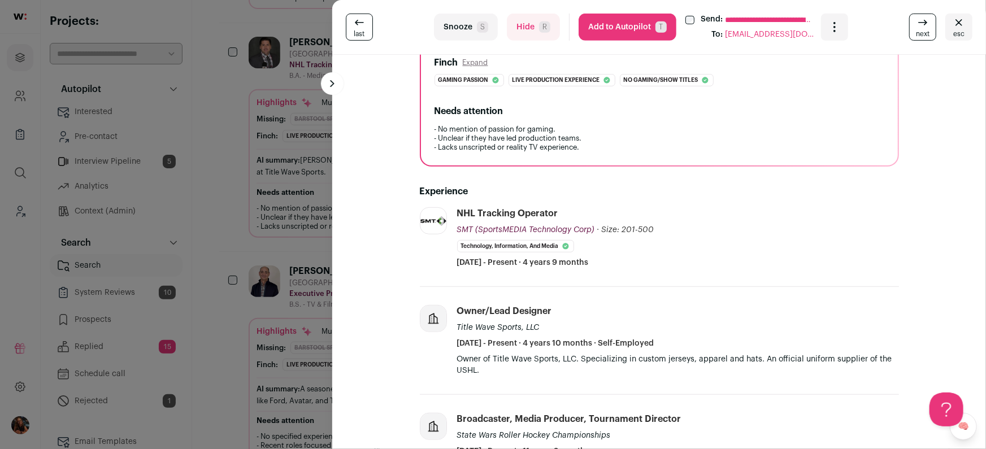
click at [245, 142] on div "**********" at bounding box center [493, 224] width 986 height 449
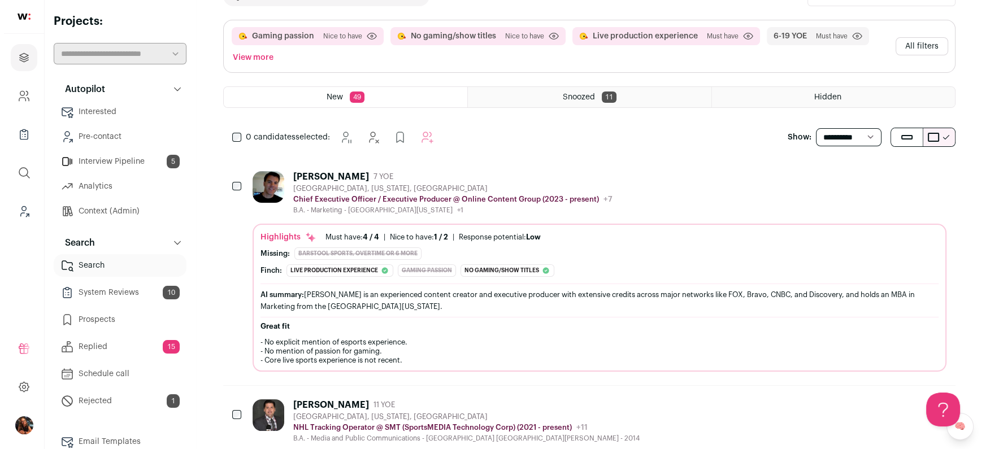
scroll to position [0, 0]
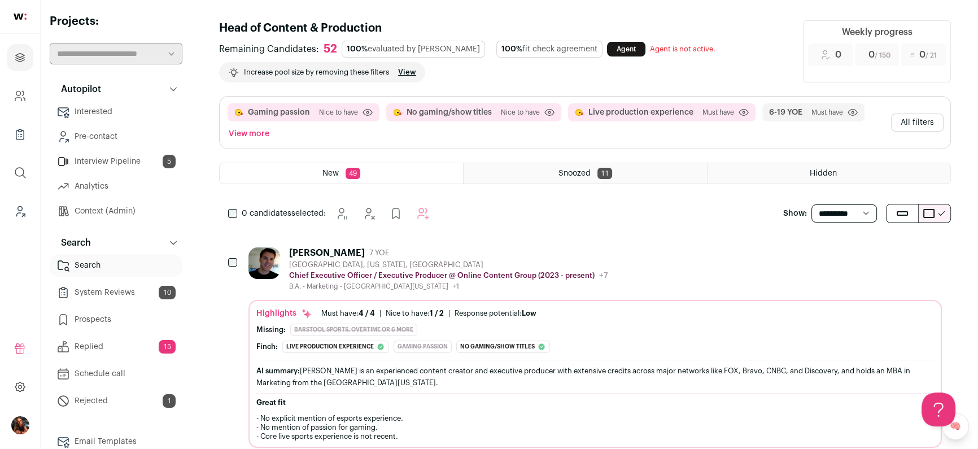
click at [918, 115] on button "All filters" at bounding box center [917, 123] width 53 height 18
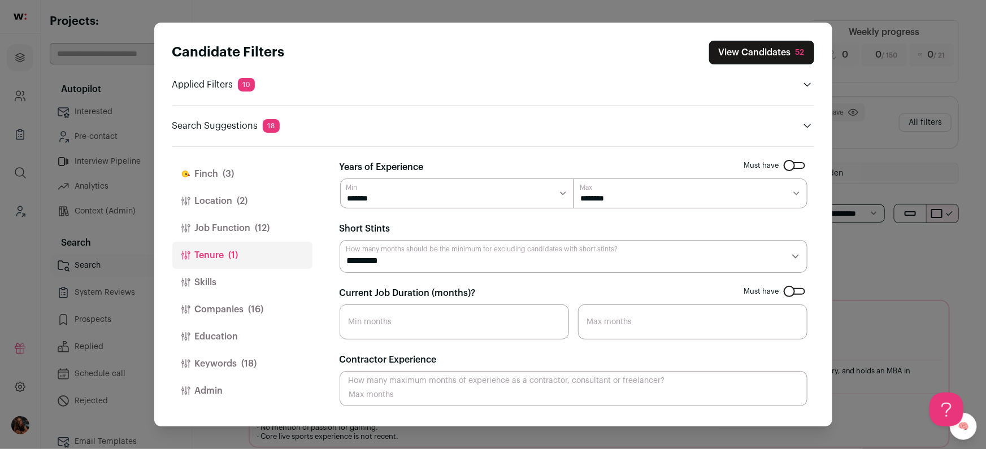
click at [260, 272] on button "Skills" at bounding box center [242, 282] width 140 height 27
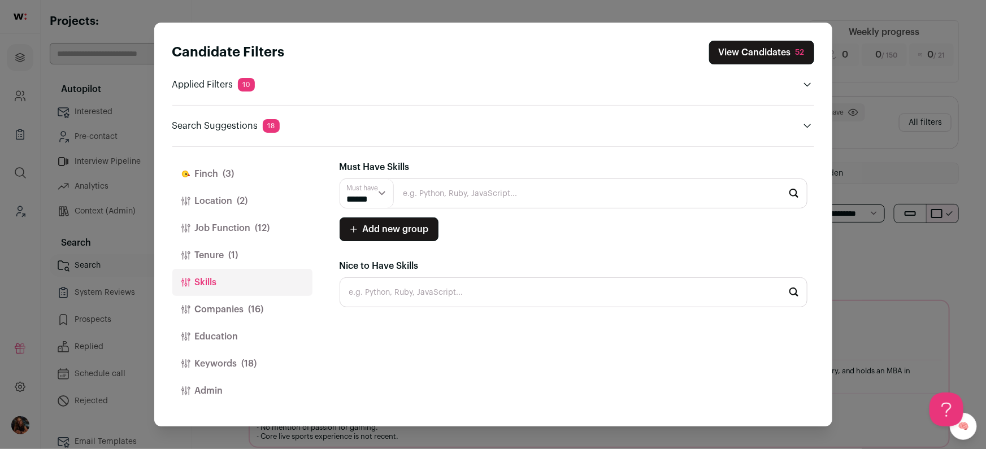
click at [227, 311] on button "Companies (16)" at bounding box center [242, 309] width 140 height 27
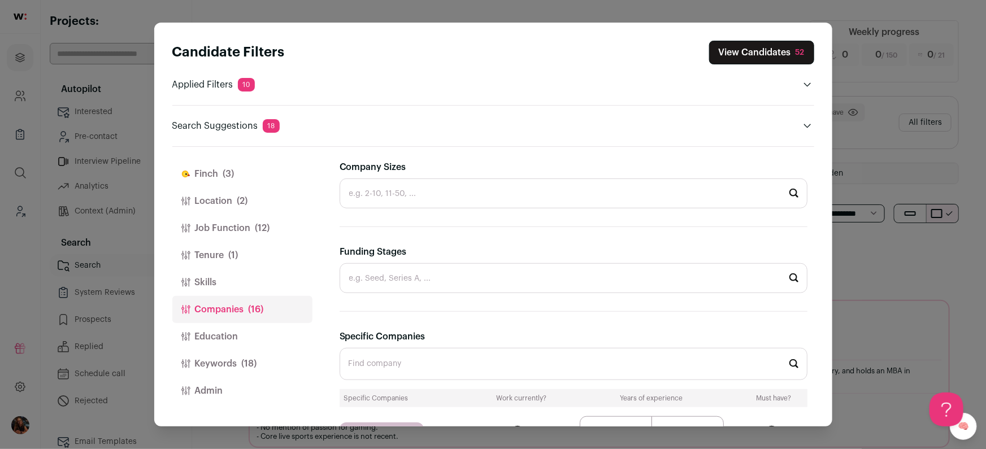
scroll to position [107, 0]
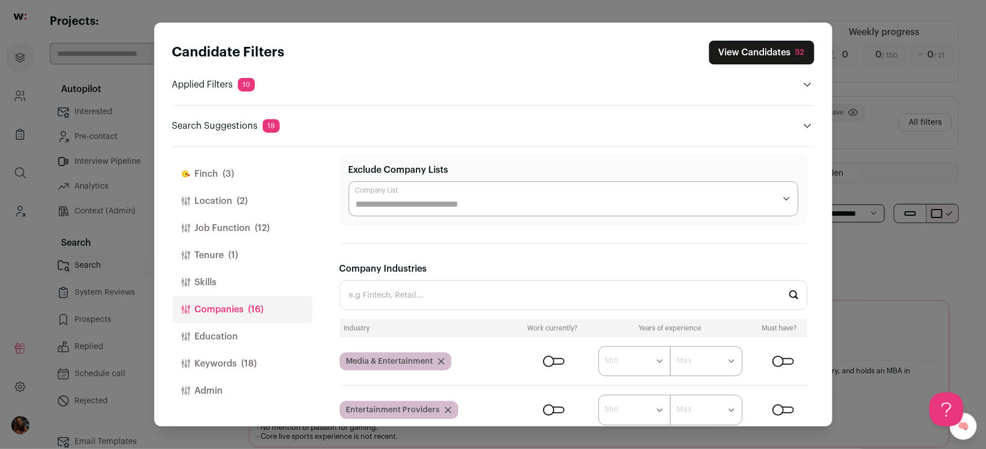
click at [223, 334] on button "Education" at bounding box center [242, 336] width 140 height 27
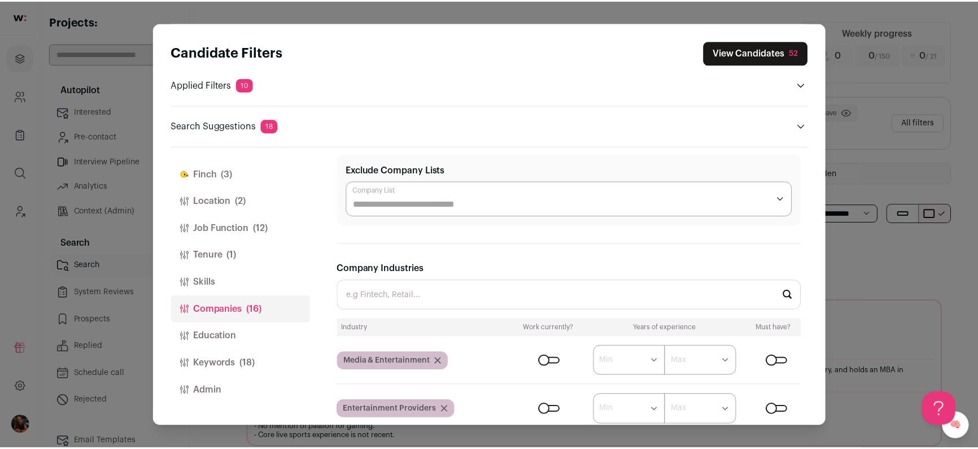
scroll to position [0, 0]
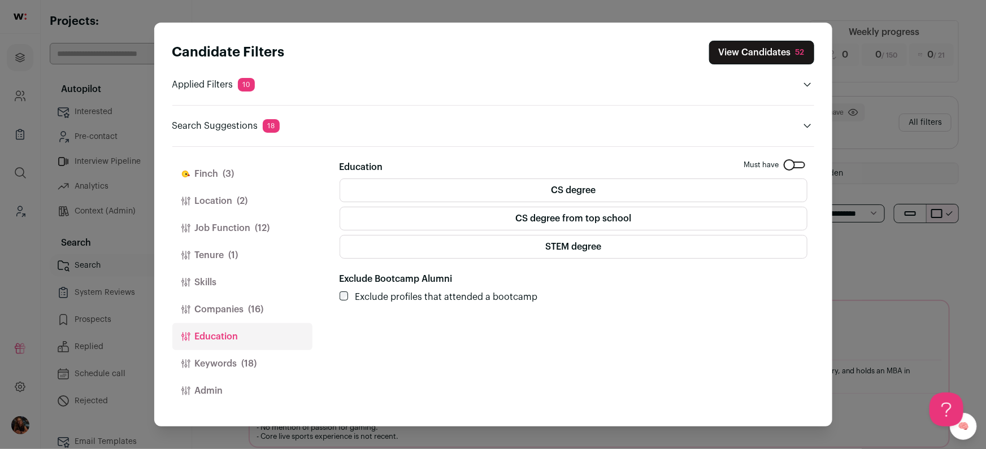
click at [233, 360] on button "Keywords (18)" at bounding box center [242, 363] width 140 height 27
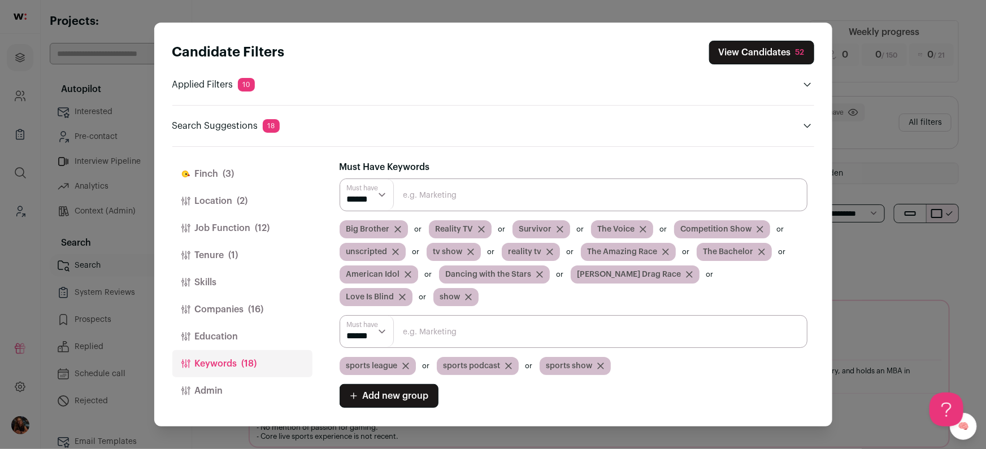
click at [404, 186] on input "Close modal via background" at bounding box center [573, 195] width 468 height 33
click at [531, 341] on input "Close modal via background" at bounding box center [573, 331] width 468 height 33
click at [512, 152] on div "**********" at bounding box center [576, 287] width 475 height 280
click at [426, 327] on input "Close modal via background" at bounding box center [573, 331] width 468 height 33
type input "sport"
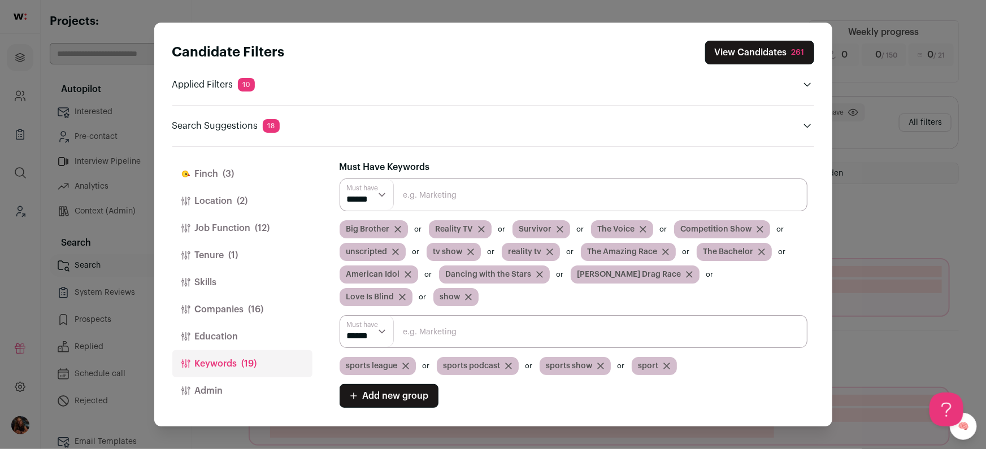
click at [738, 56] on button "View Candidates 261" at bounding box center [759, 53] width 109 height 24
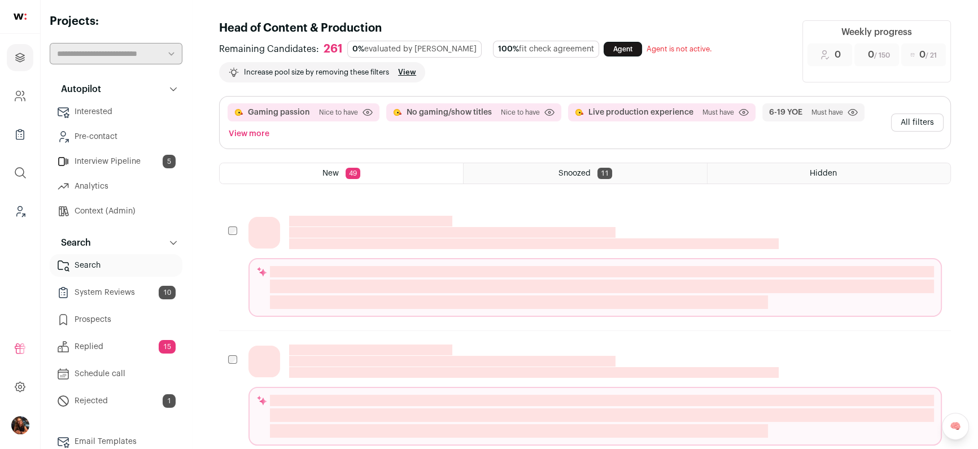
click at [924, 119] on button "All filters" at bounding box center [917, 123] width 53 height 18
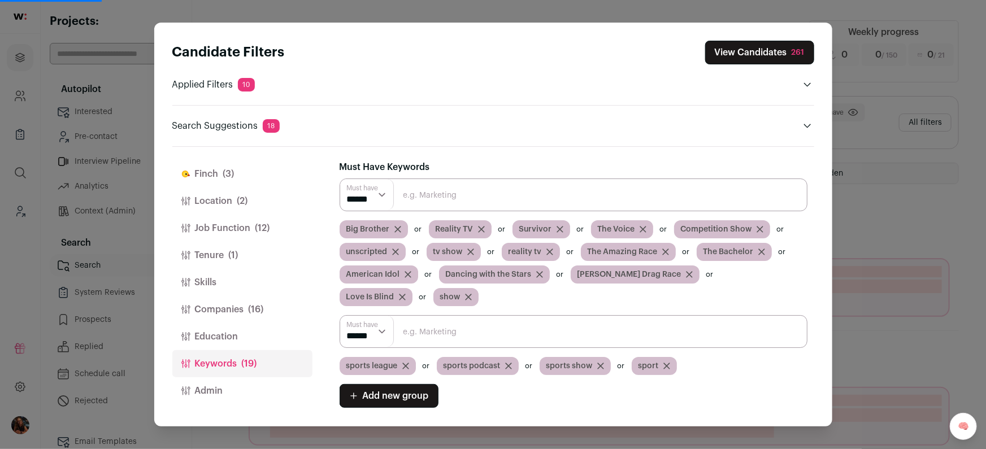
click at [214, 173] on button "[PERSON_NAME] (3)" at bounding box center [242, 173] width 140 height 27
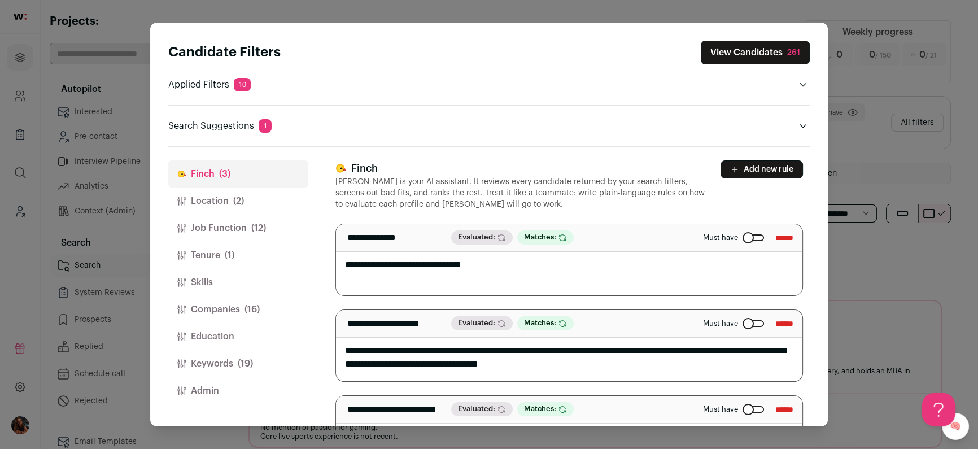
click at [743, 323] on div "Close modal via background" at bounding box center [753, 323] width 21 height 7
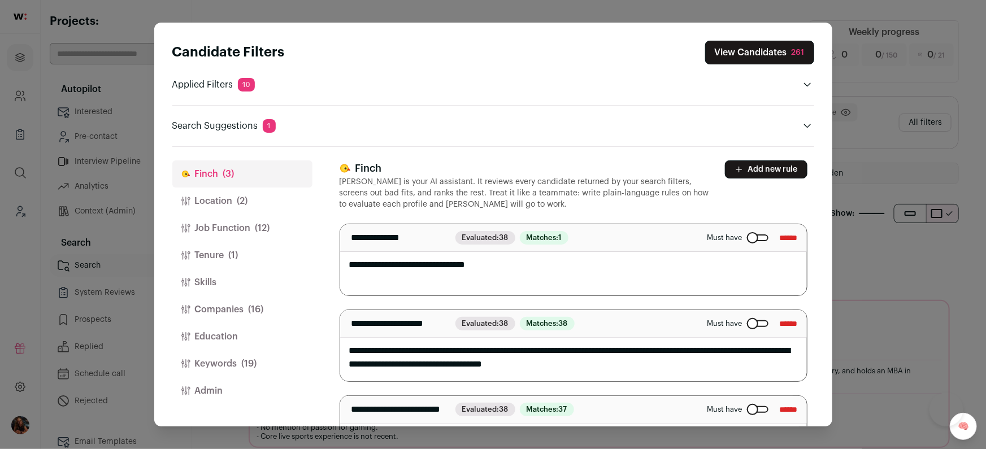
click at [732, 55] on button "View Candidates 261" at bounding box center [759, 53] width 109 height 24
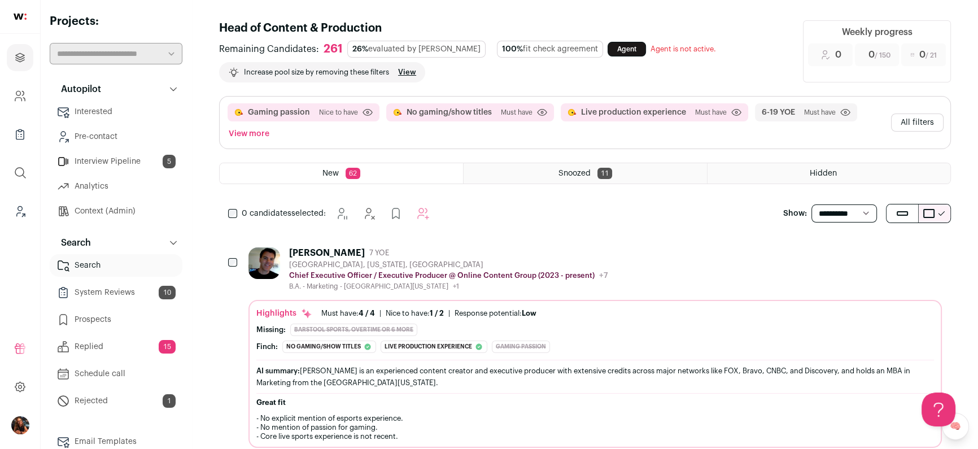
click at [901, 119] on button "All filters" at bounding box center [917, 123] width 53 height 18
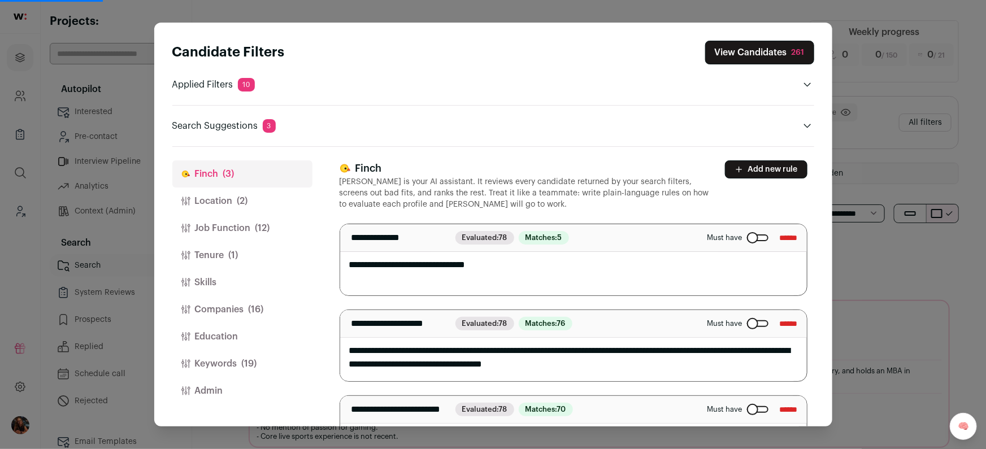
click at [219, 269] on button "Skills" at bounding box center [242, 282] width 140 height 27
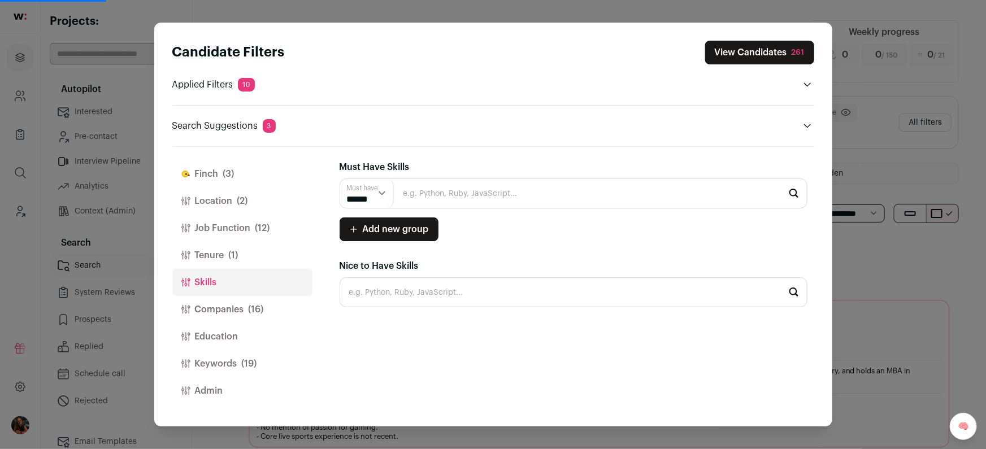
click at [217, 254] on button "Tenure (1)" at bounding box center [242, 255] width 140 height 27
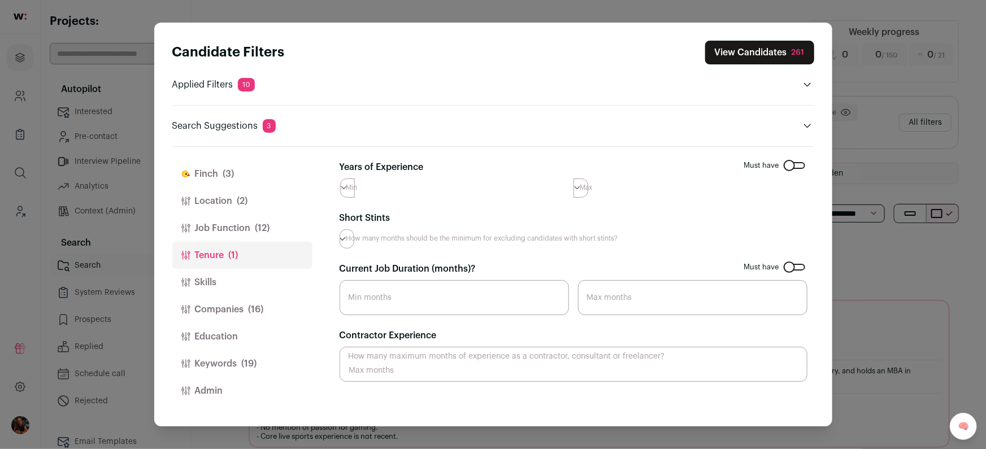
select select "**"
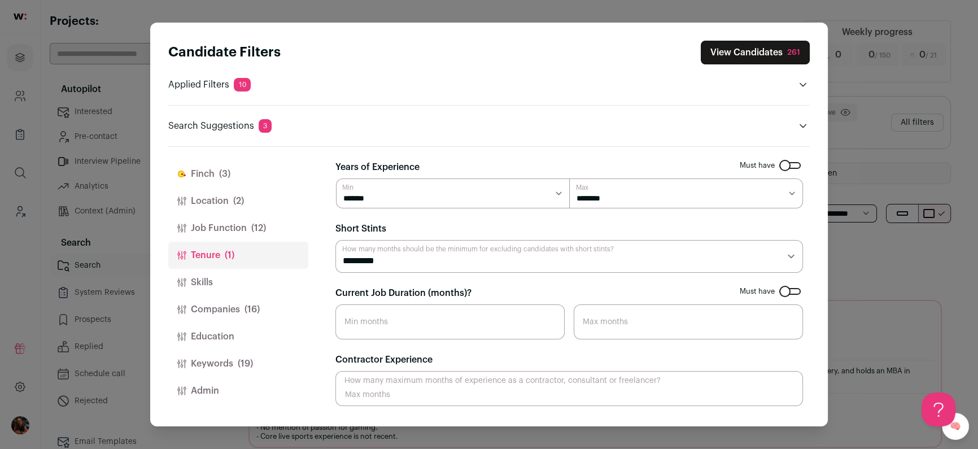
click at [610, 193] on select "******* ******* ******* ******** ******** ******** ******** ******** ******** *…" at bounding box center [686, 194] width 234 height 31
select select "**"
click at [569, 179] on select "******* ******* ******* ******** ******** ******** ******** ******** ******** *…" at bounding box center [686, 194] width 234 height 31
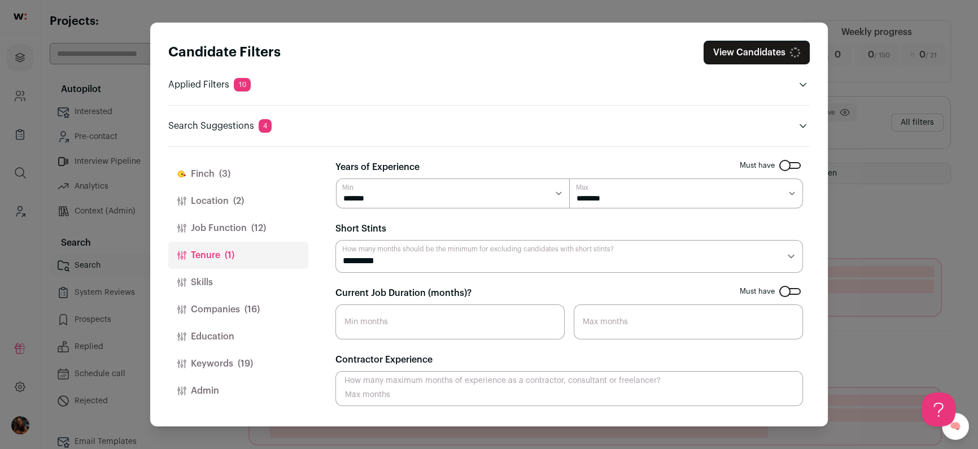
click at [754, 57] on button "View Candidates" at bounding box center [757, 53] width 106 height 24
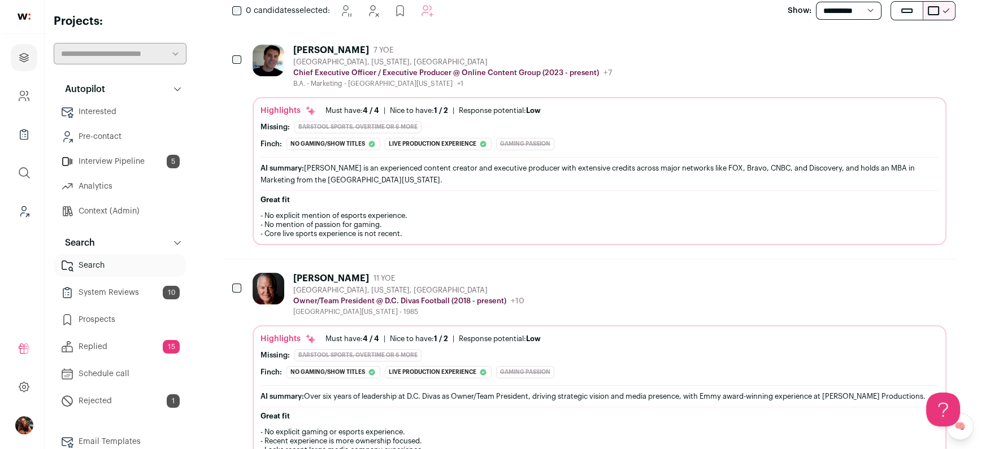
scroll to position [397, 0]
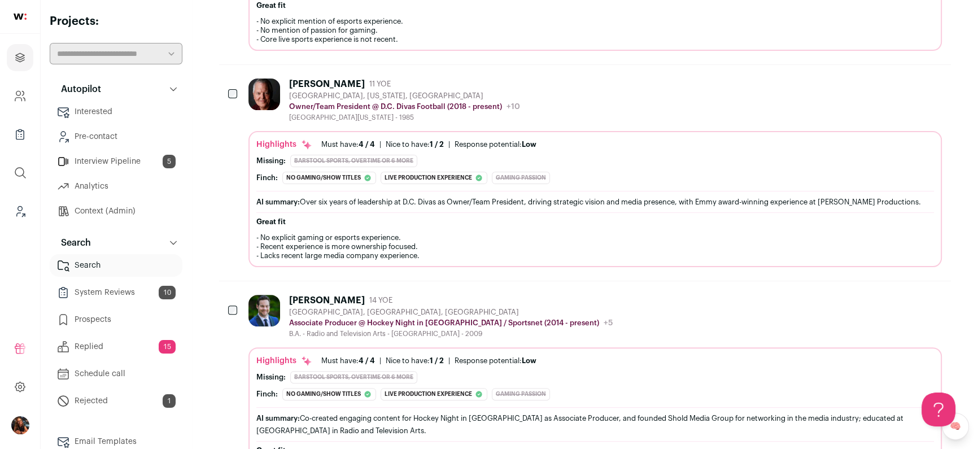
click at [317, 80] on div "[PERSON_NAME]" at bounding box center [327, 84] width 76 height 11
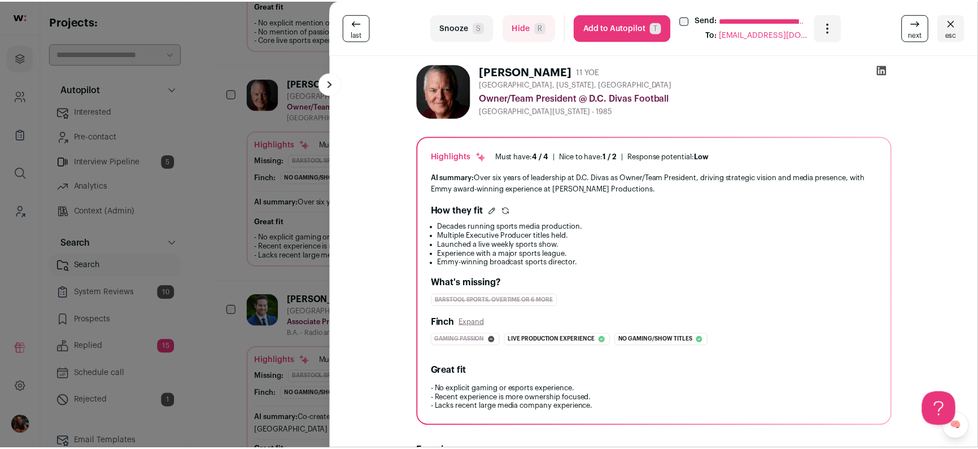
scroll to position [323, 0]
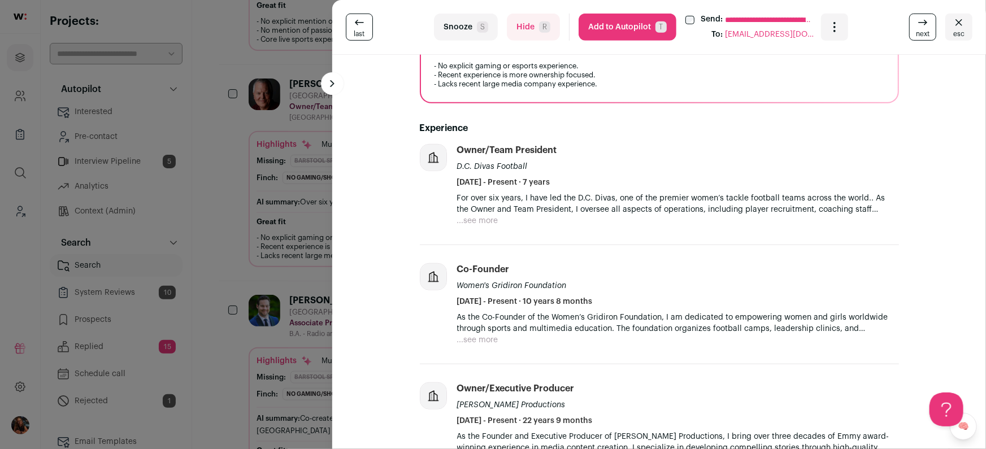
click at [288, 163] on div "**********" at bounding box center [493, 224] width 986 height 449
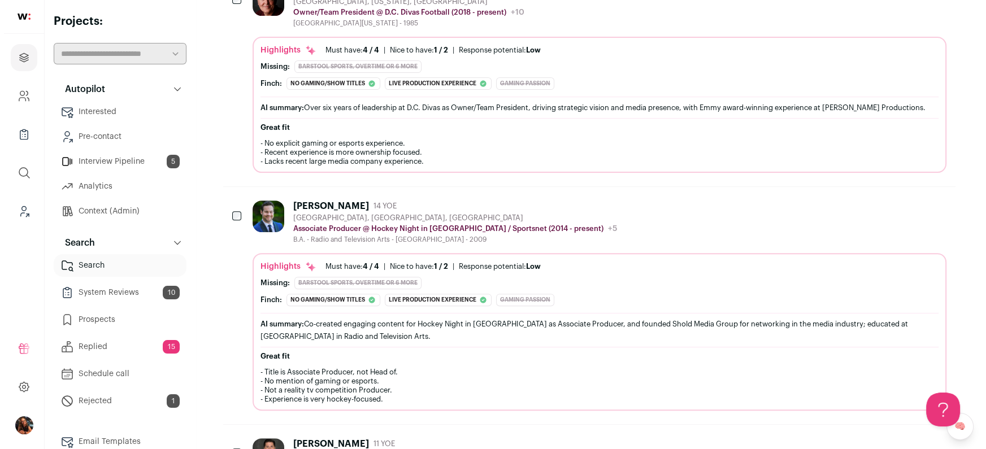
scroll to position [533, 0]
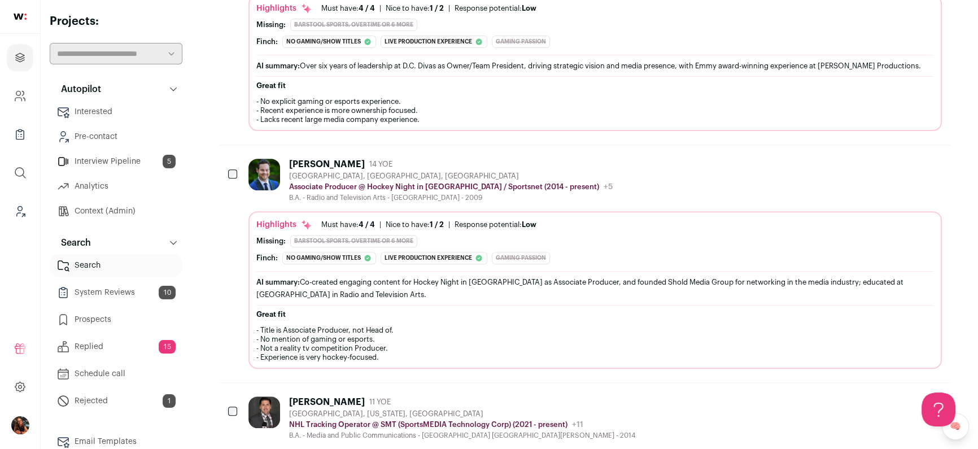
click at [291, 160] on div "[PERSON_NAME]" at bounding box center [327, 164] width 76 height 11
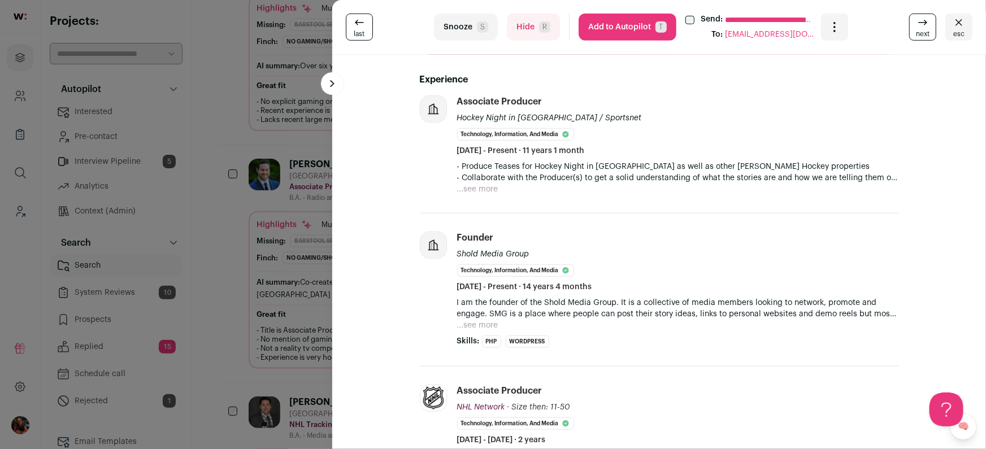
scroll to position [324, 0]
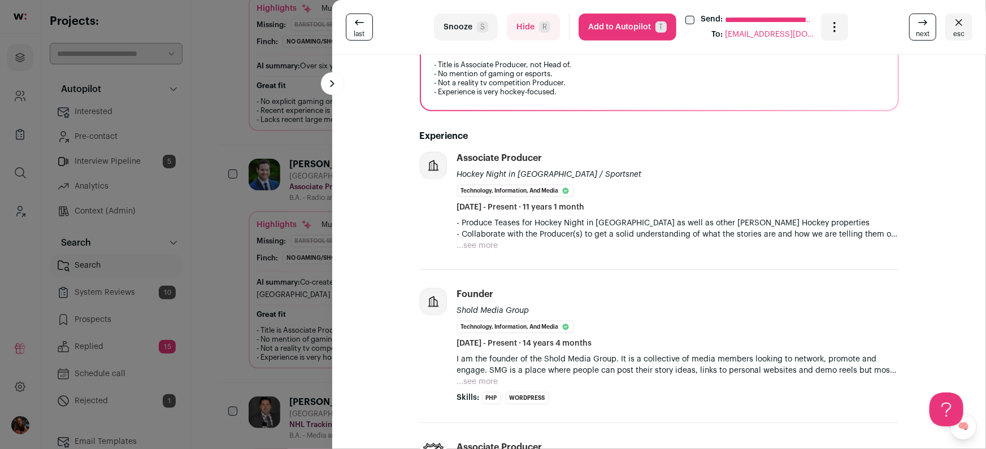
click at [486, 245] on button "...see more" at bounding box center [477, 245] width 41 height 11
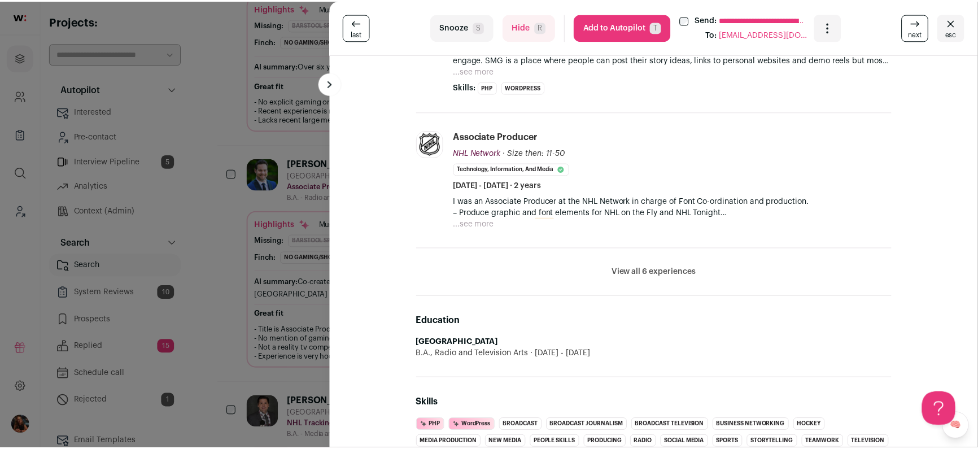
scroll to position [250, 0]
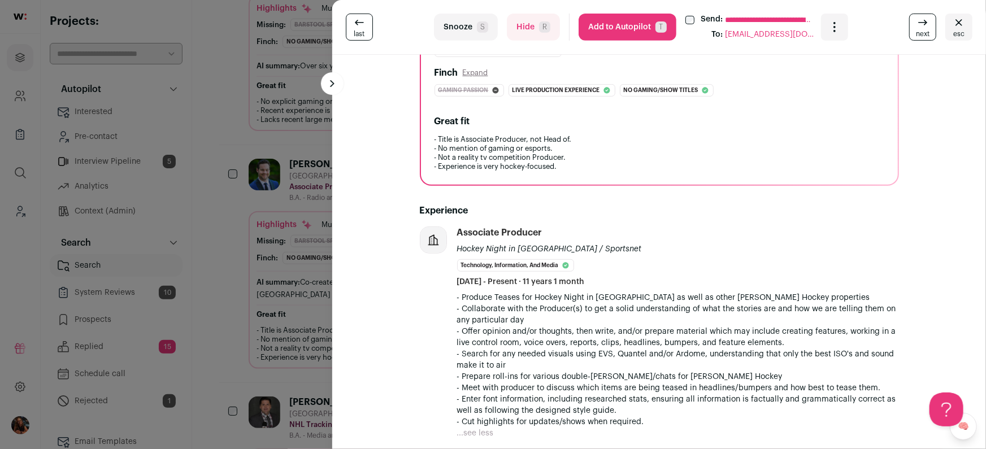
click at [267, 178] on div "**********" at bounding box center [493, 224] width 986 height 449
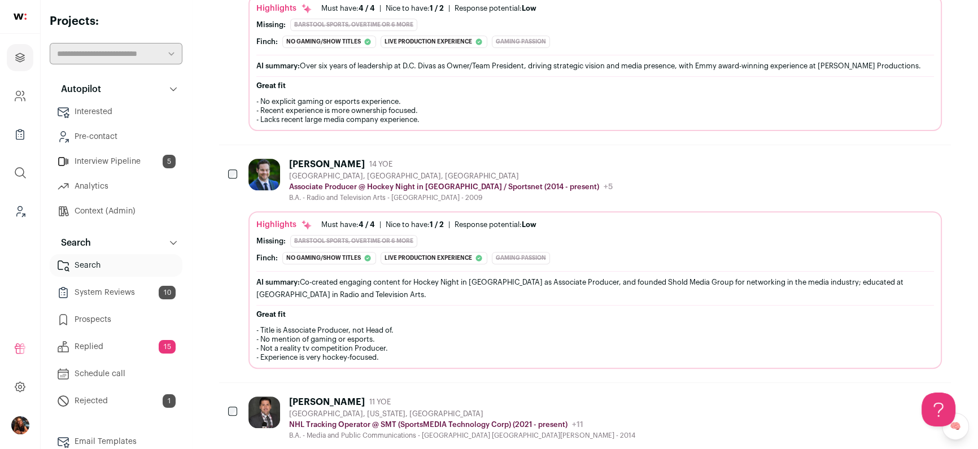
click at [243, 169] on div "[PERSON_NAME] 14 YOE [GEOGRAPHIC_DATA], [GEOGRAPHIC_DATA], [GEOGRAPHIC_DATA] As…" at bounding box center [585, 263] width 732 height 237
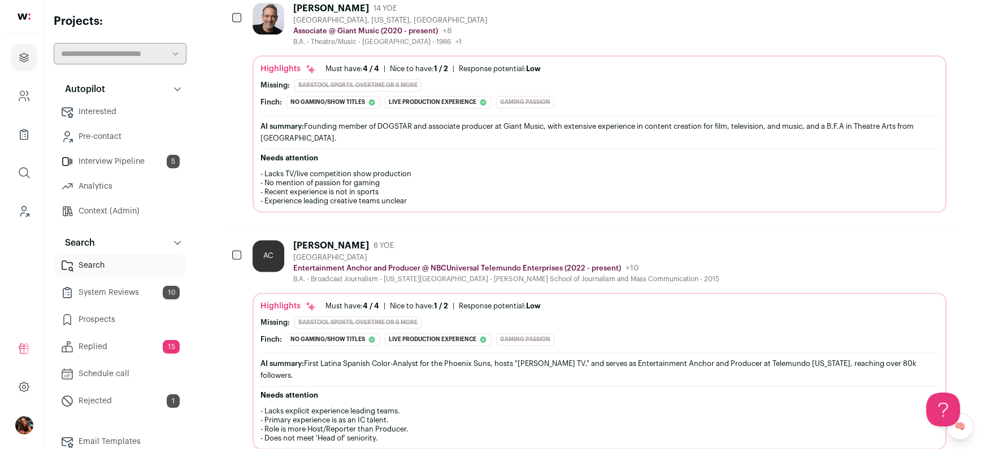
scroll to position [2137, 0]
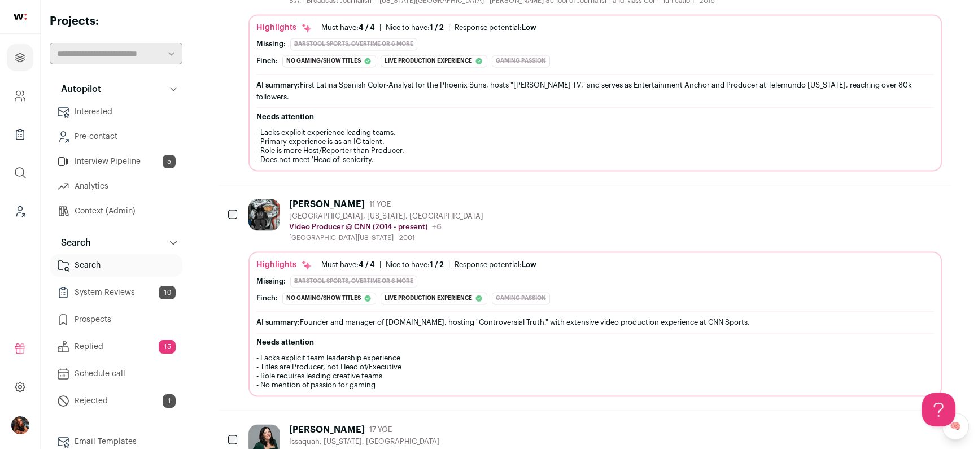
click at [331, 199] on div "[PERSON_NAME]" at bounding box center [327, 204] width 76 height 11
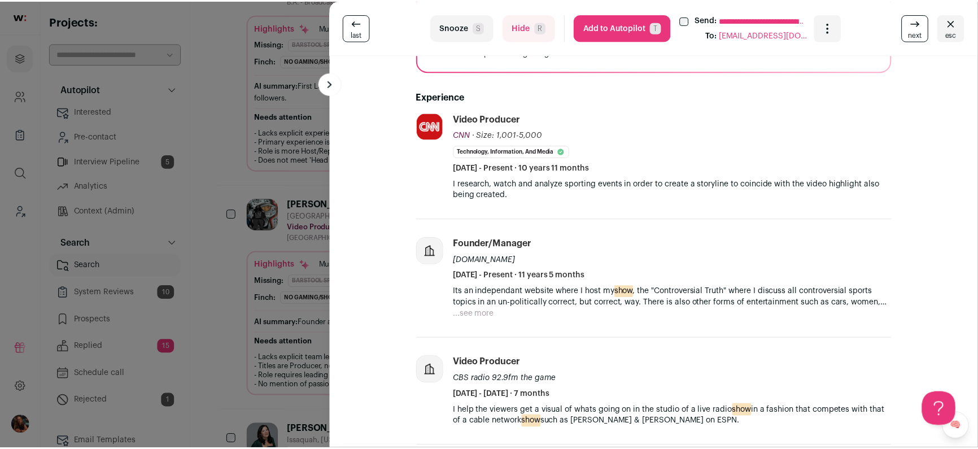
scroll to position [376, 0]
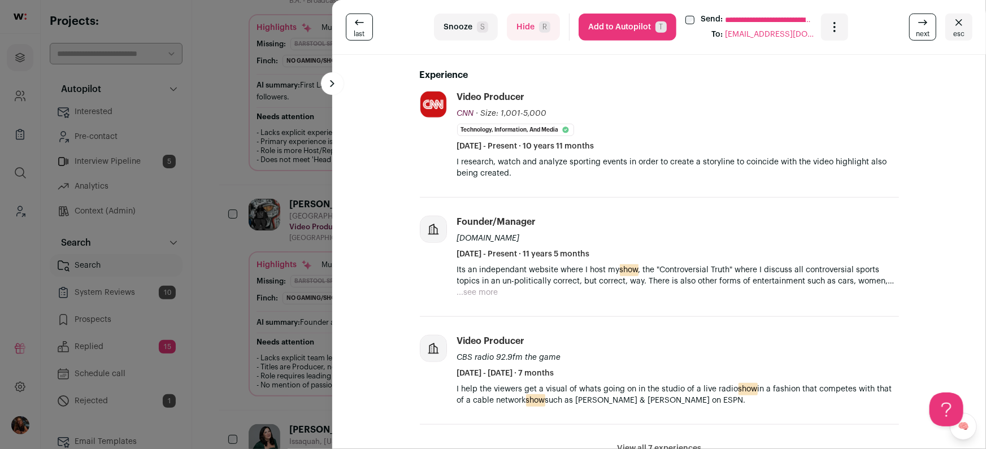
click at [269, 269] on div "**********" at bounding box center [493, 224] width 986 height 449
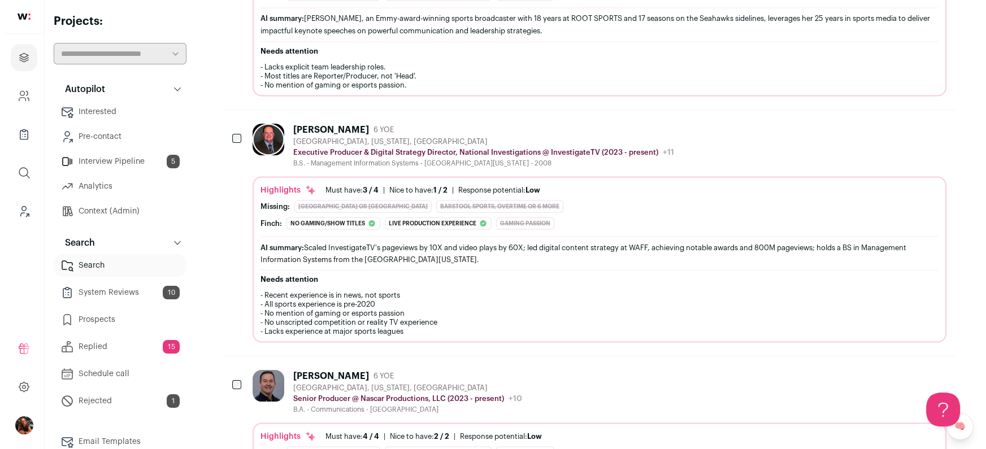
scroll to position [2826, 0]
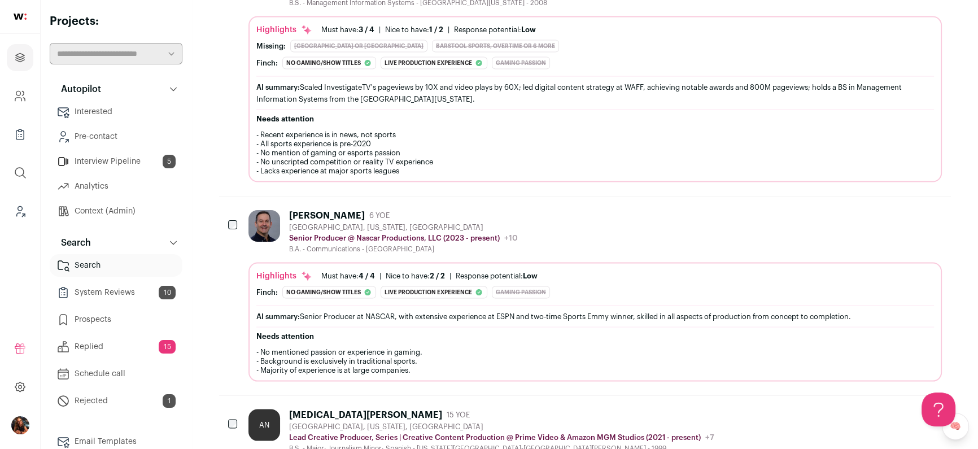
click at [332, 210] on div "[PERSON_NAME]" at bounding box center [327, 215] width 76 height 11
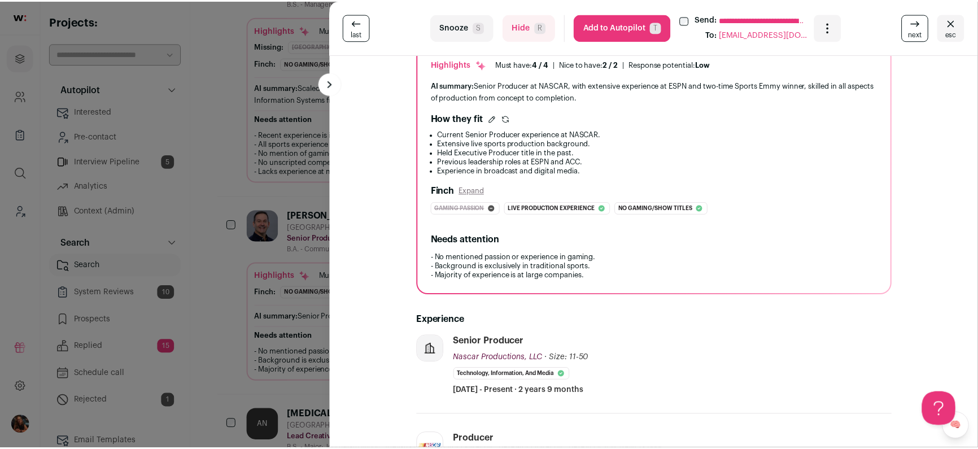
scroll to position [191, 0]
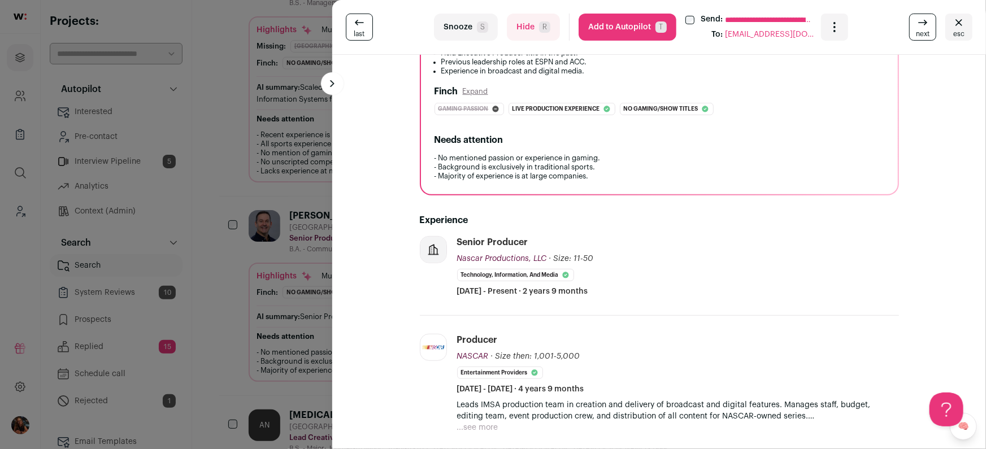
click at [294, 252] on div "**********" at bounding box center [493, 224] width 986 height 449
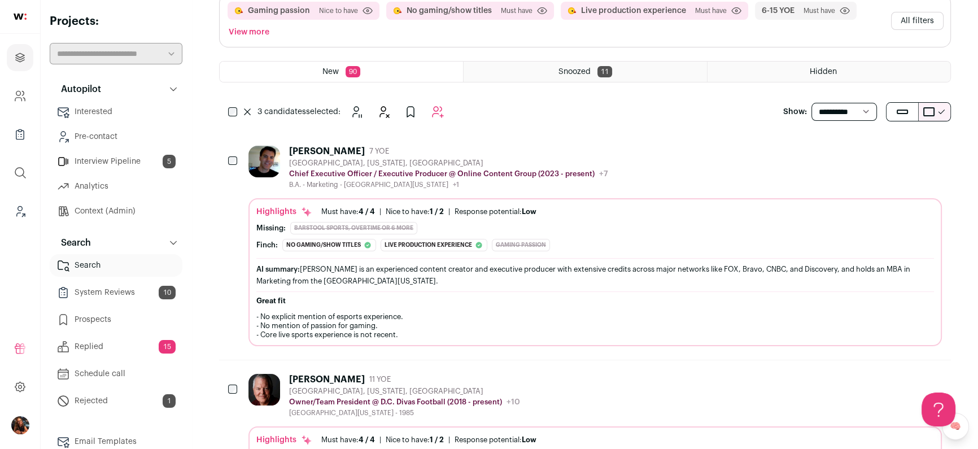
scroll to position [0, 0]
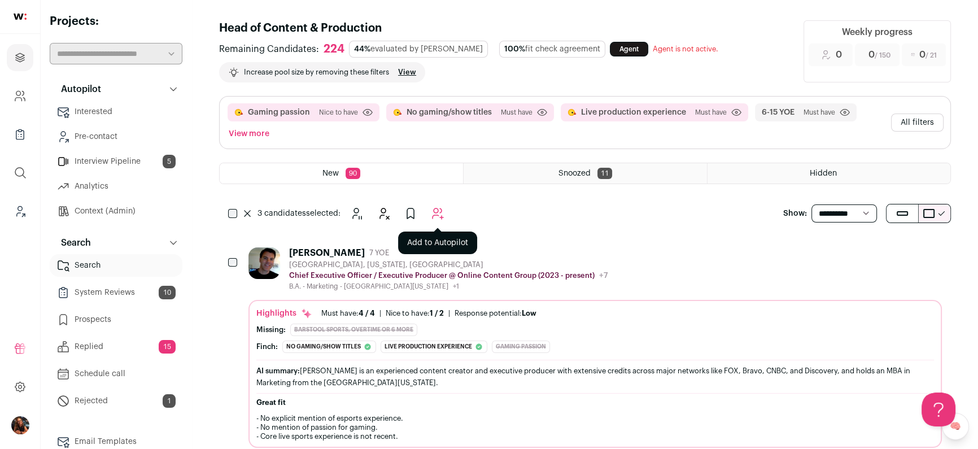
click at [438, 214] on icon "Add to Autopilot" at bounding box center [438, 214] width 14 height 14
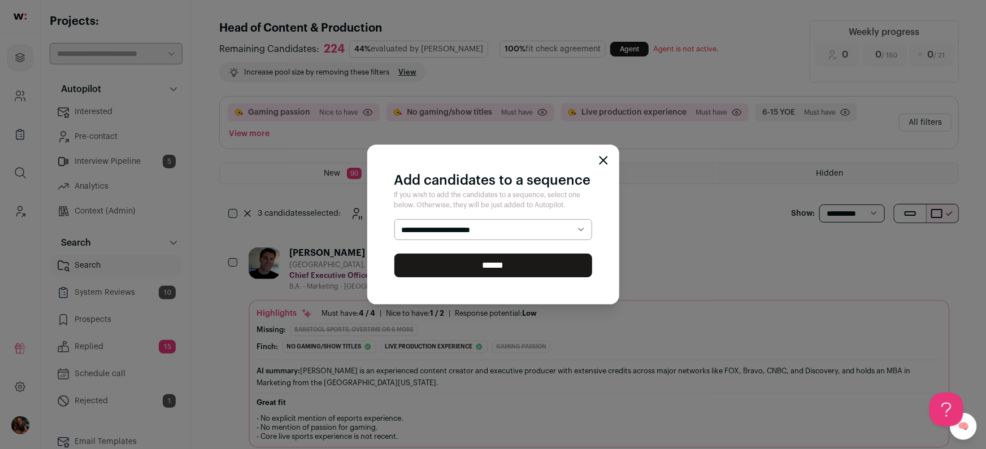
select select "*****"
click at [394, 219] on select "**********" at bounding box center [493, 229] width 198 height 21
click at [484, 268] on input "******" at bounding box center [493, 266] width 198 height 24
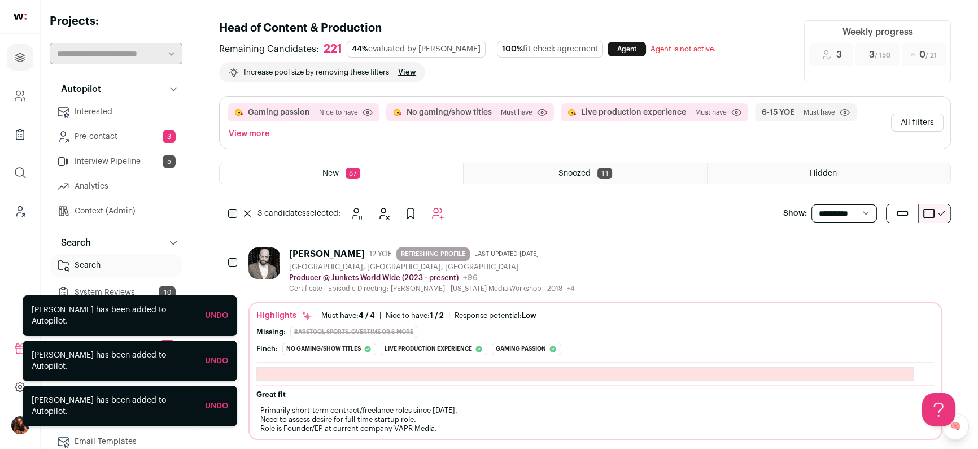
click at [840, 207] on select "**********" at bounding box center [845, 213] width 66 height 18
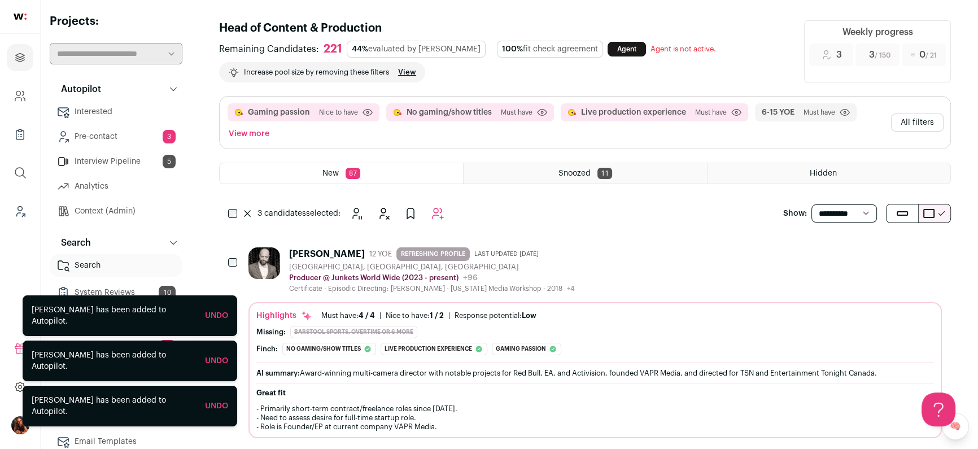
select select "**"
click at [812, 204] on select "**********" at bounding box center [845, 213] width 66 height 18
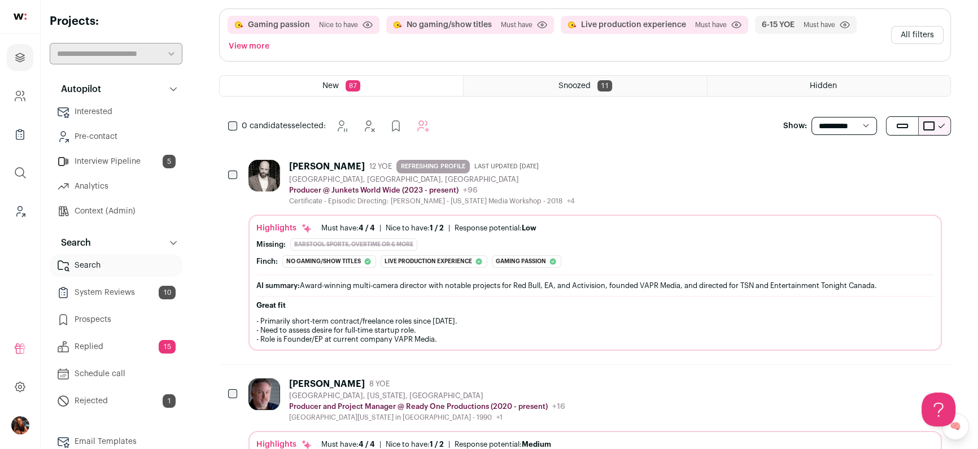
click at [324, 162] on div "[PERSON_NAME]" at bounding box center [327, 166] width 76 height 11
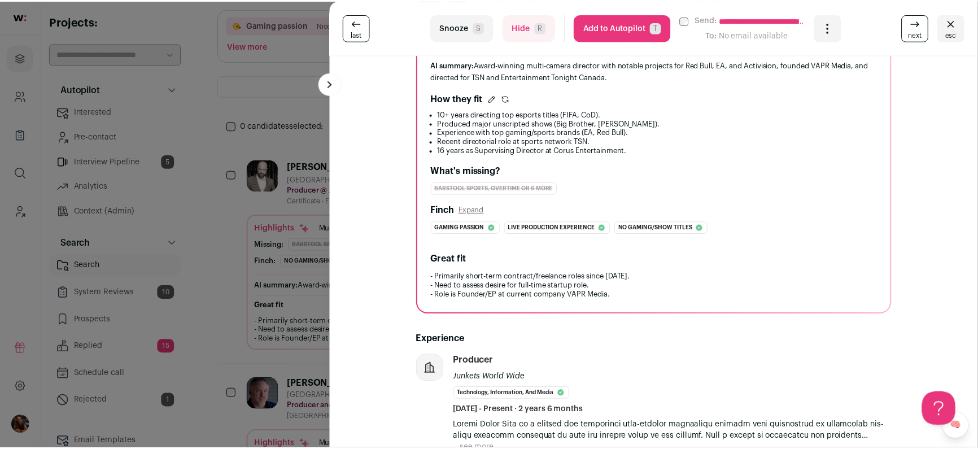
scroll to position [311, 0]
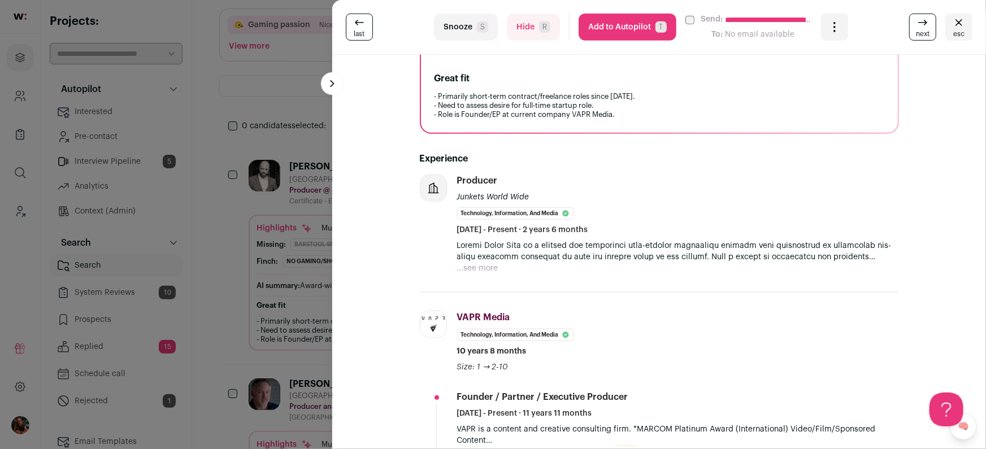
click at [487, 268] on button "...see more" at bounding box center [477, 268] width 41 height 11
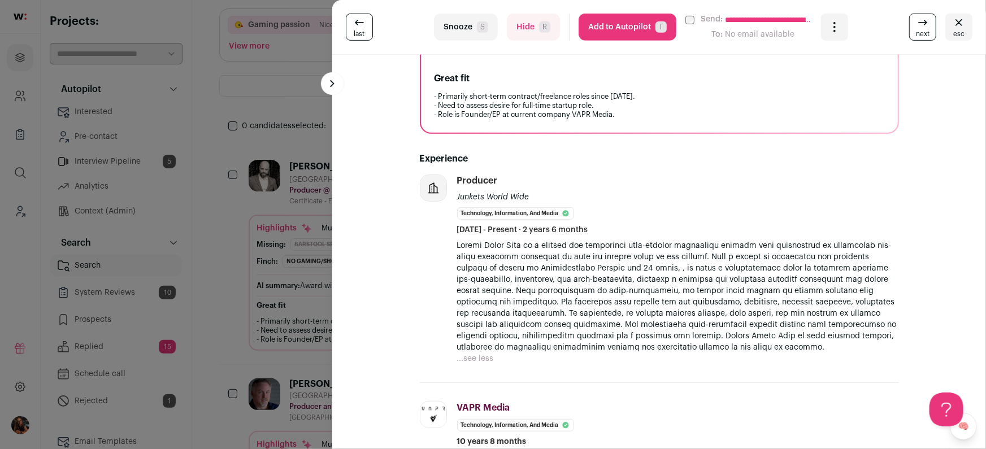
click at [258, 212] on div "**********" at bounding box center [493, 224] width 986 height 449
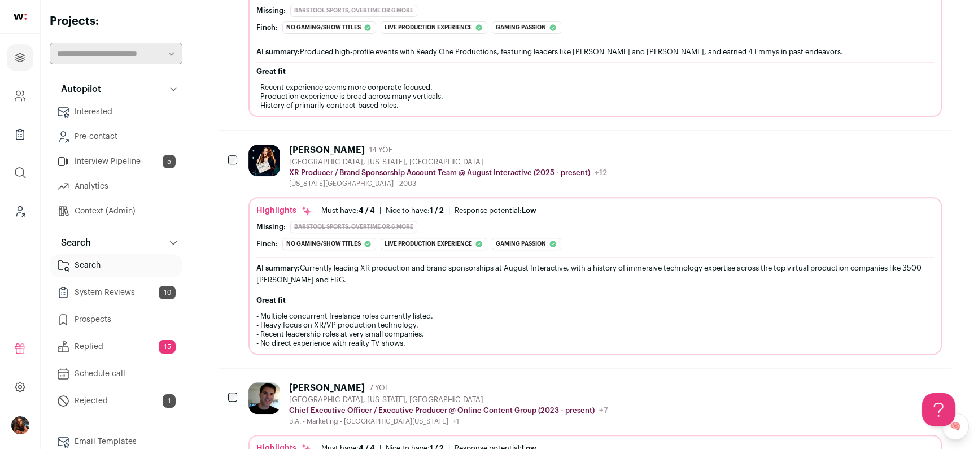
scroll to position [538, 0]
